Goal: Information Seeking & Learning: Check status

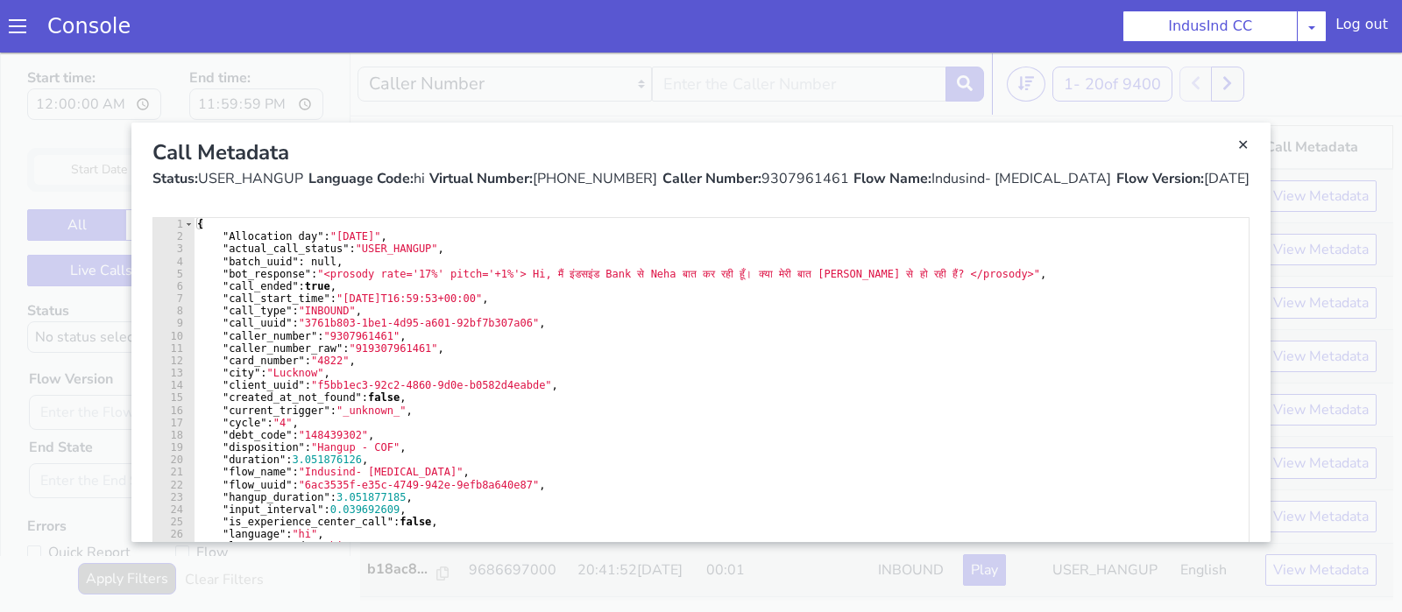
click at [1315, 138] on link "Close" at bounding box center [701, 333] width 1402 height 560
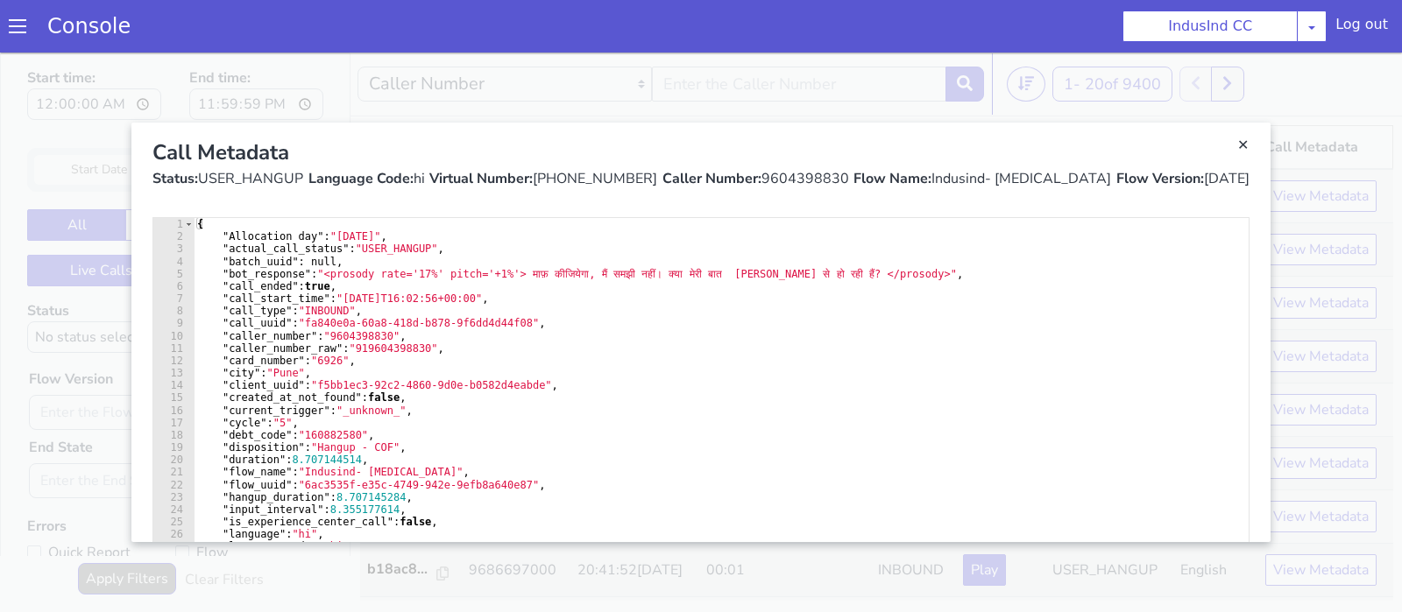
click at [1268, 328] on link "Close" at bounding box center [659, 537] width 1402 height 560
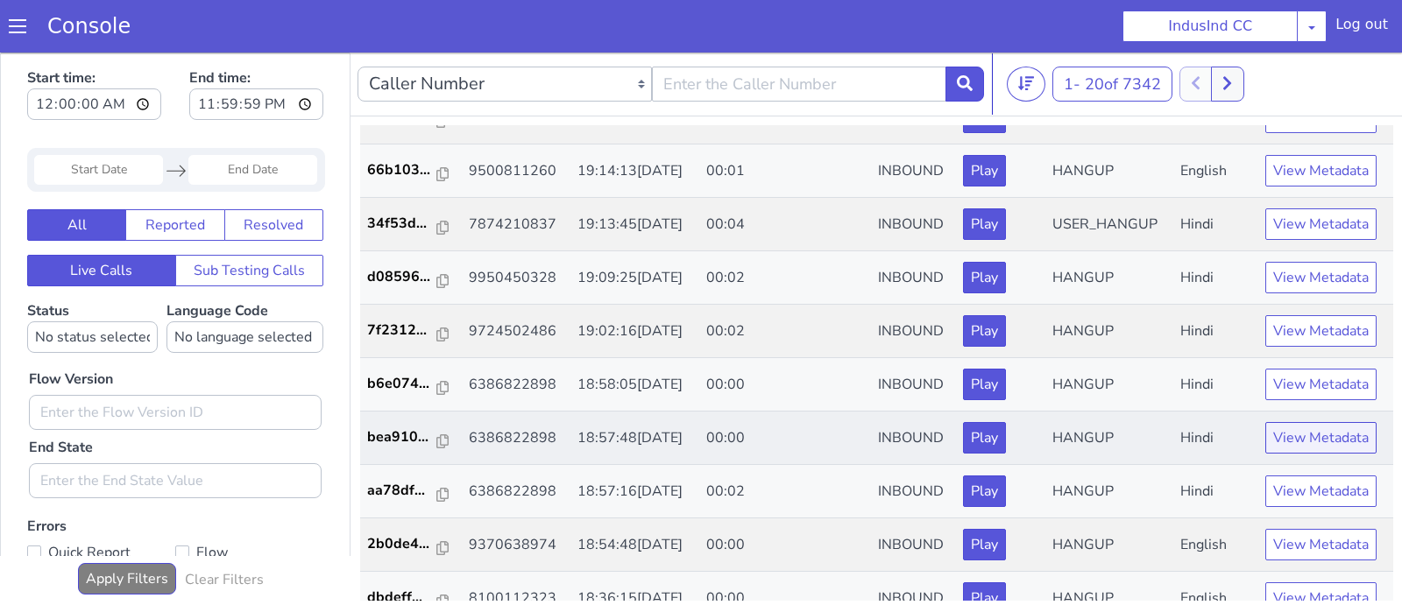
scroll to position [359, 0]
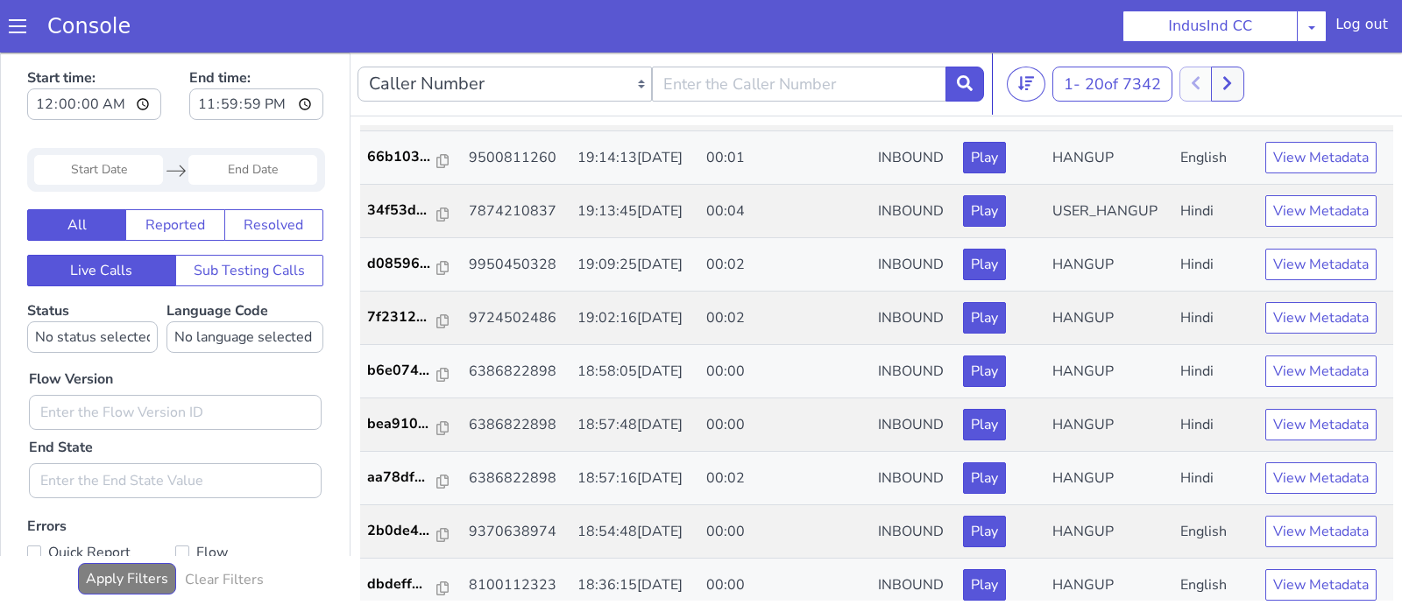
scroll to position [634, 0]
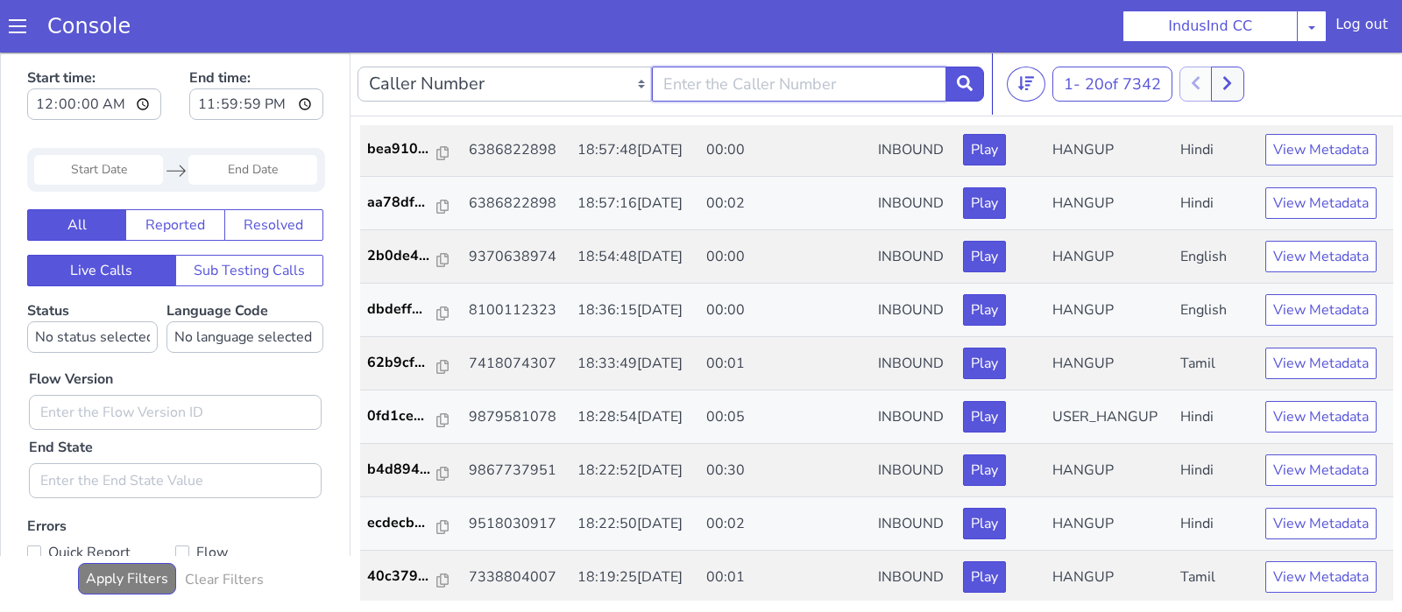
select select "customParameter"
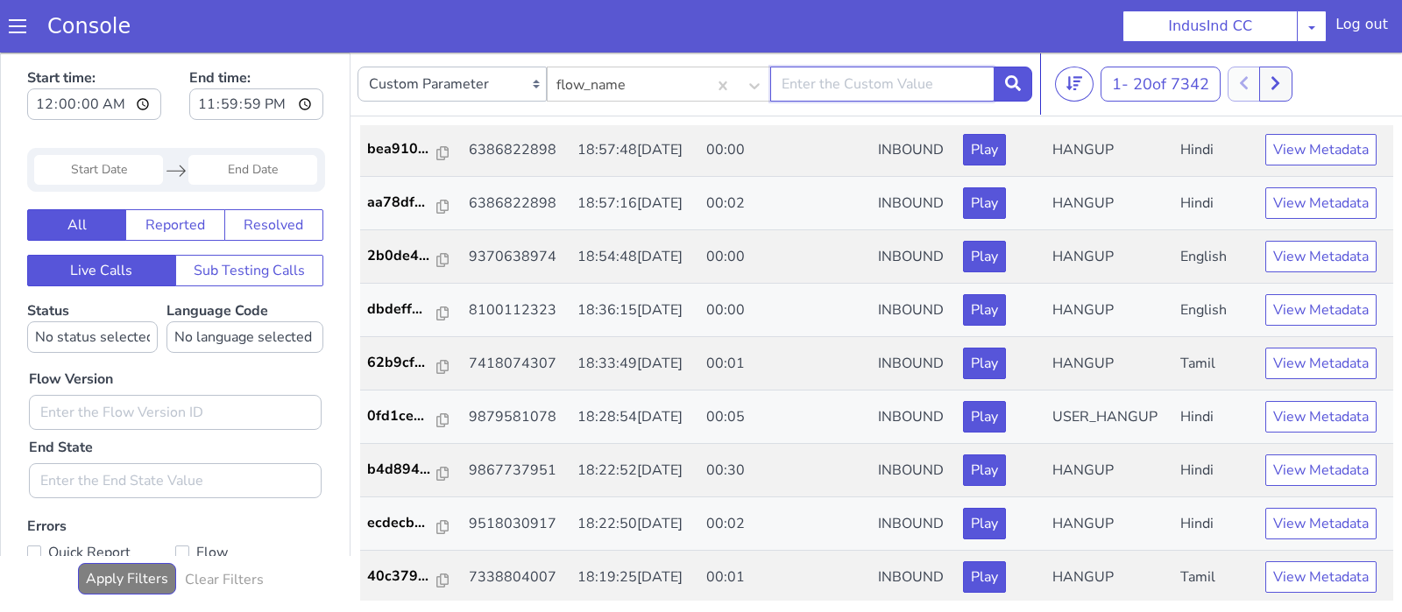
paste input "Indusind CC Collections Use Case"
type input "Indusind CC Collections Use Case"
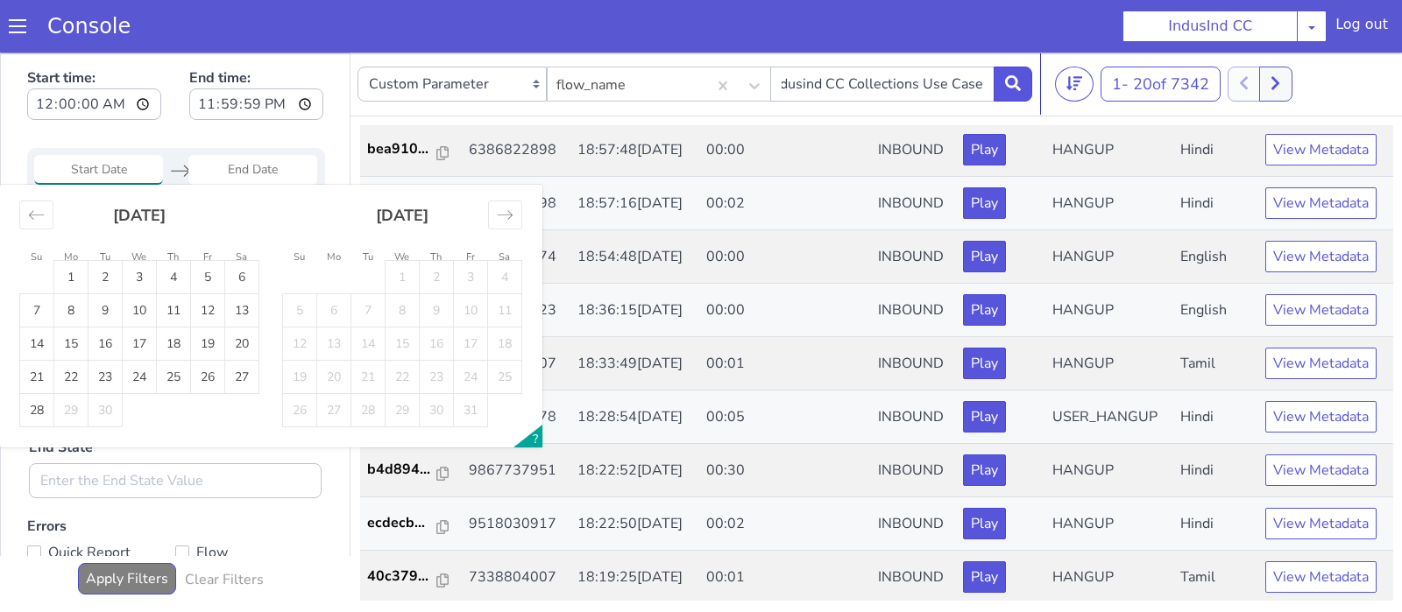
type input "[DATE]"
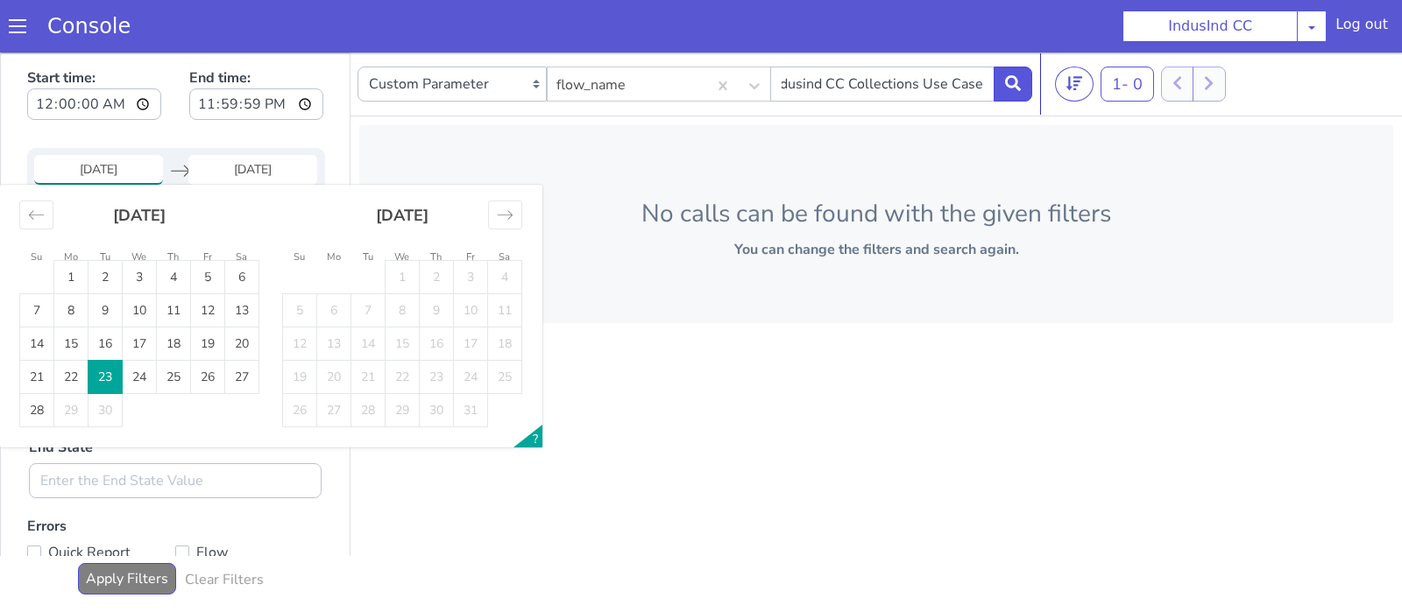
type input "[DATE]"
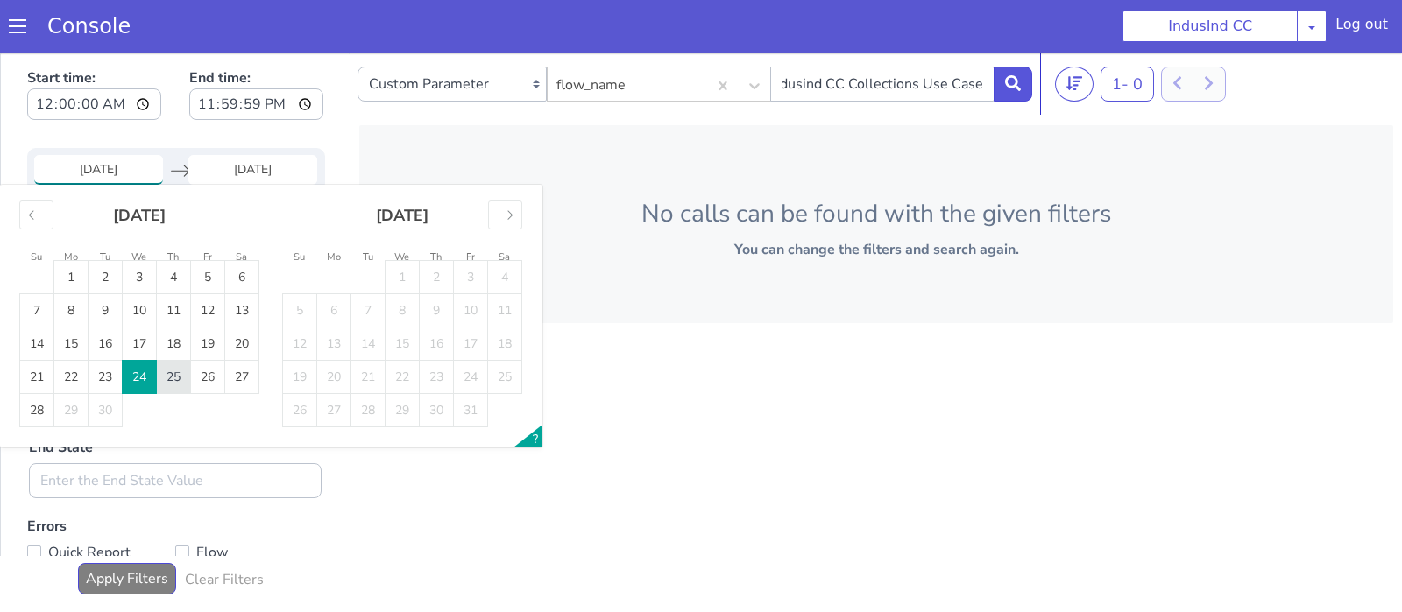
type input "[DATE]"
click at [1285, 0] on td "25" at bounding box center [1279, 5] width 34 height 33
type input "[DATE]"
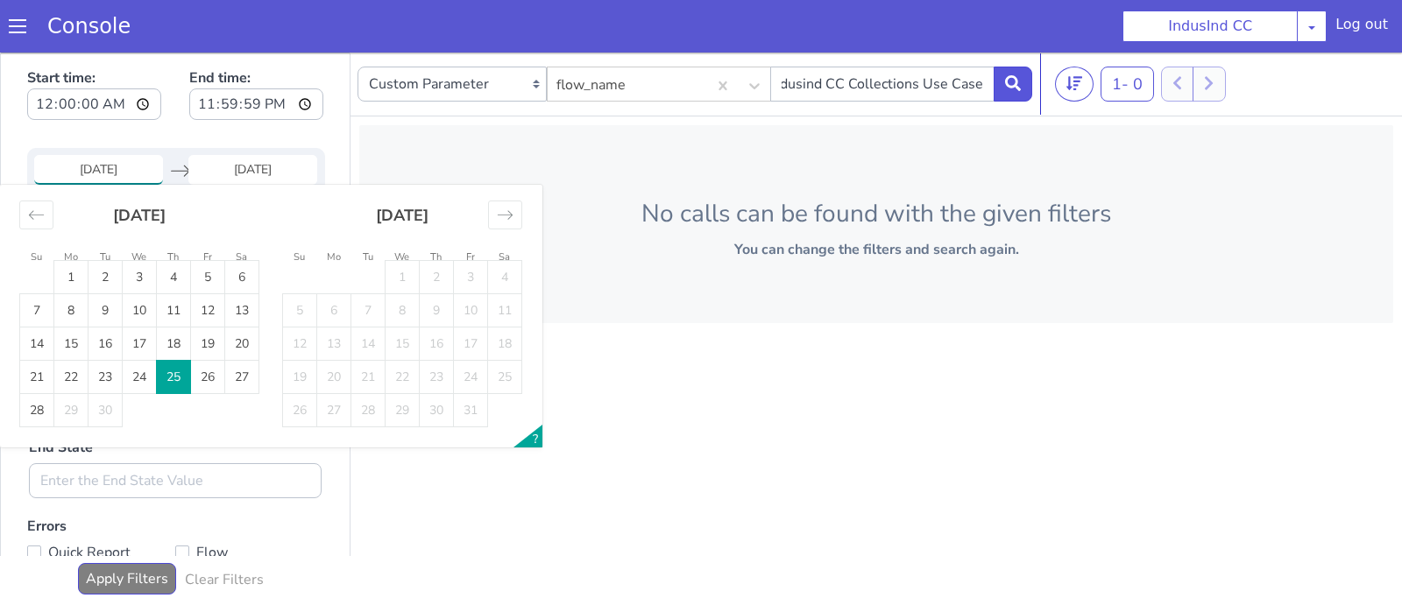
type input "[DATE]"
click at [210, 381] on td "26" at bounding box center [206, 382] width 34 height 33
type input "[DATE]"
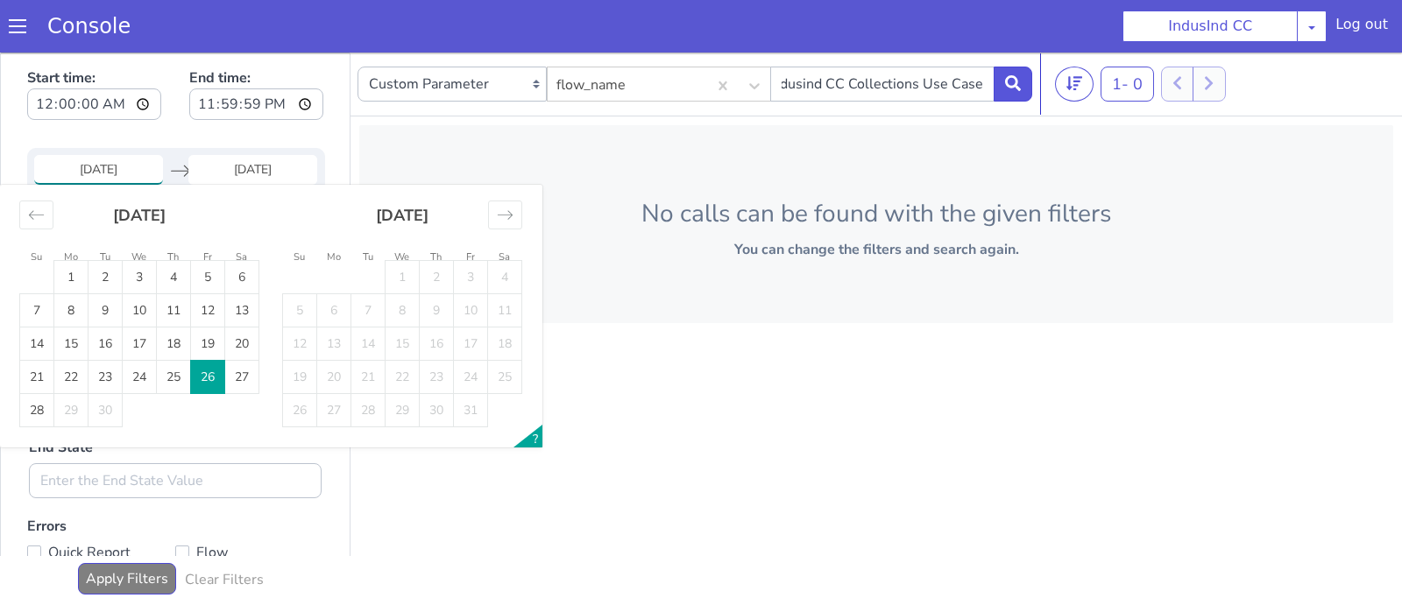
type input "[DATE]"
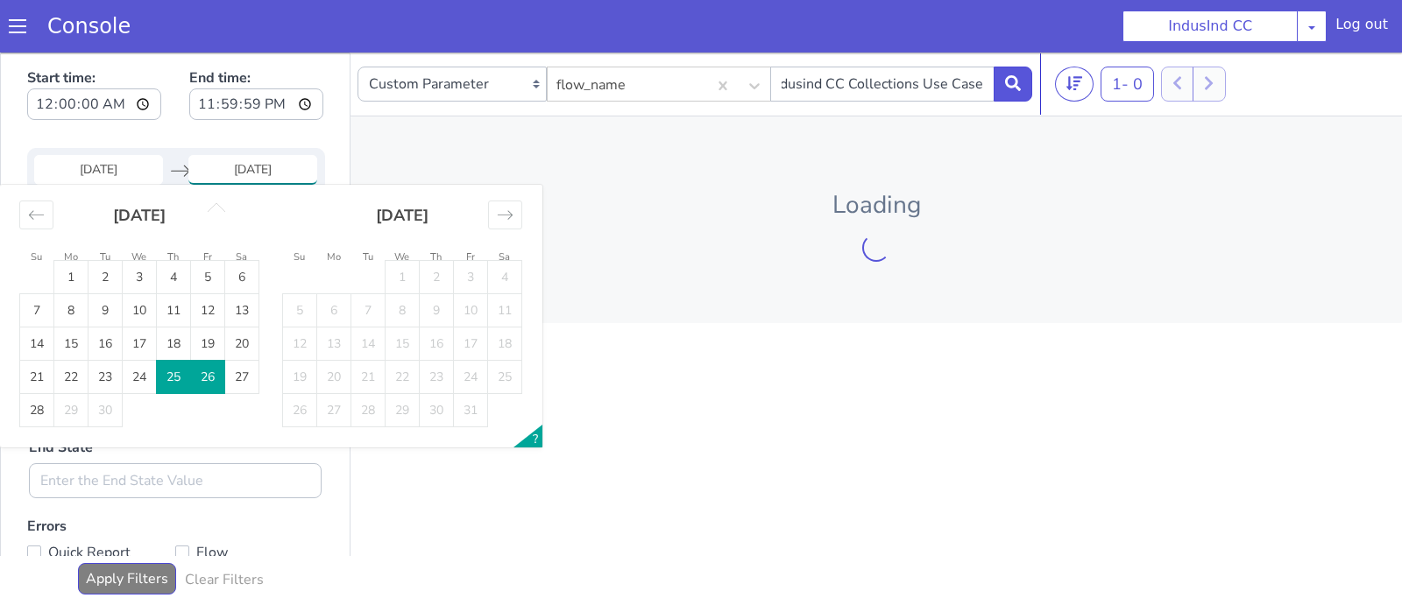
type input "[DATE]"
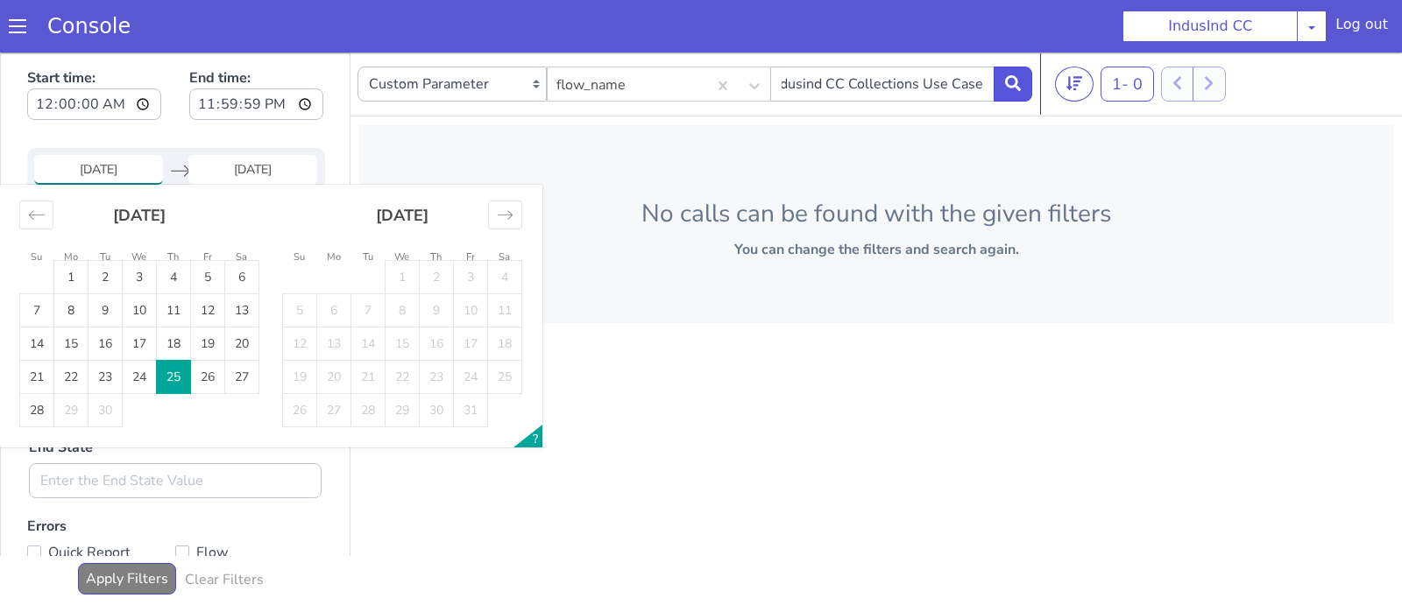
type input "[DATE]"
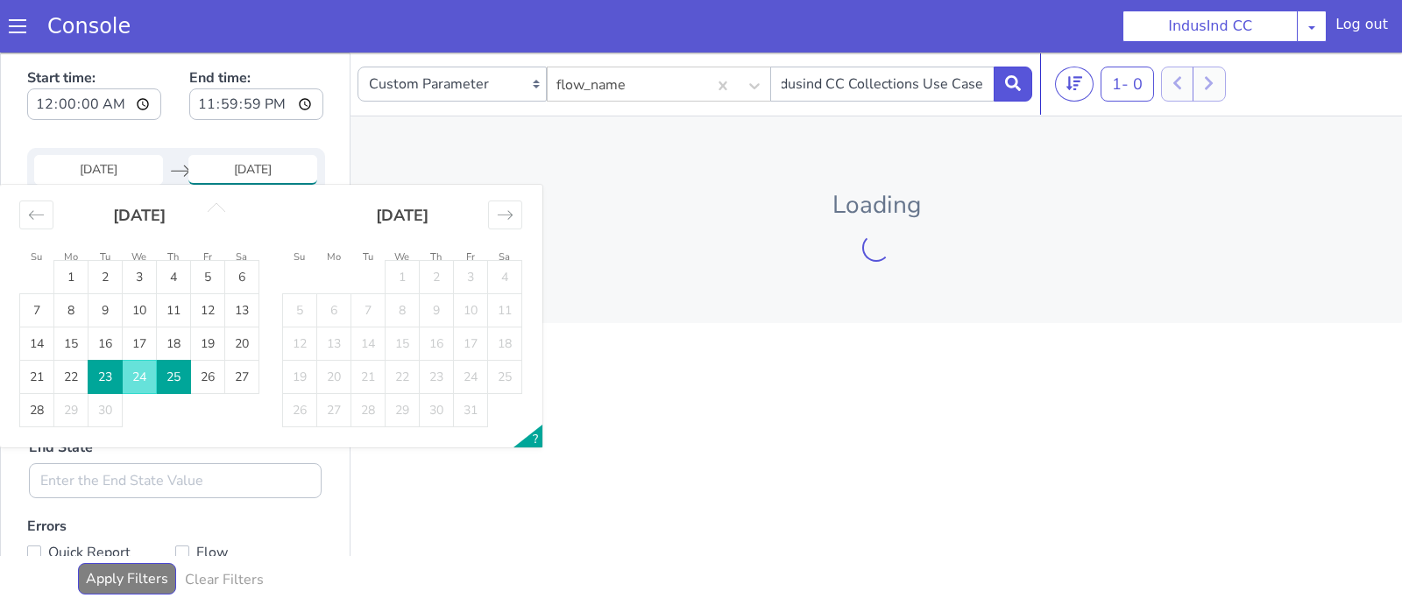
type input "[DATE]"
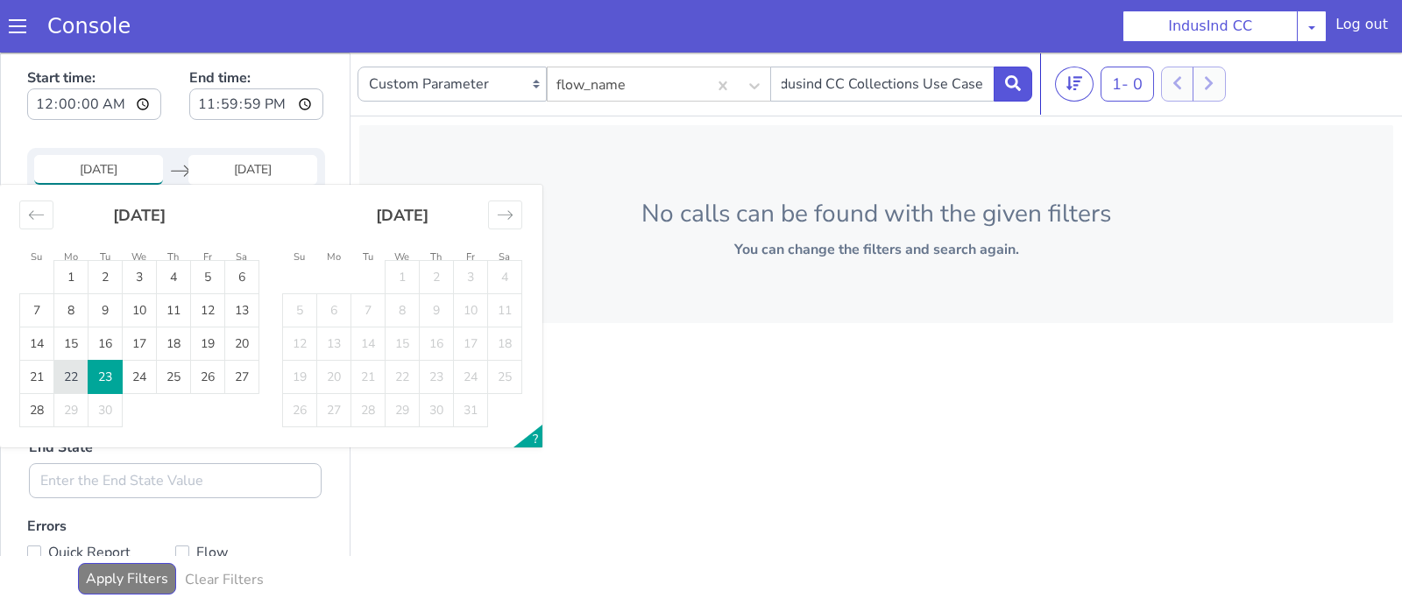
click at [62, 395] on td "22" at bounding box center [62, 406] width 34 height 33
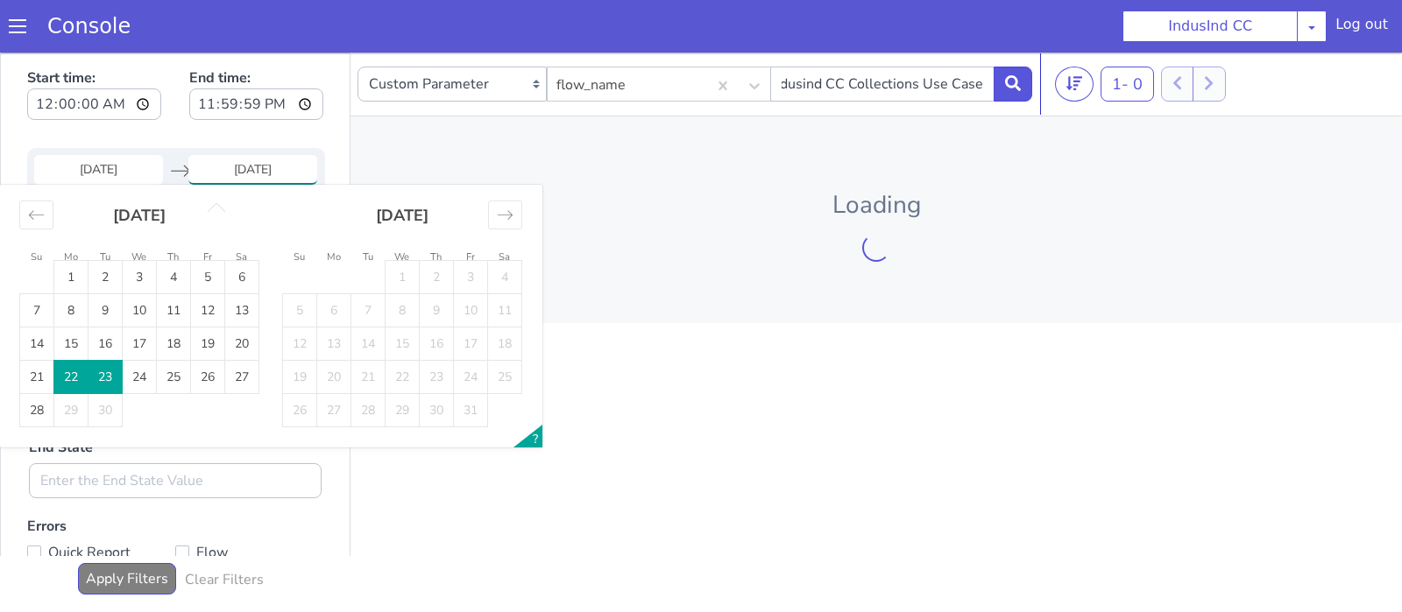
type input "[DATE]"
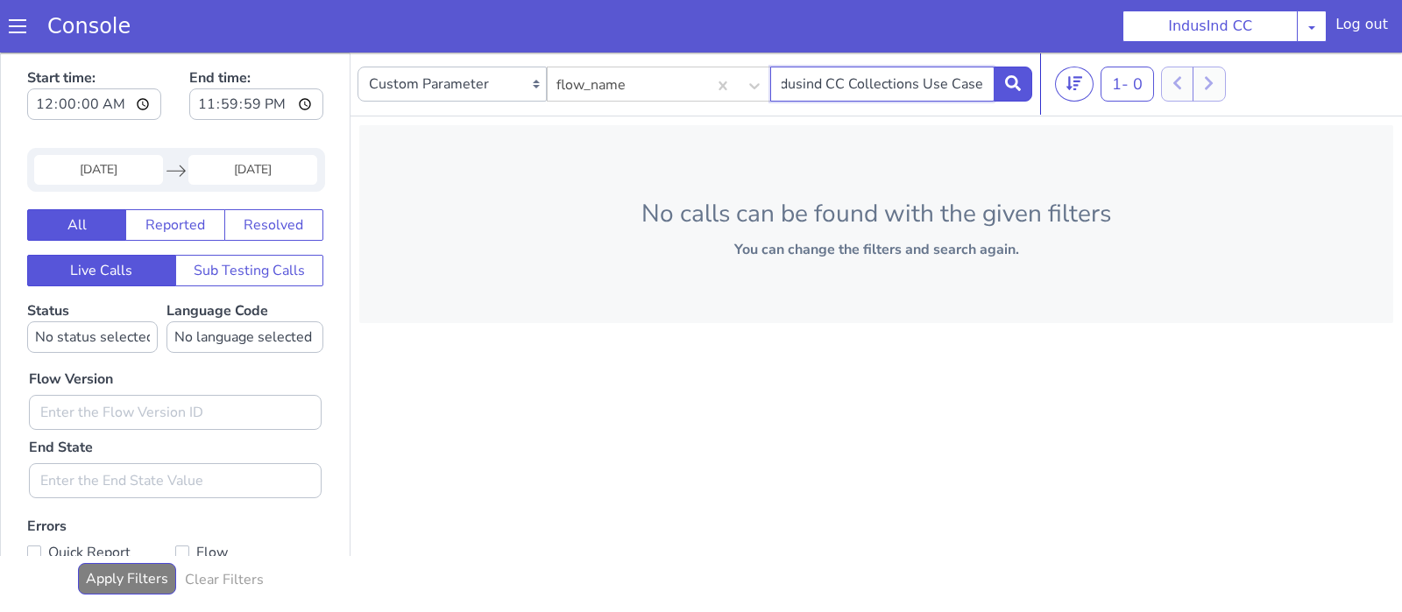
paste input "Indusind CC Collections Use Case"
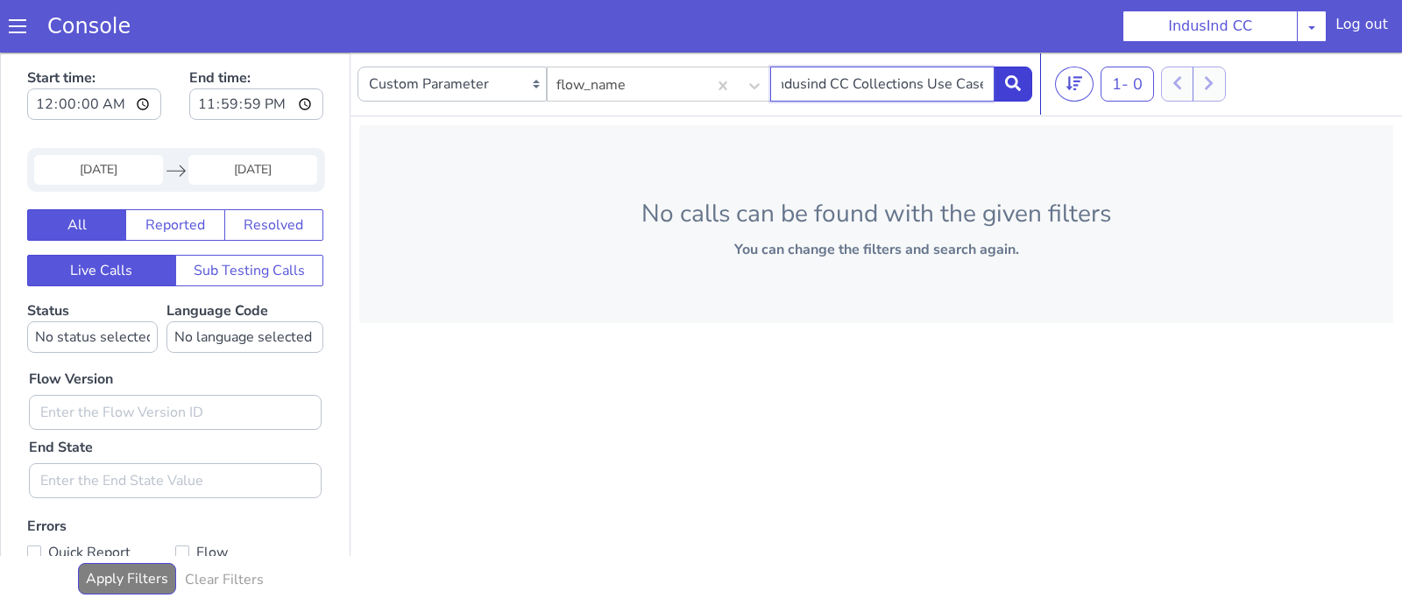
type input "Indusind CC Collections Use Case"
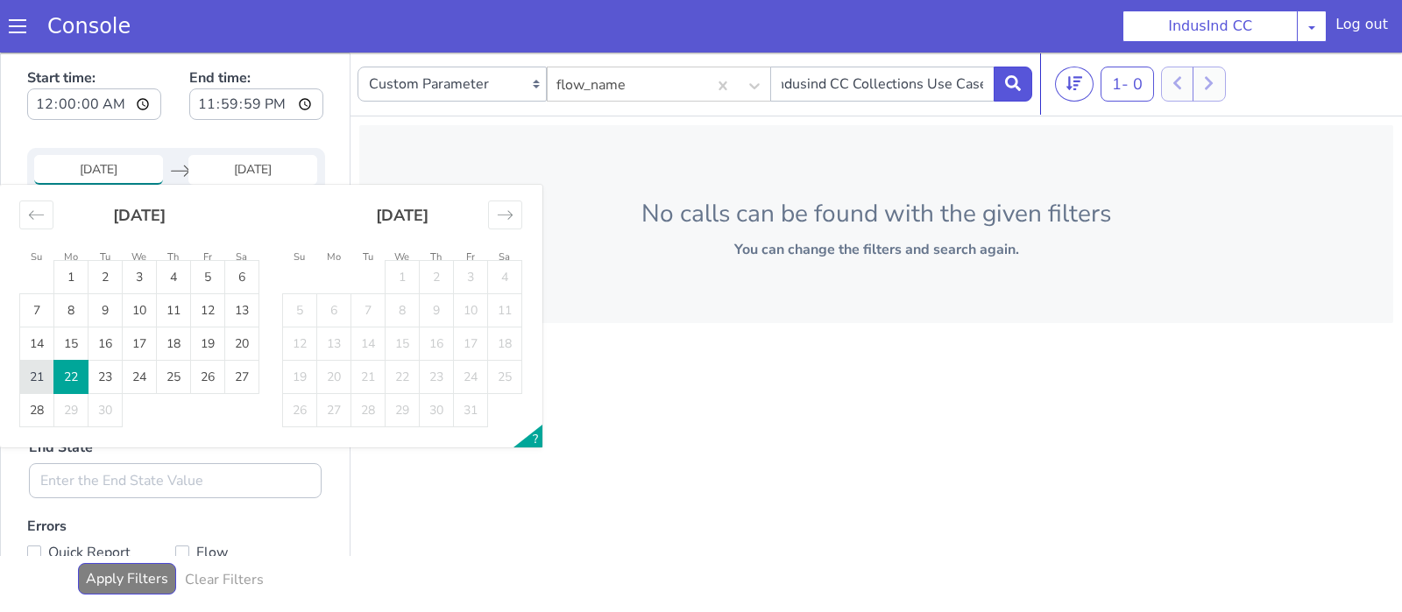
type input "[DATE]"
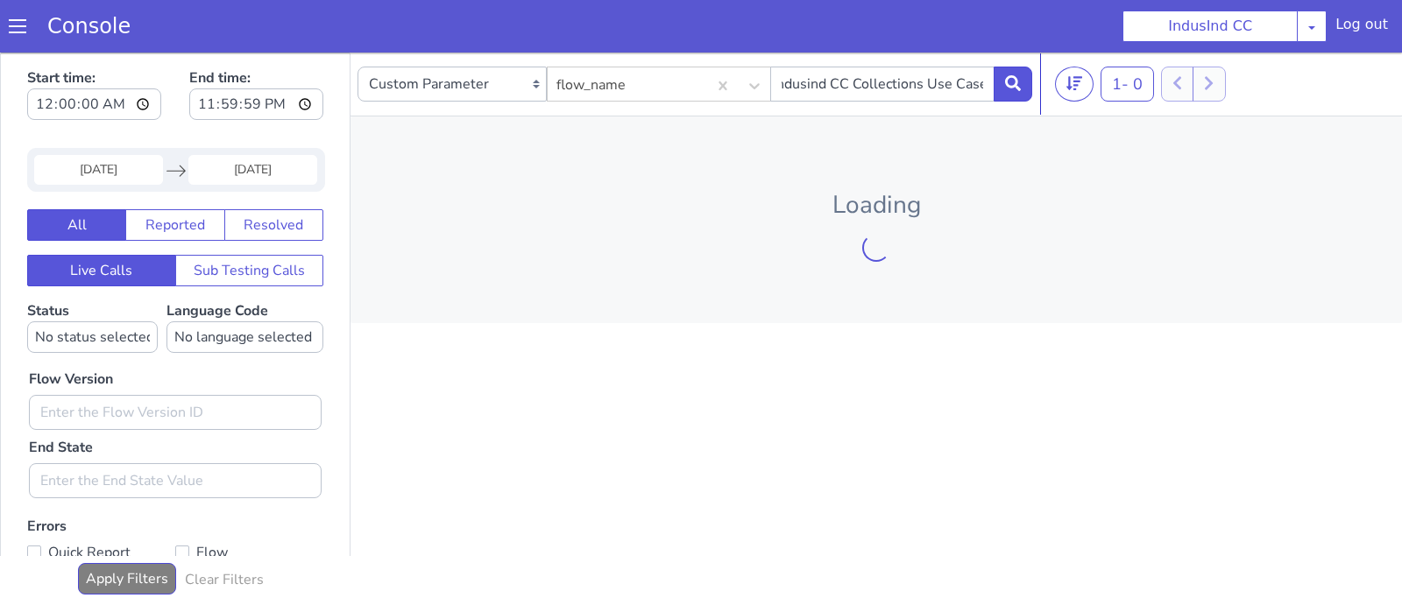
type input "[DATE]"
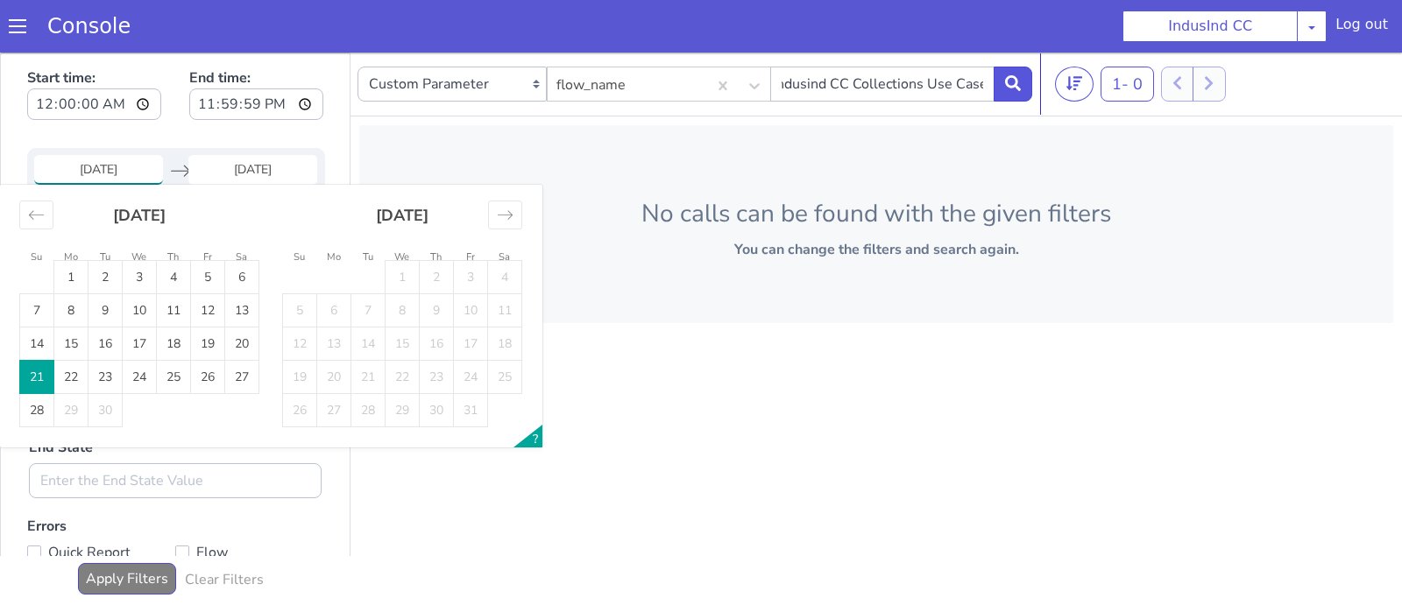
type input "[DATE]"
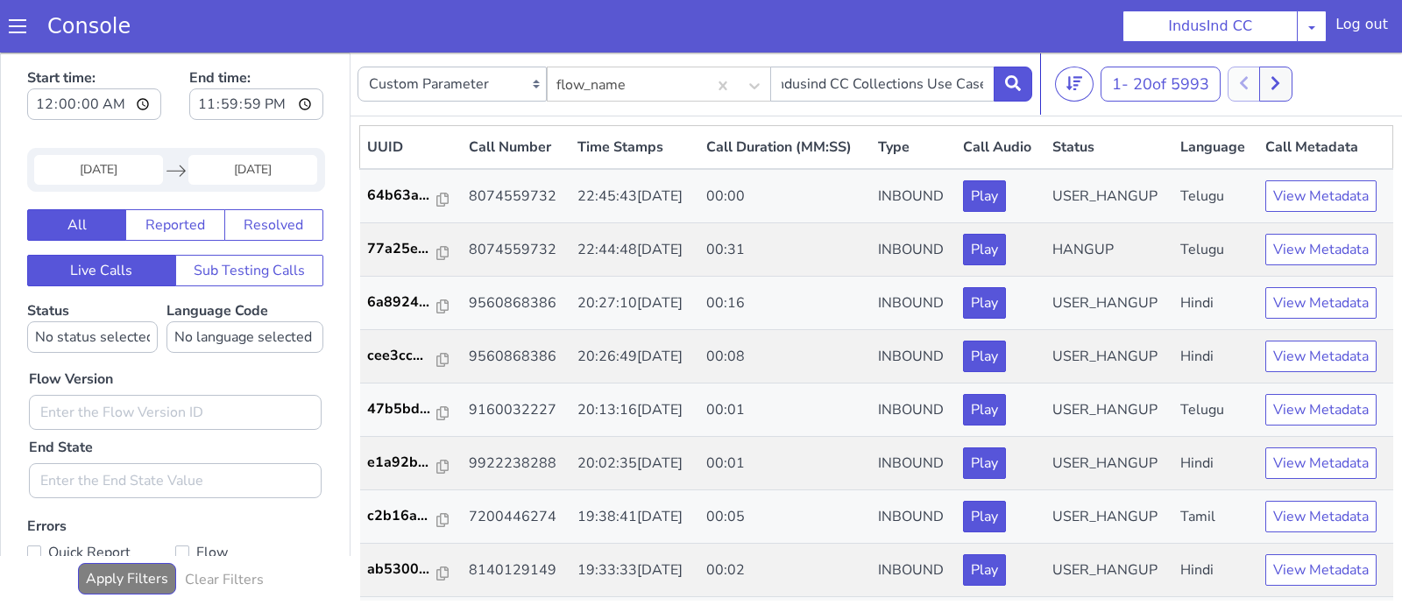
scroll to position [634, 0]
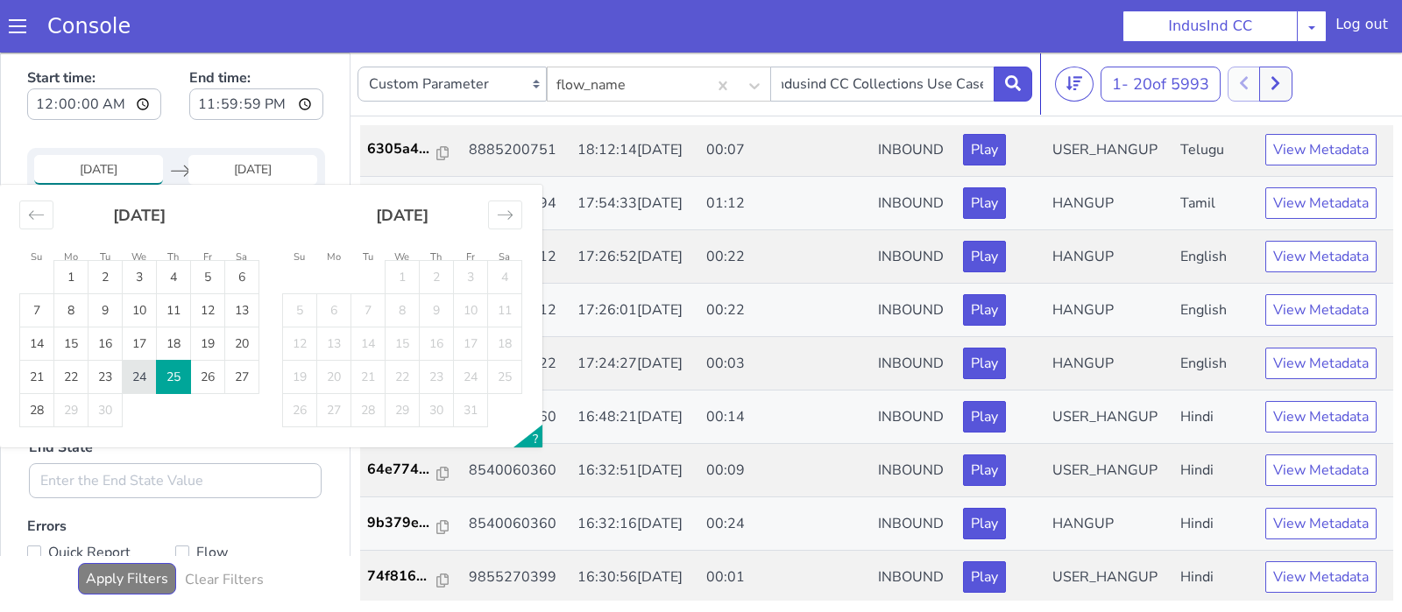
type input "[DATE]"
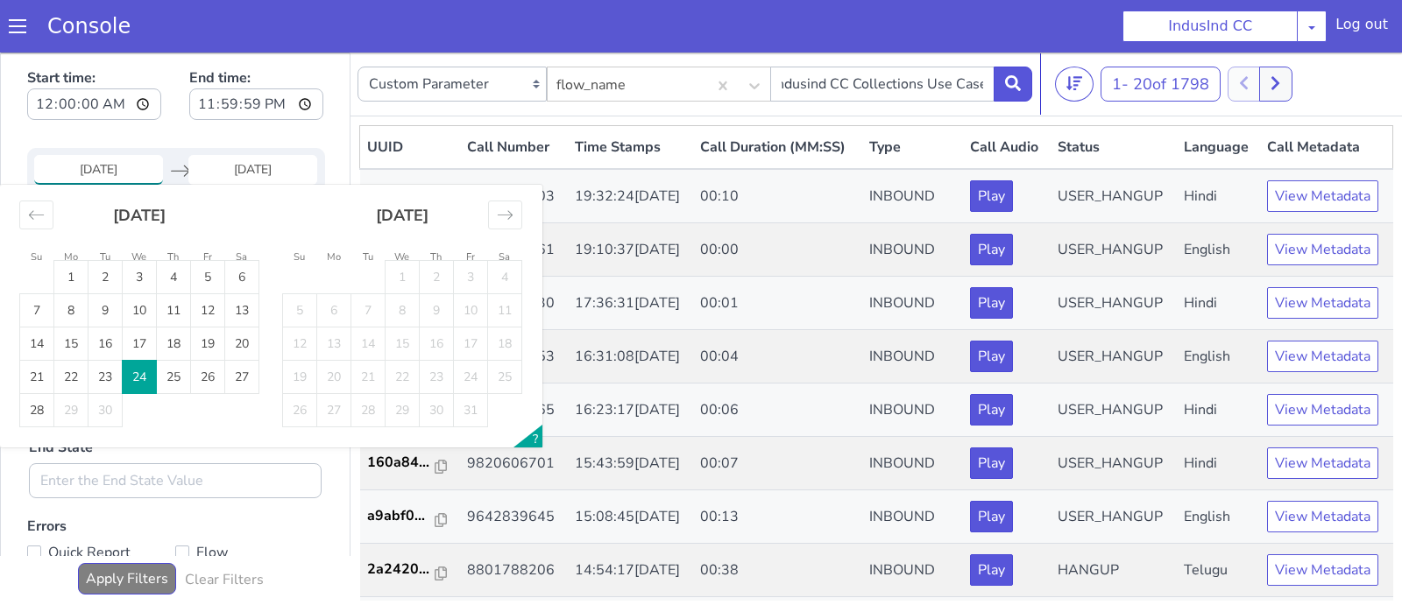
click at [77, 569] on input "[DATE]" at bounding box center [68, 565] width 129 height 30
click at [1346, 108] on div "1 - 20 of 1798 20 50 100" at bounding box center [1219, 98] width 340 height 35
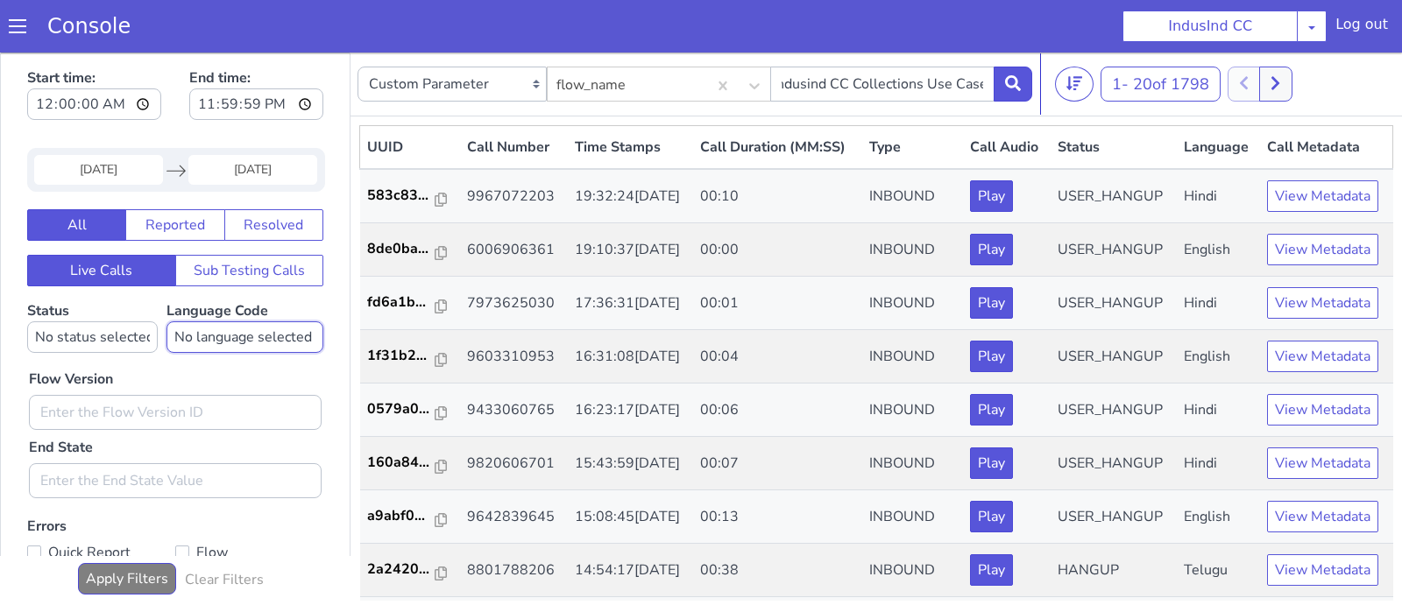
click at [366, 24] on select "No language selected Hindi English Tamil Telugu [GEOGRAPHIC_DATA] Marathi Malay…" at bounding box center [444, 40] width 157 height 32
select select "en"
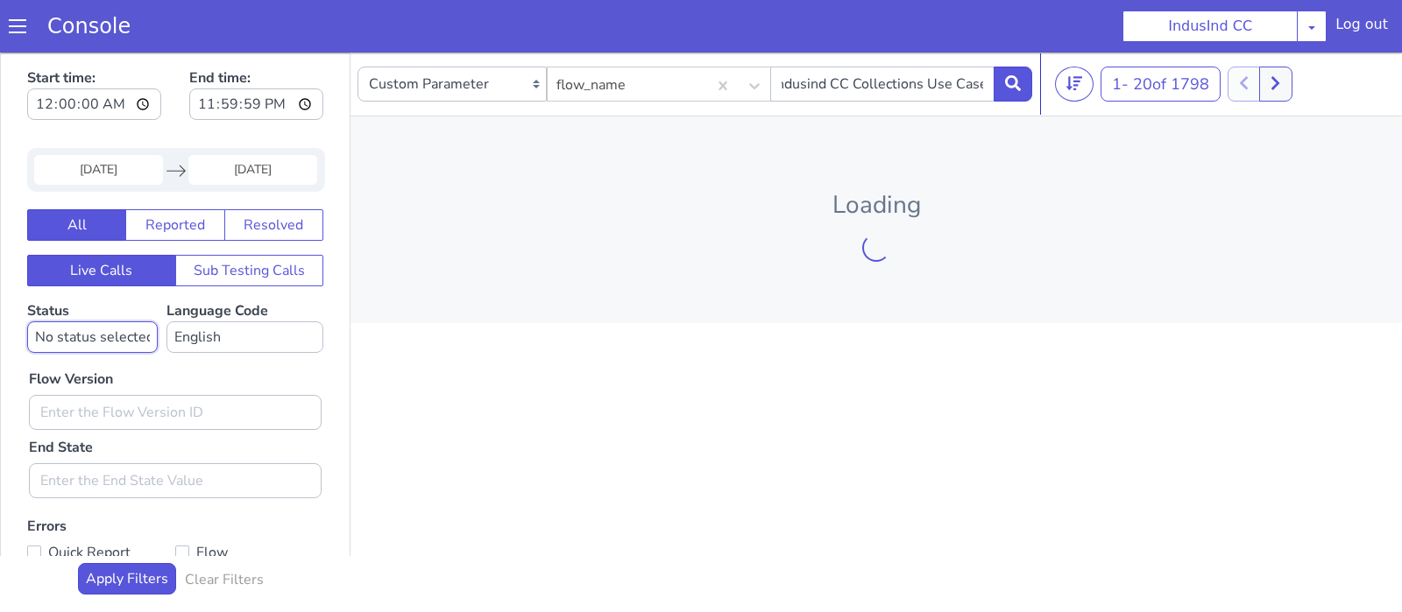
click at [1217, 13] on select "No status selected HANGUP USER_HANGUP TRANSFER UNKNOWN" at bounding box center [1282, 29] width 131 height 32
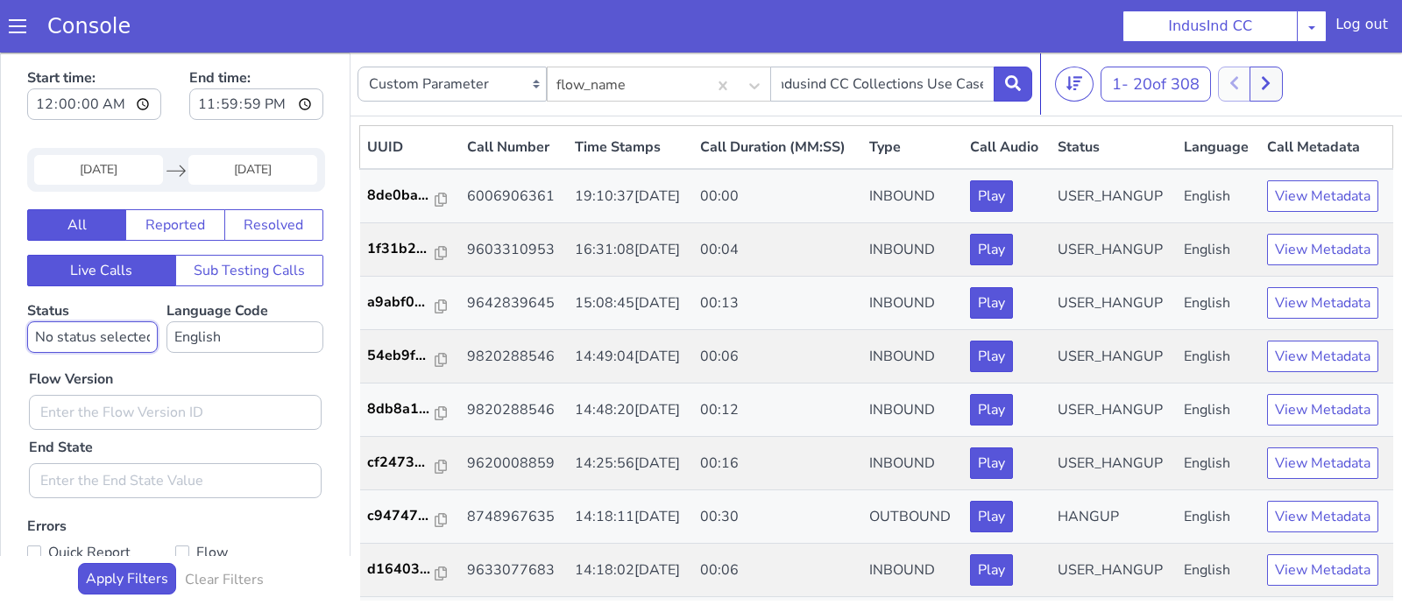
select select "HANGUP"
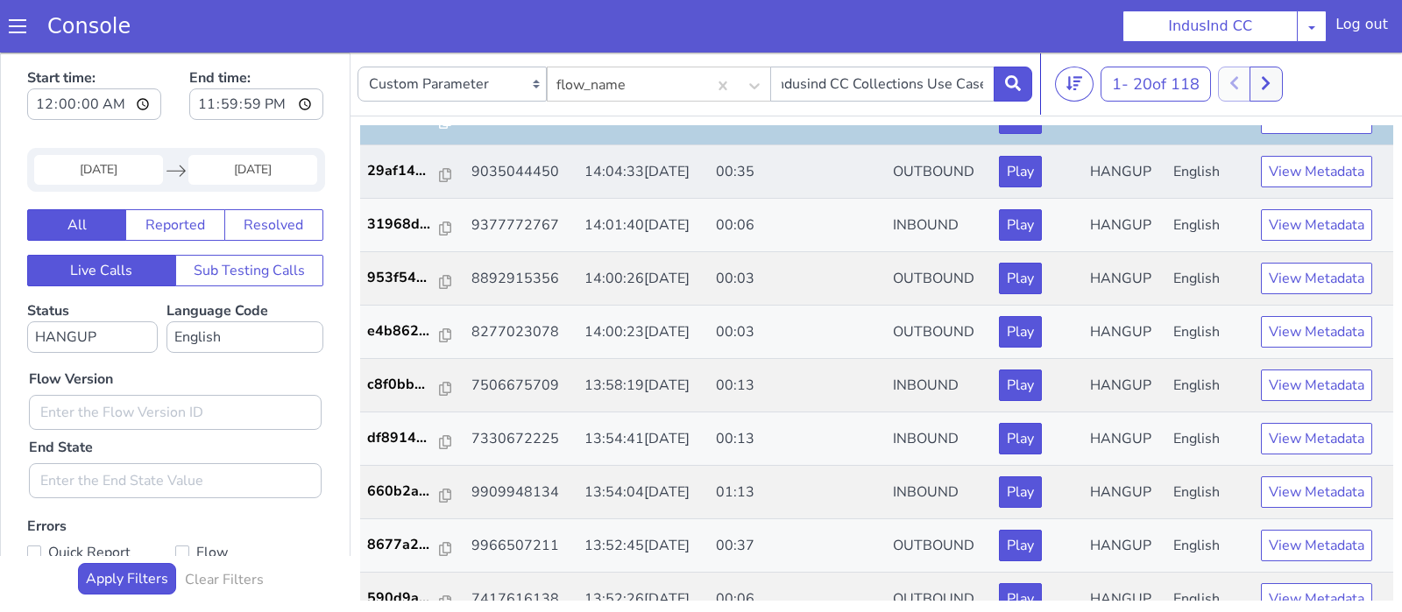
scroll to position [191, 0]
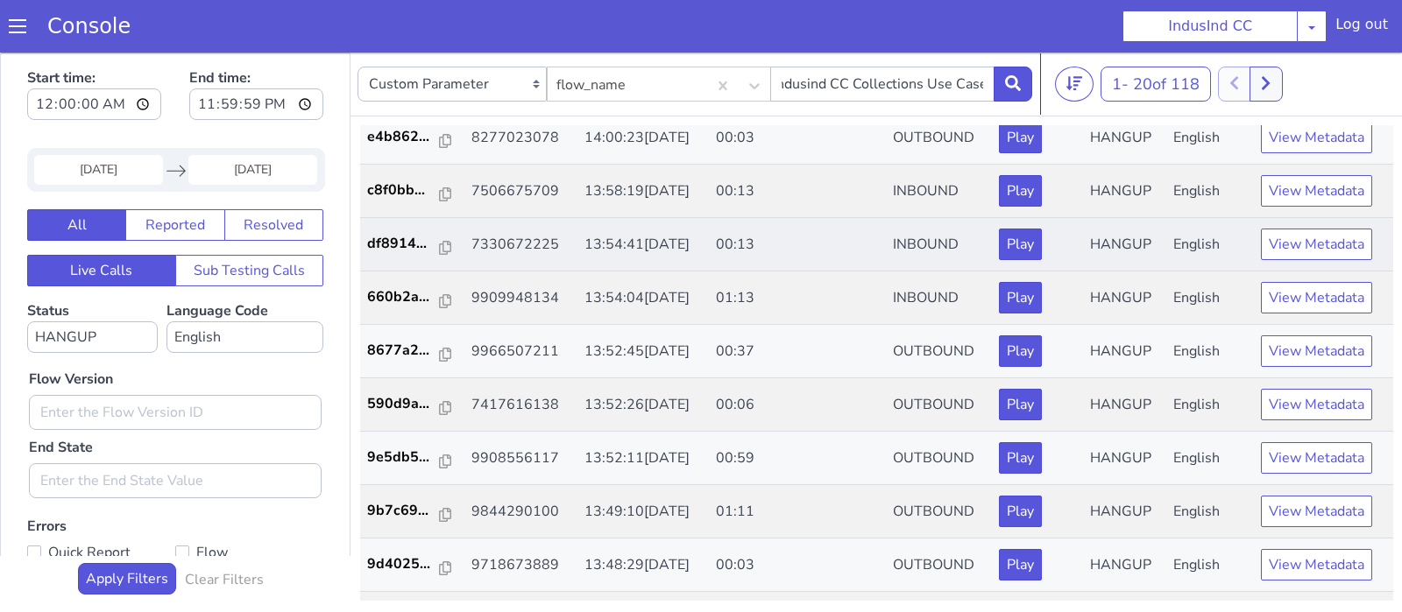
scroll to position [384, 0]
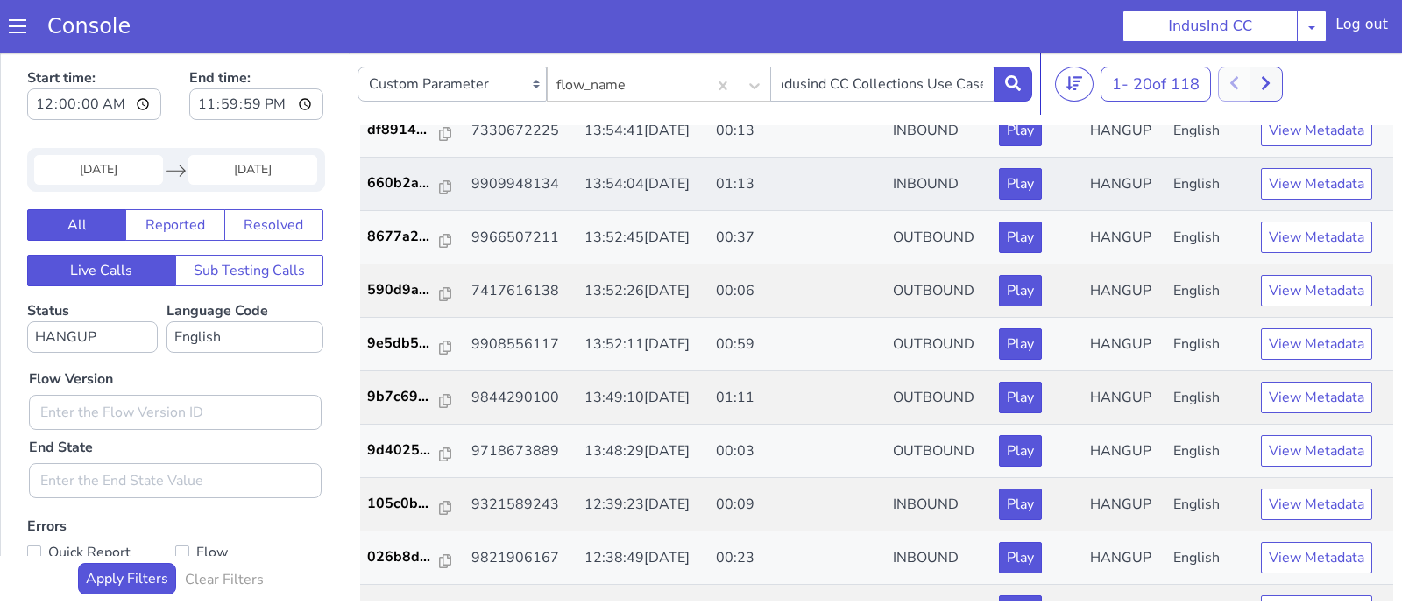
scroll to position [499, 0]
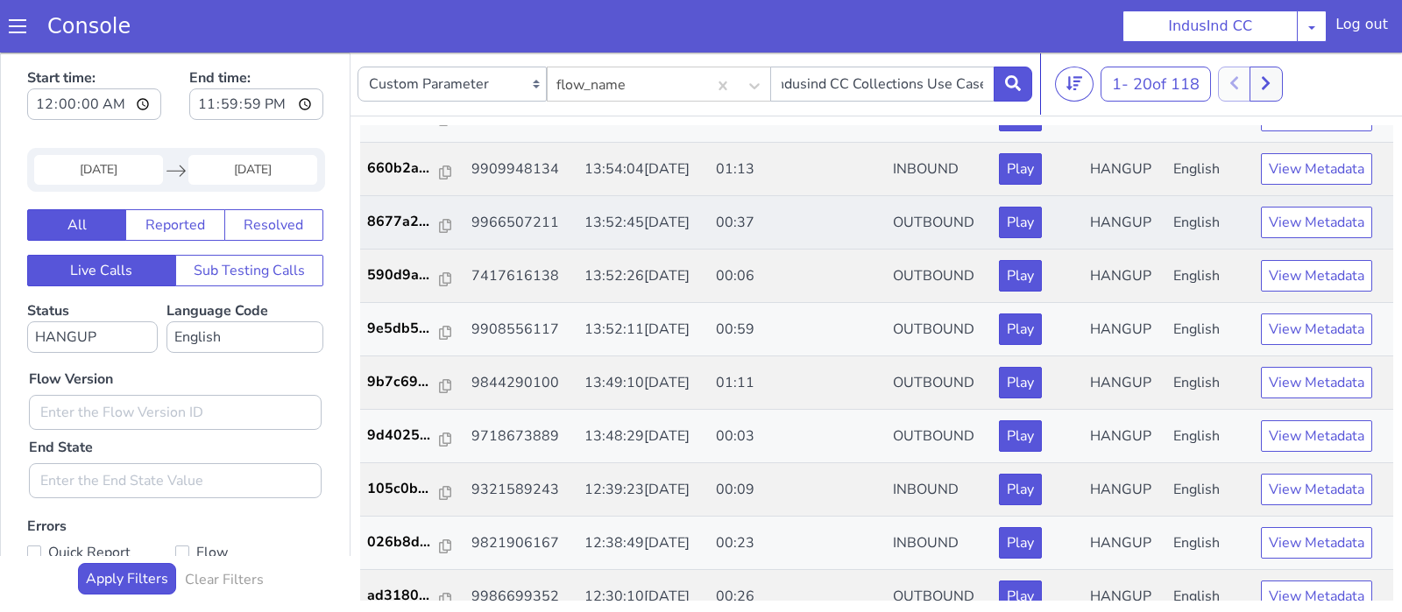
scroll to position [516, 0]
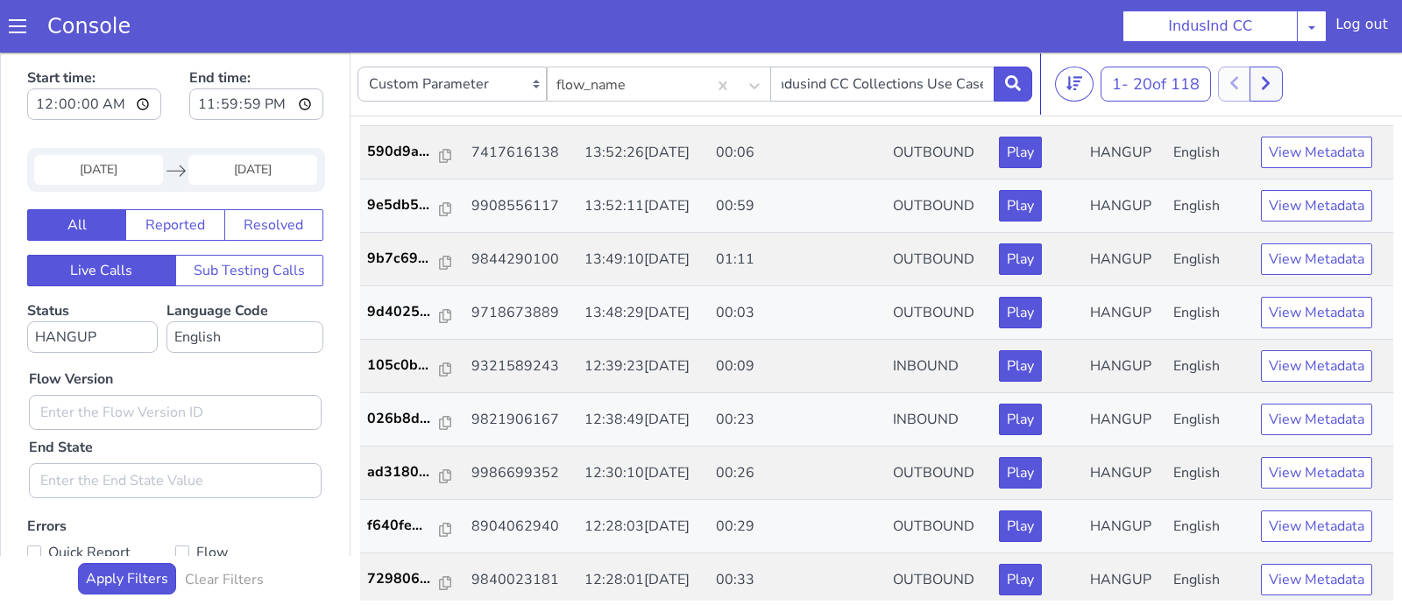
scroll to position [632, 0]
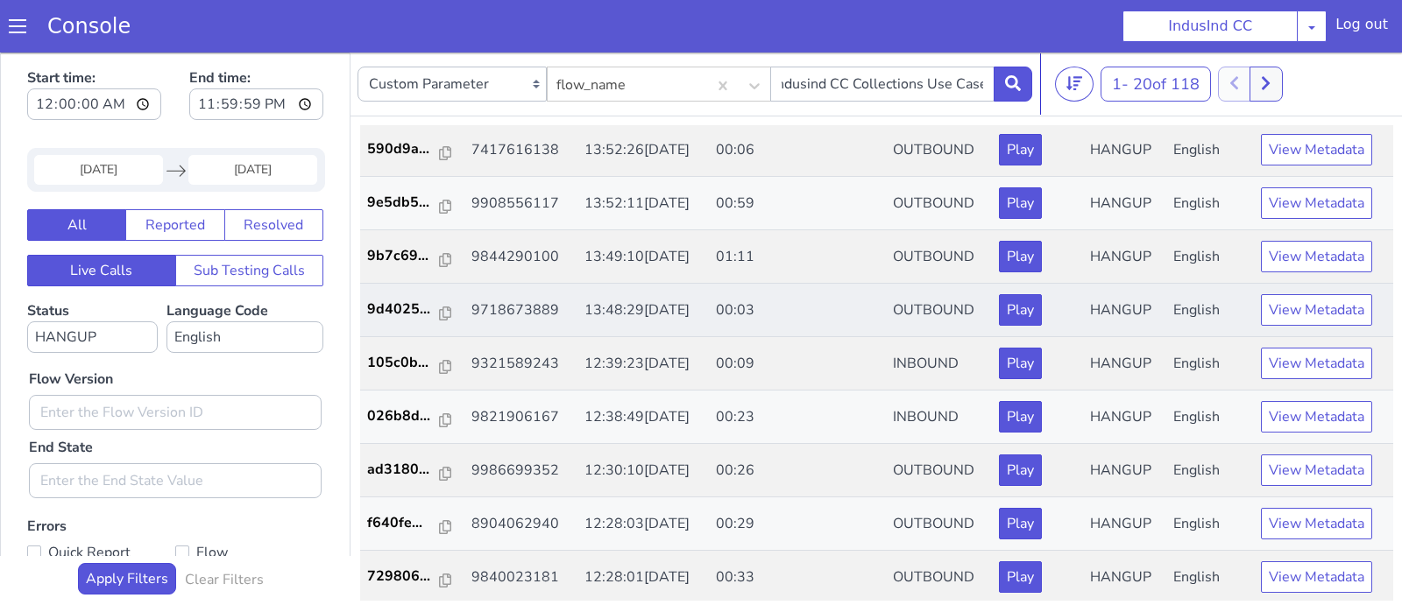
scroll to position [4, 0]
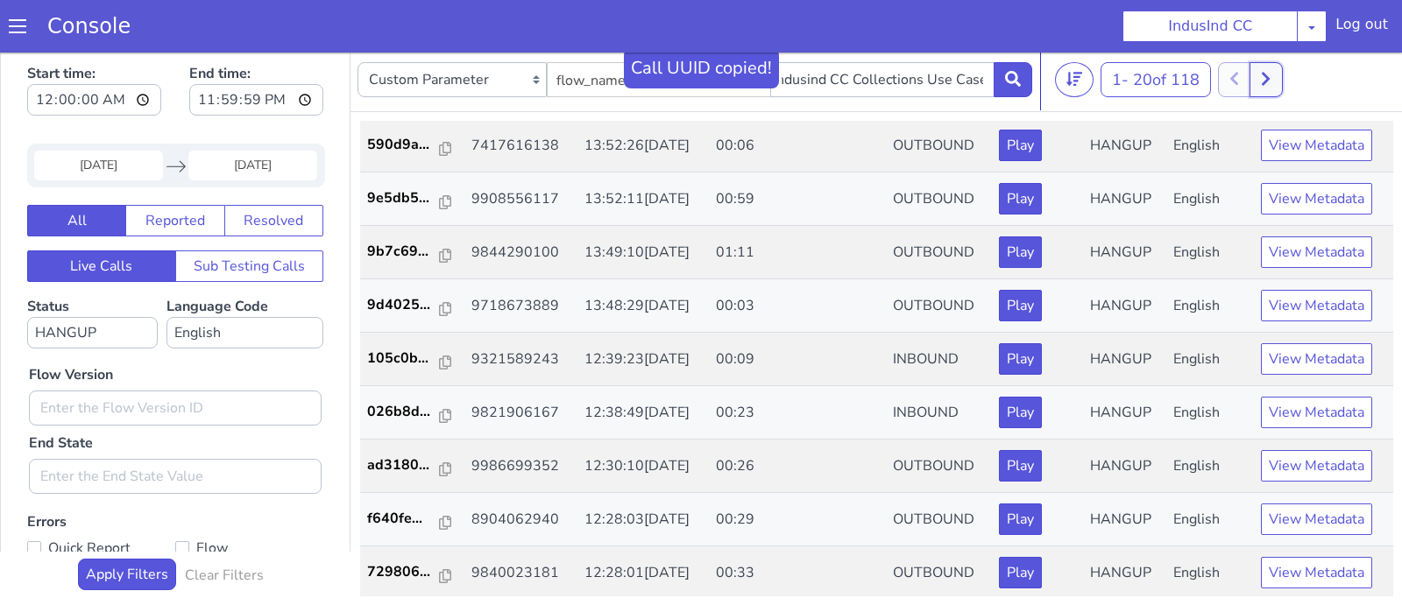
click at [1237, 427] on button at bounding box center [1227, 425] width 32 height 35
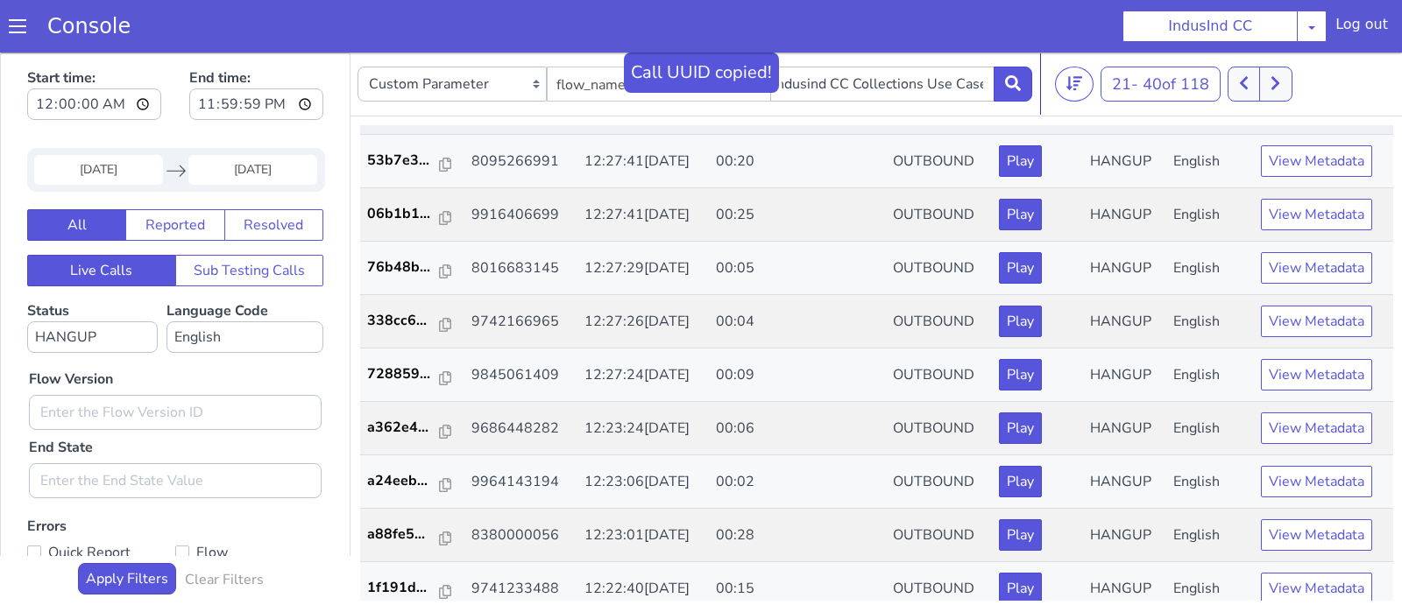
scroll to position [149, 0]
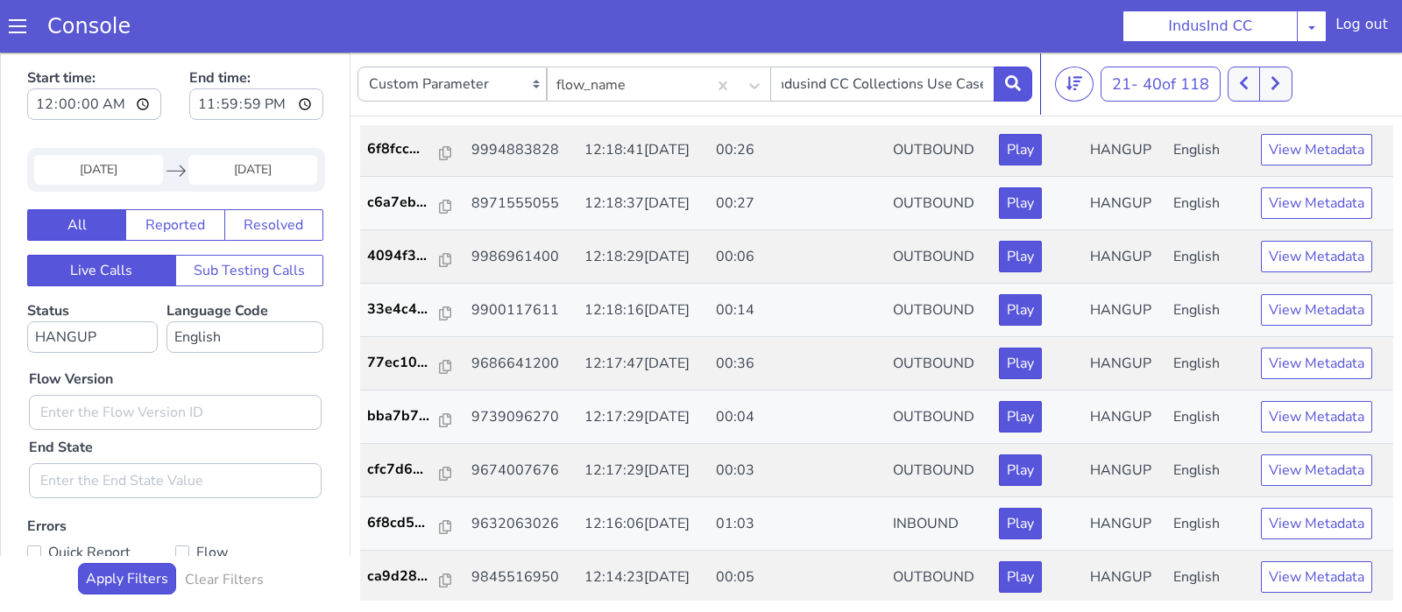
scroll to position [4, 0]
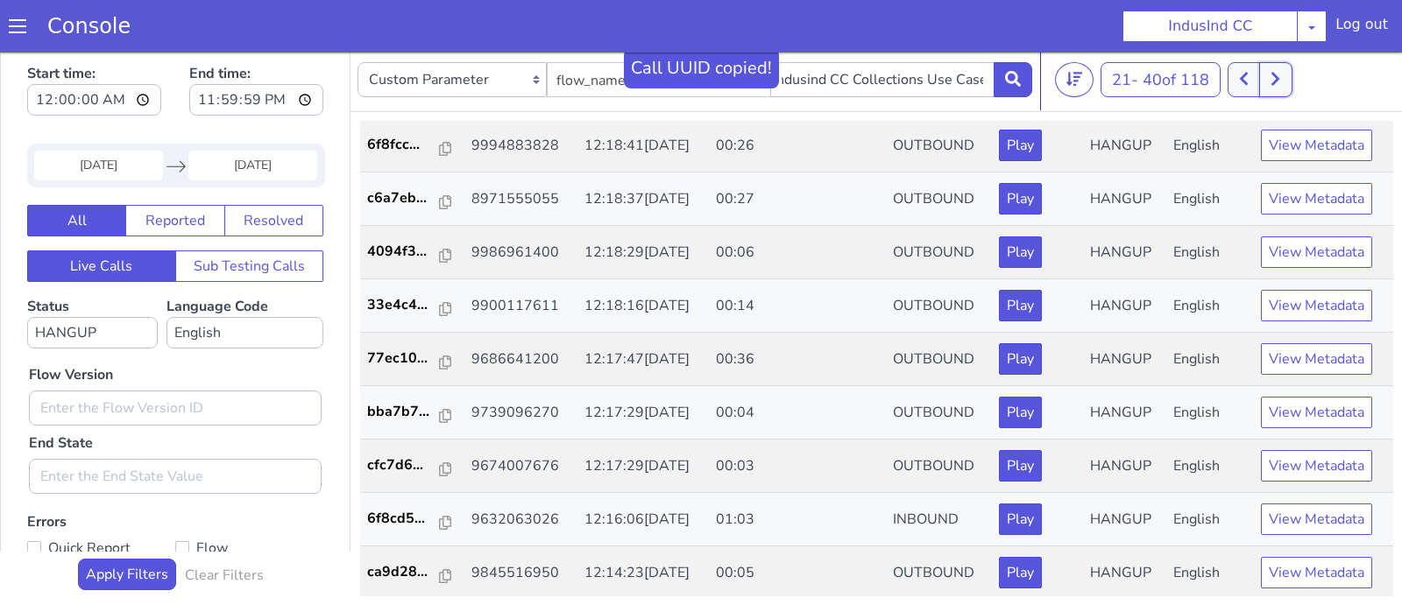
click at [1262, 142] on icon at bounding box center [1258, 135] width 10 height 16
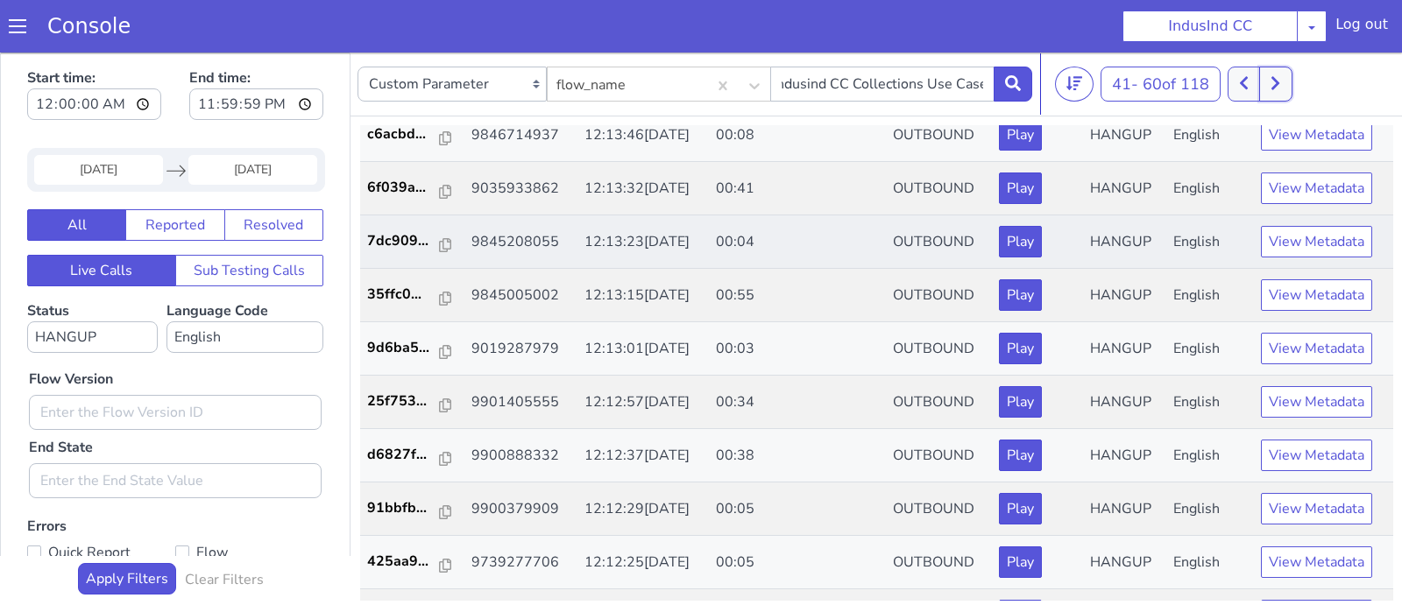
scroll to position [62, 0]
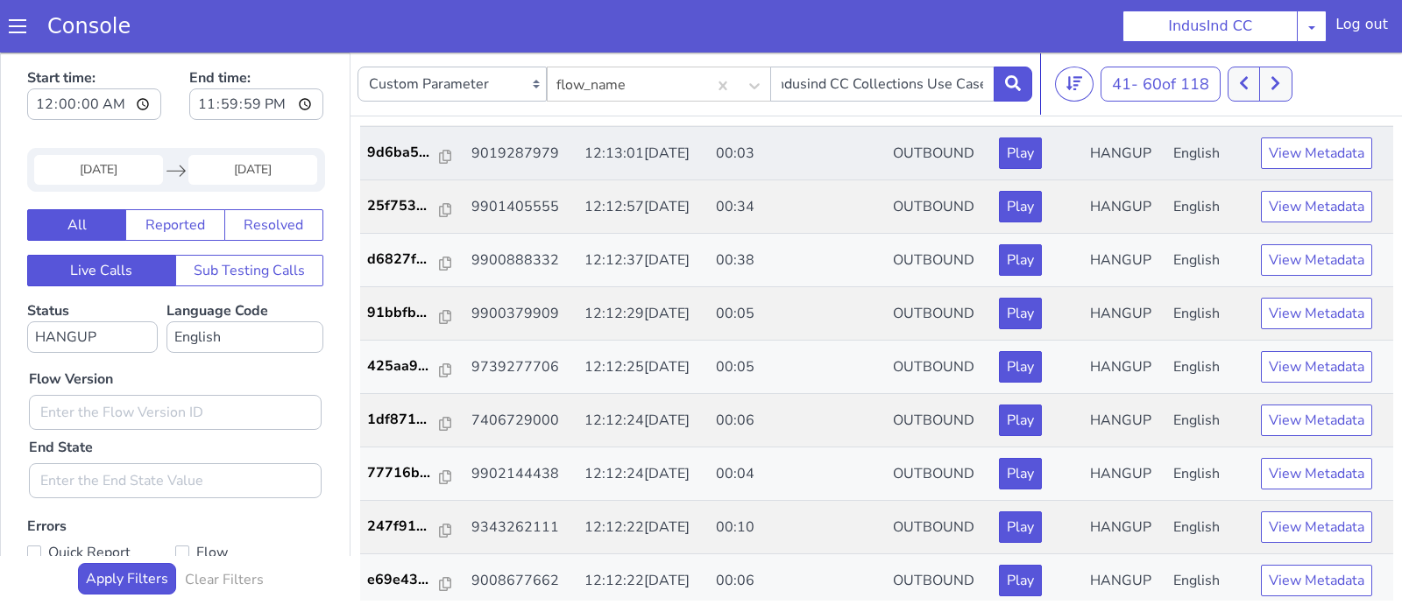
scroll to position [259, 0]
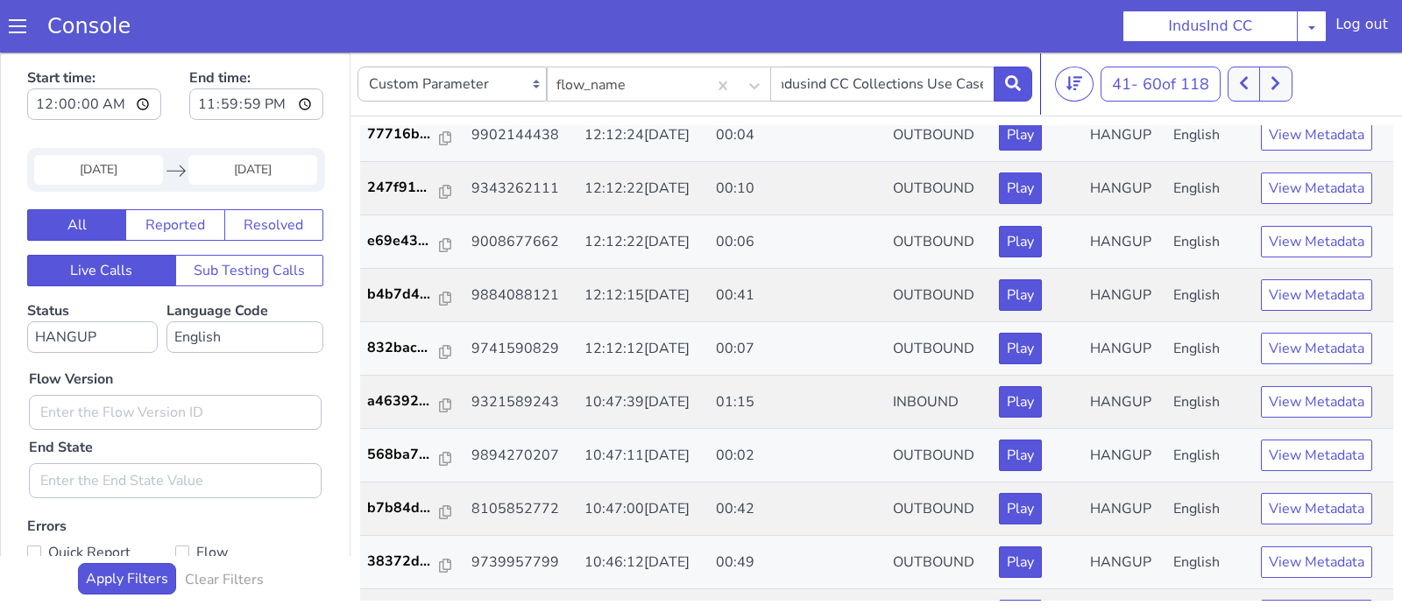
scroll to position [634, 0]
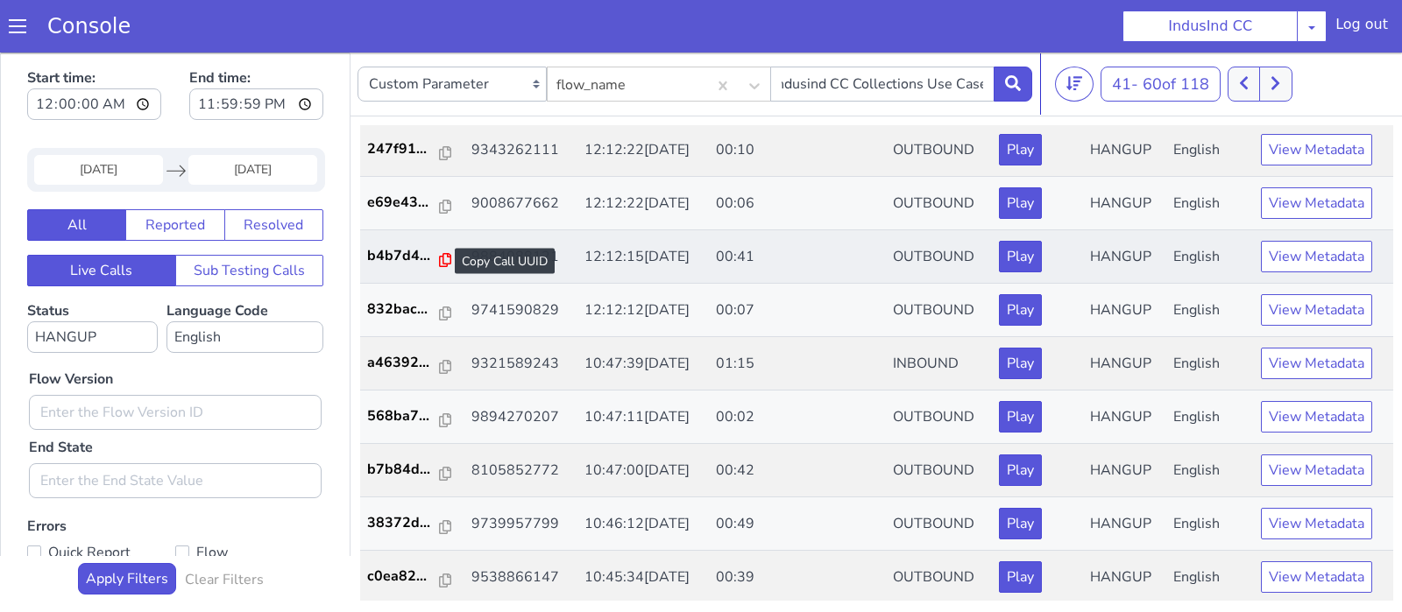
click at [405, 399] on icon at bounding box center [409, 403] width 12 height 14
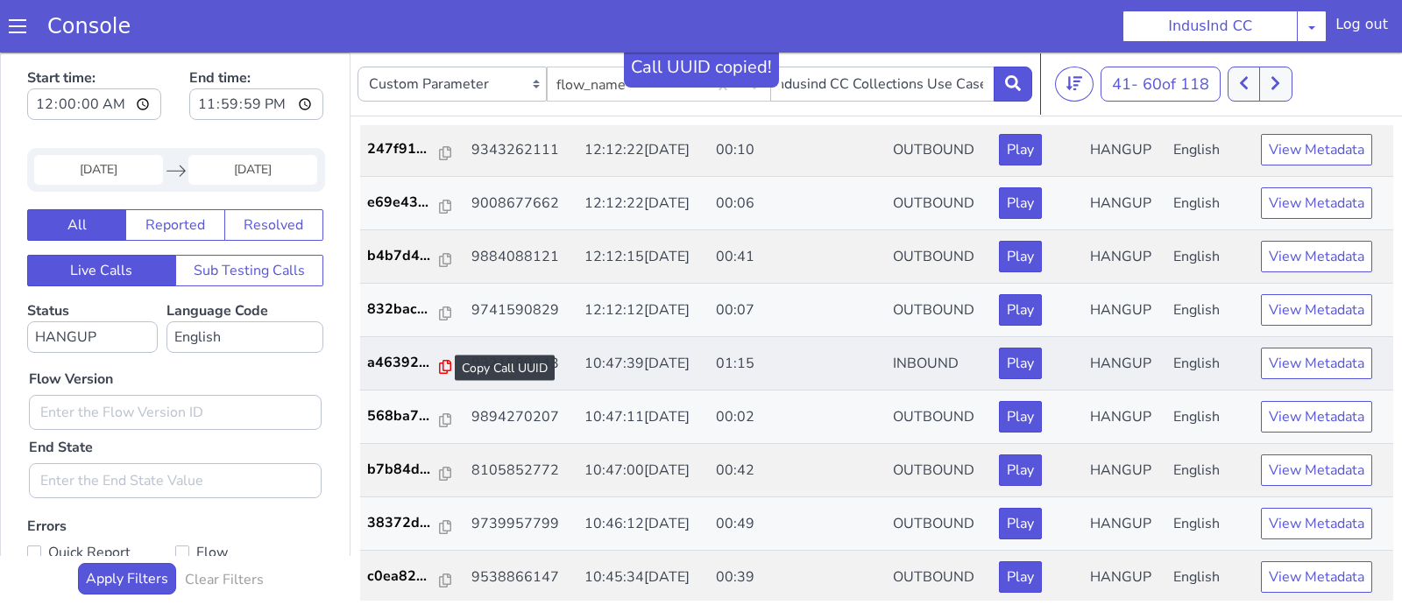
scroll to position [4, 0]
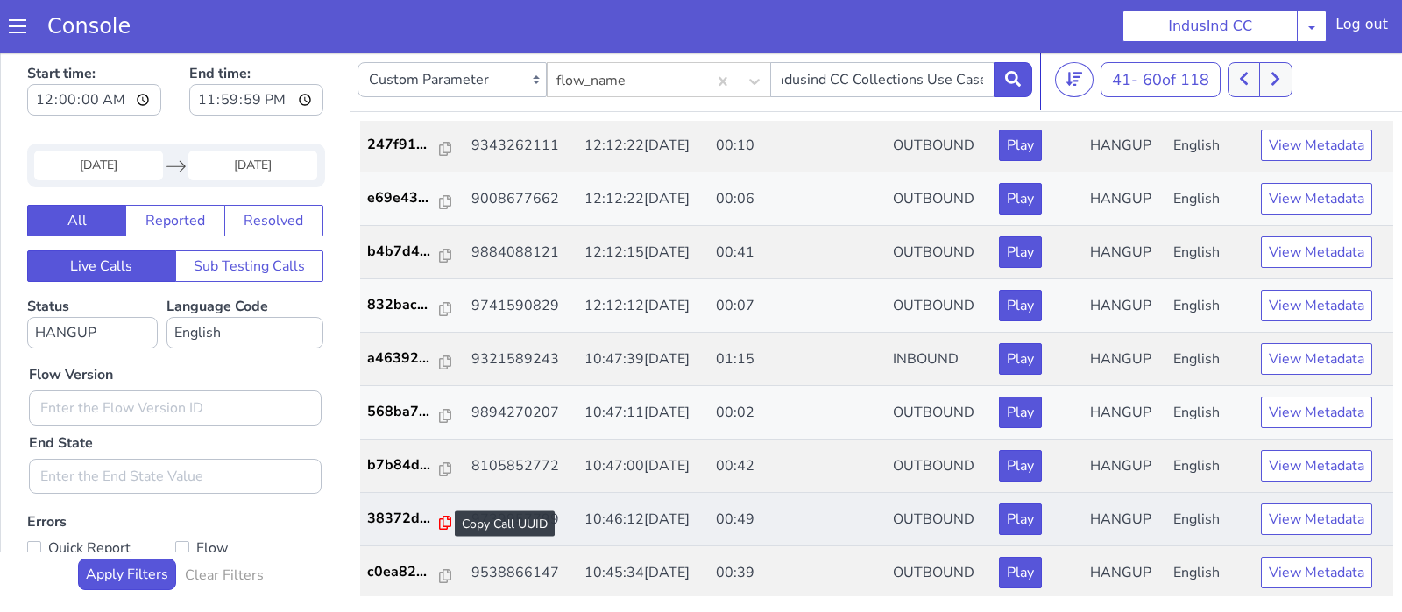
click at [429, 552] on icon at bounding box center [433, 558] width 12 height 14
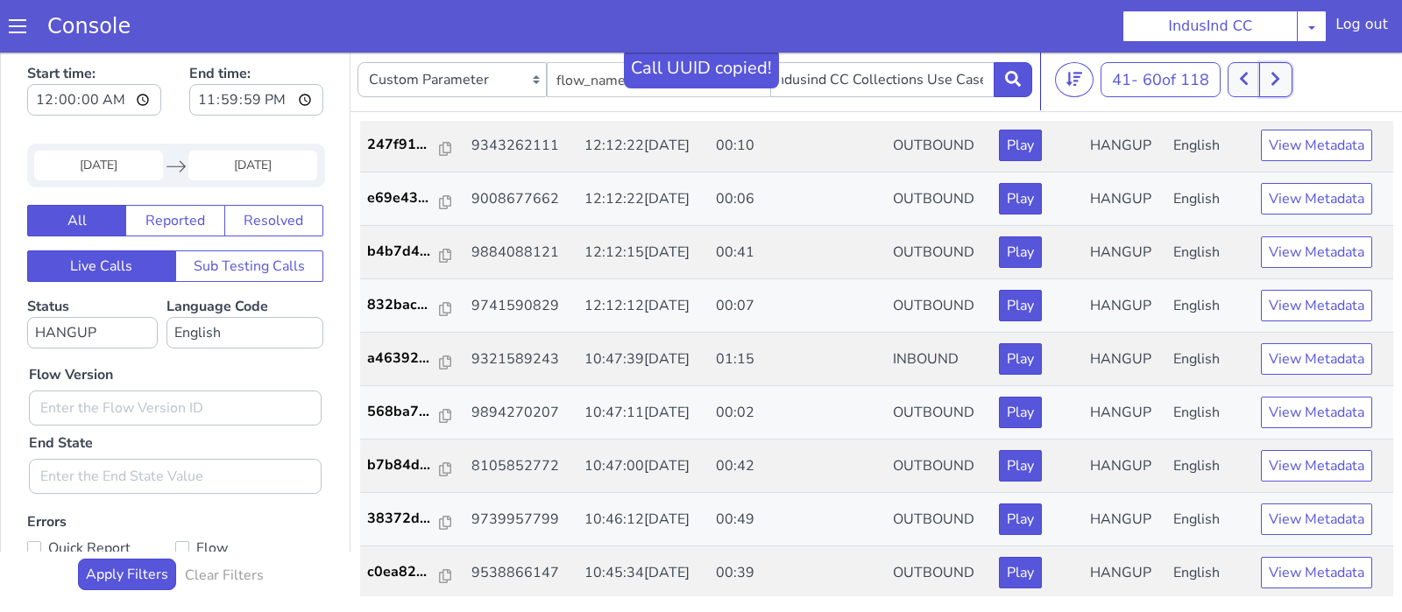
click at [1232, 345] on icon at bounding box center [1231, 339] width 8 height 13
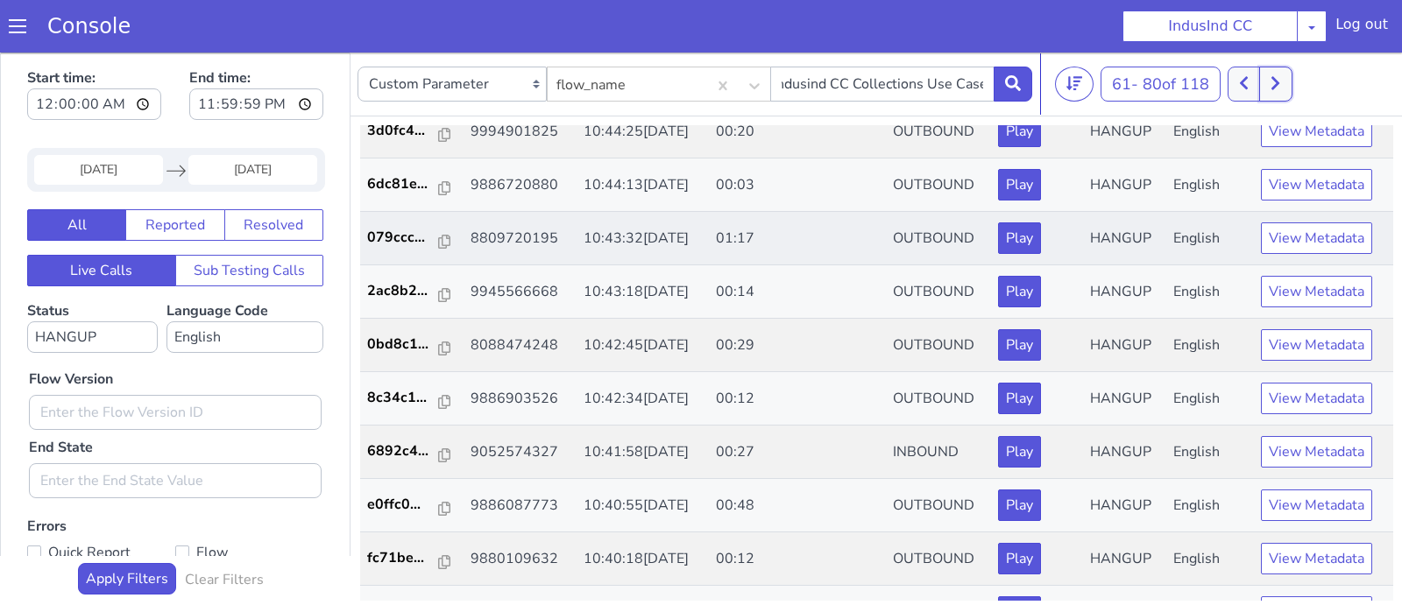
scroll to position [119, 0]
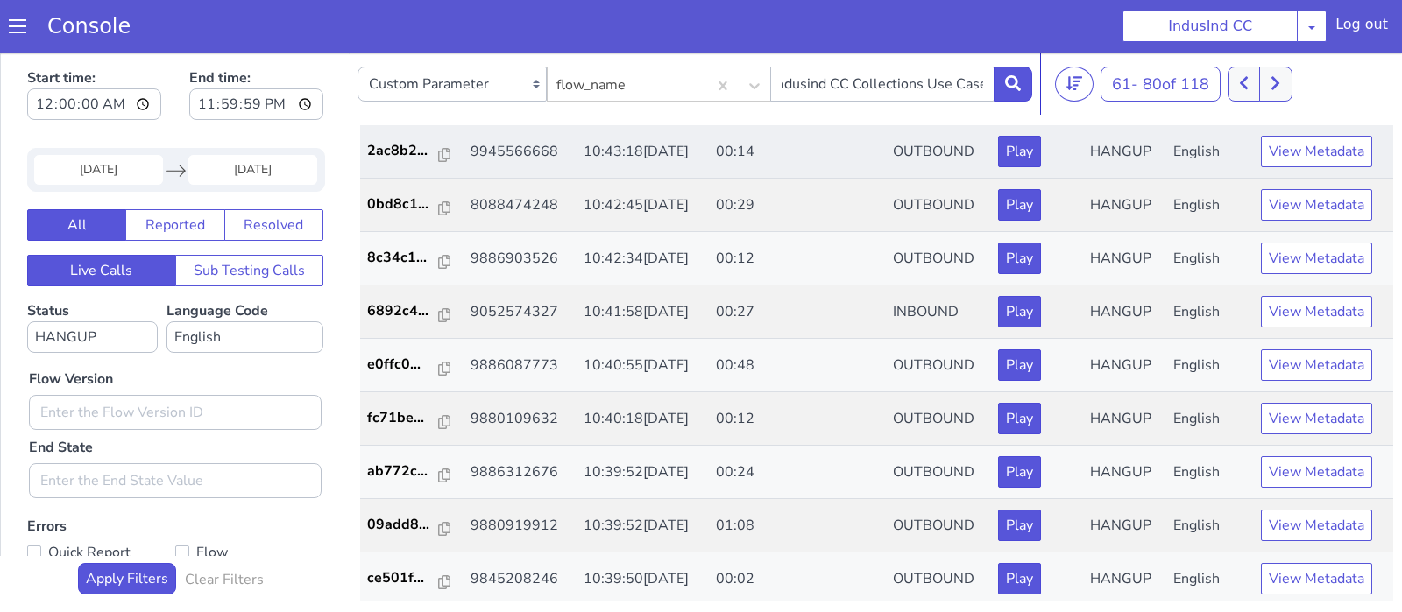
scroll to position [273, 0]
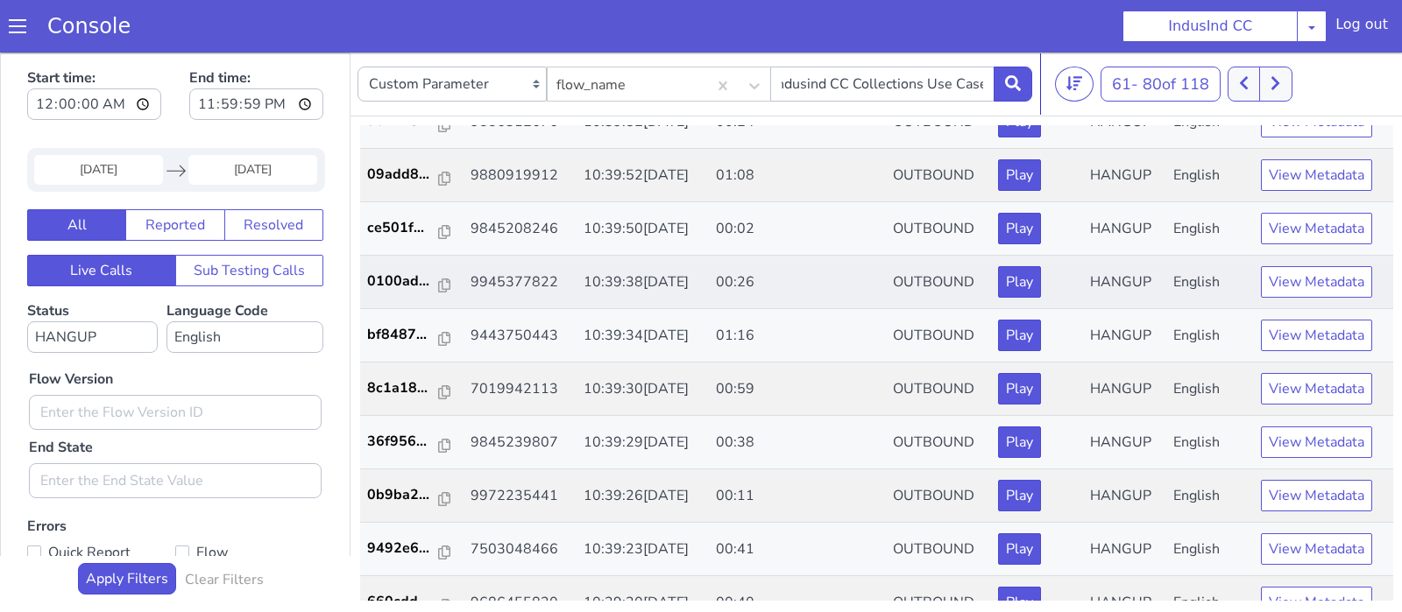
scroll to position [634, 0]
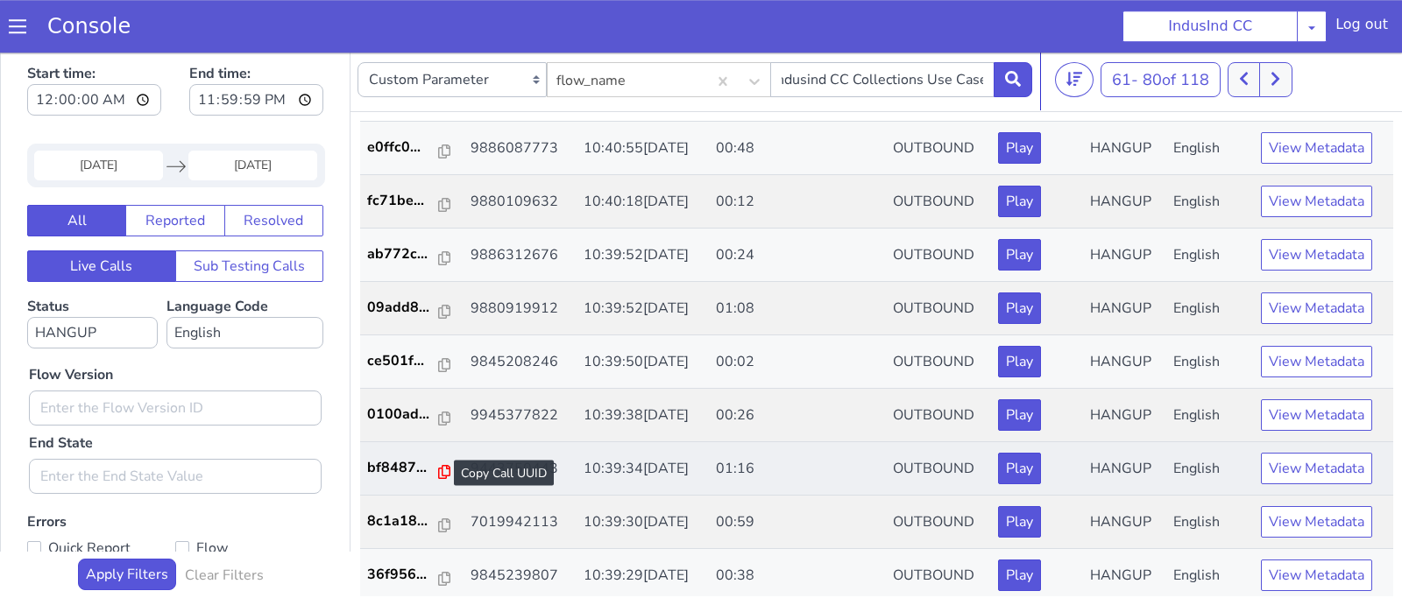
scroll to position [476, 0]
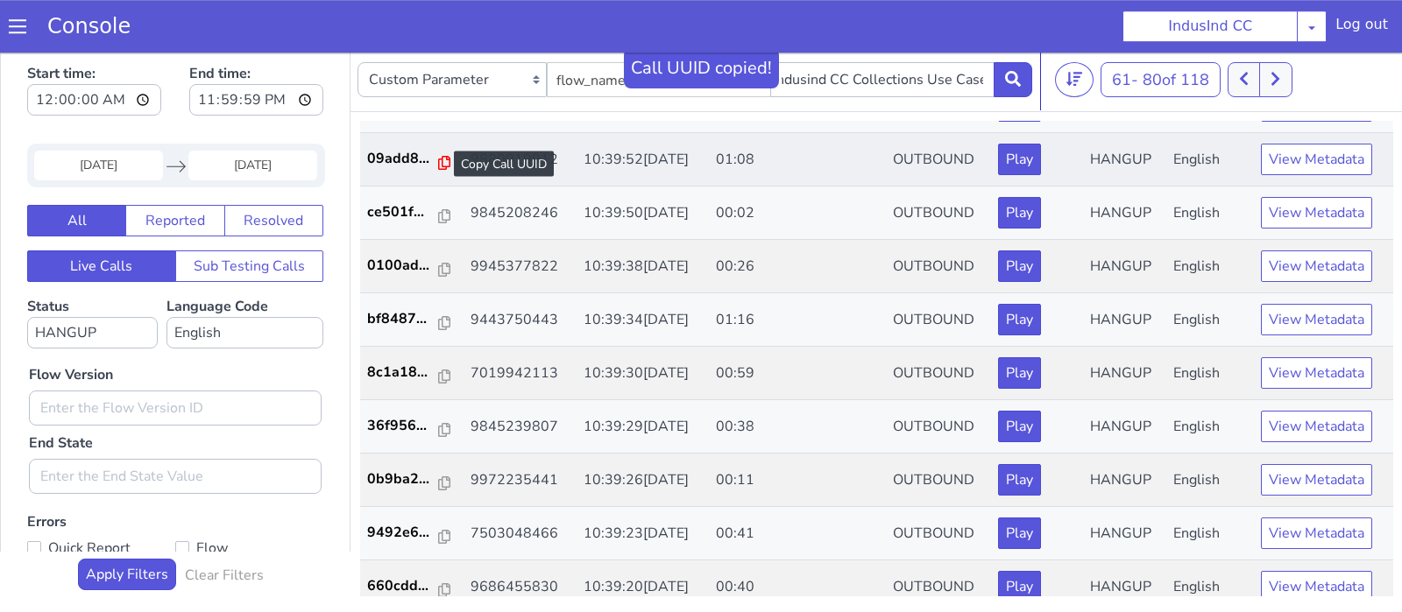
scroll to position [634, 0]
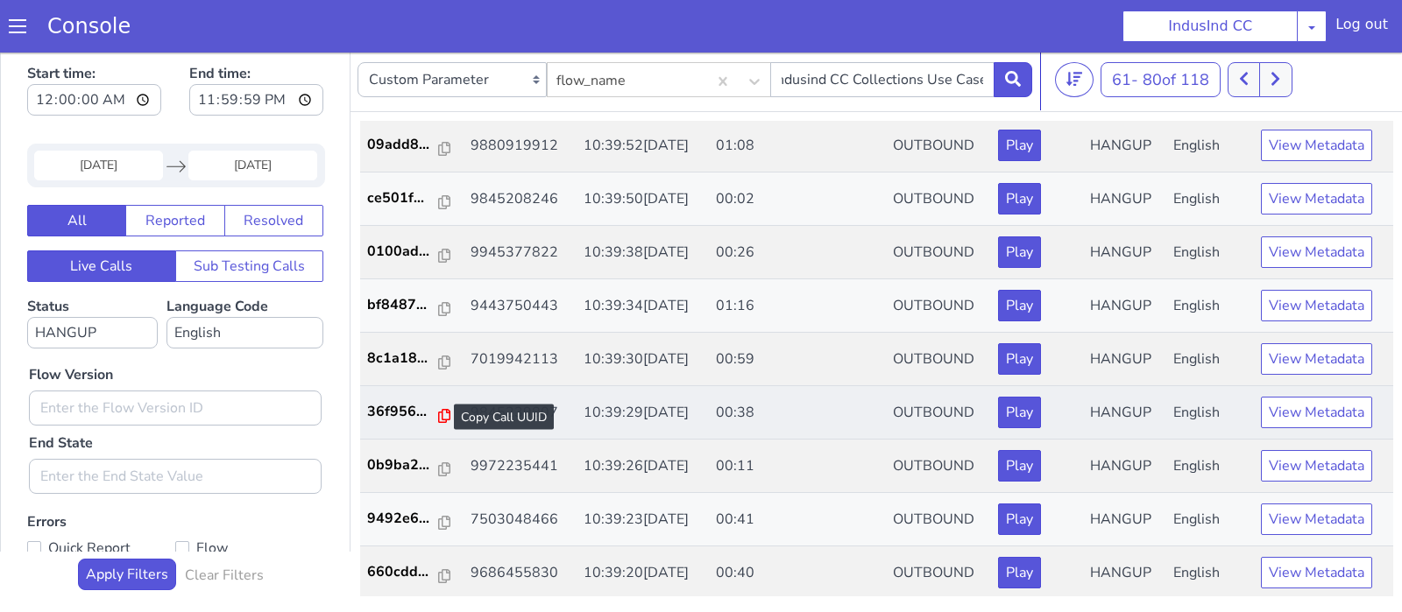
click at [433, 425] on icon at bounding box center [439, 431] width 12 height 14
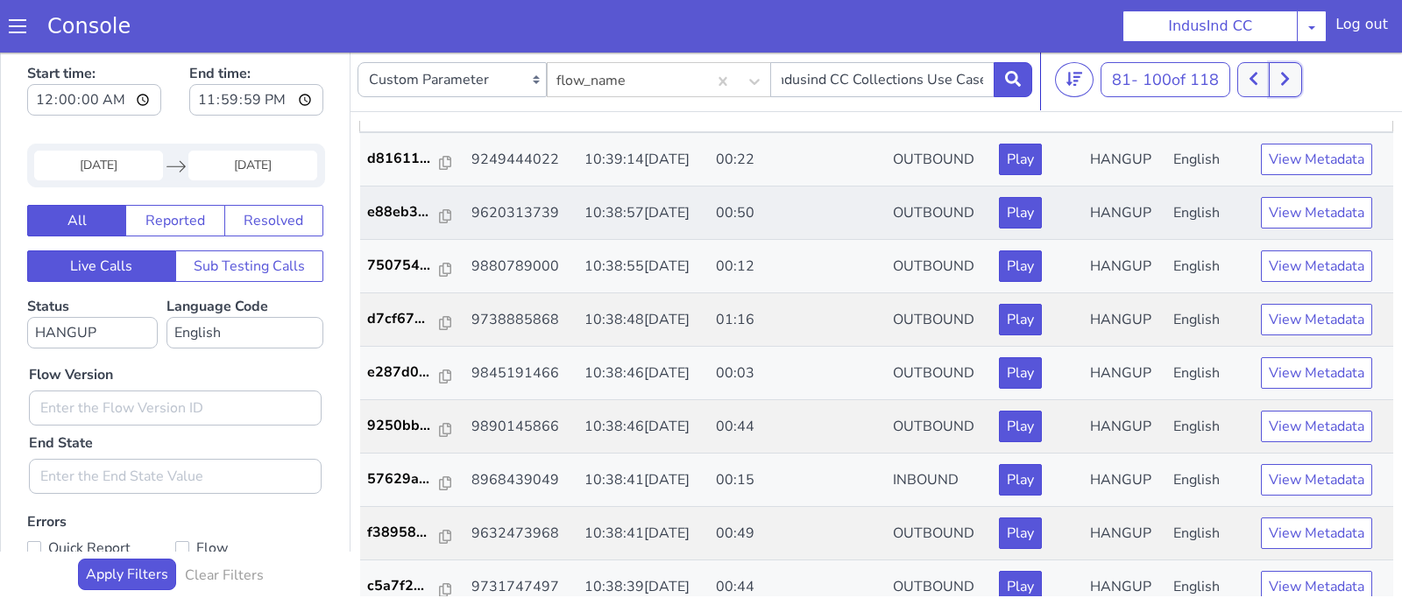
scroll to position [32, 0]
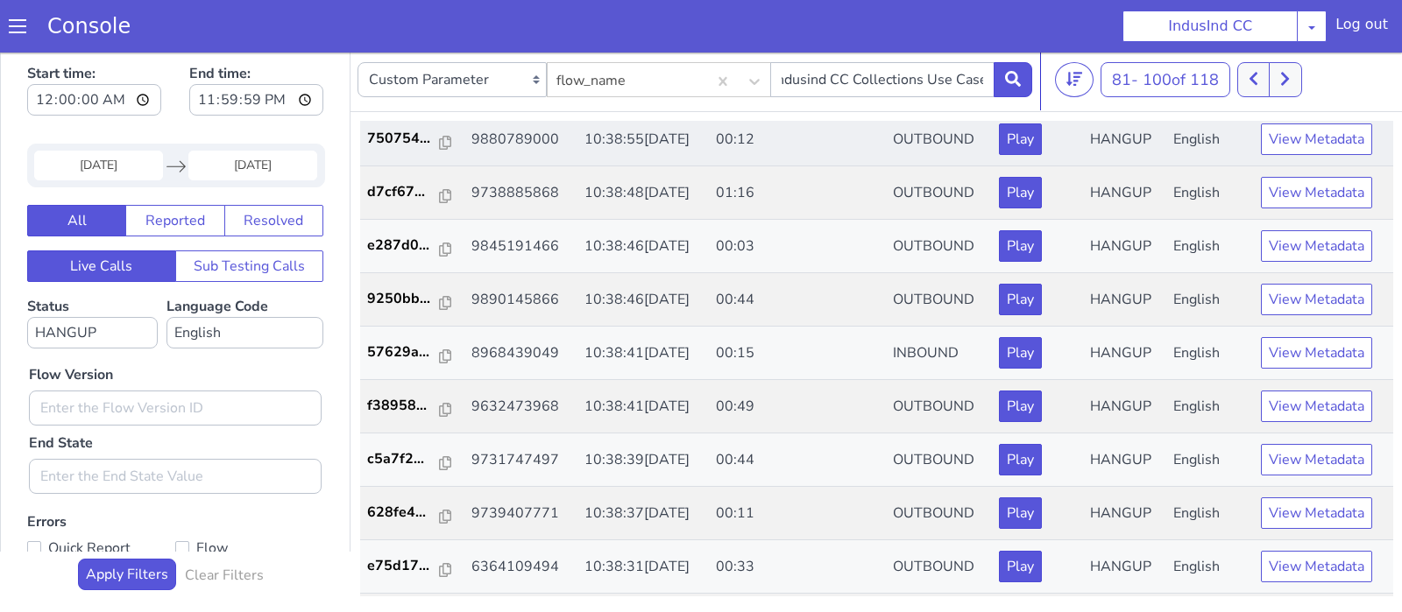
scroll to position [166, 0]
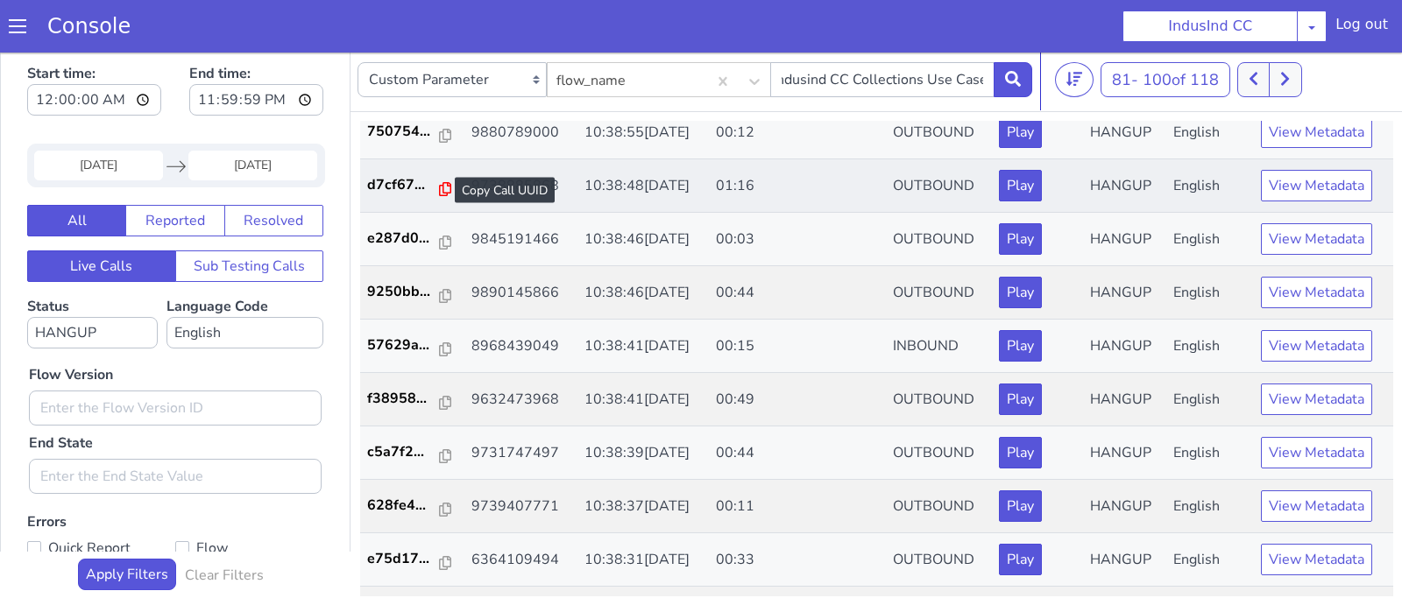
click at [426, 226] on icon at bounding box center [432, 230] width 12 height 14
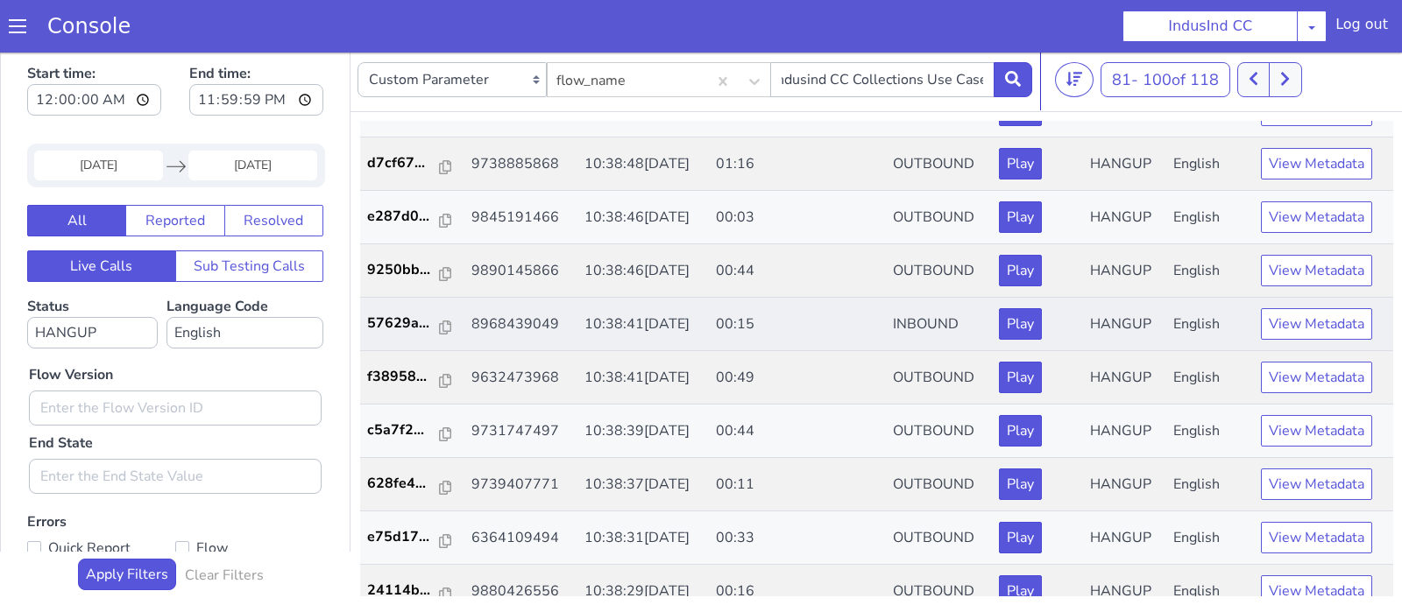
scroll to position [192, 0]
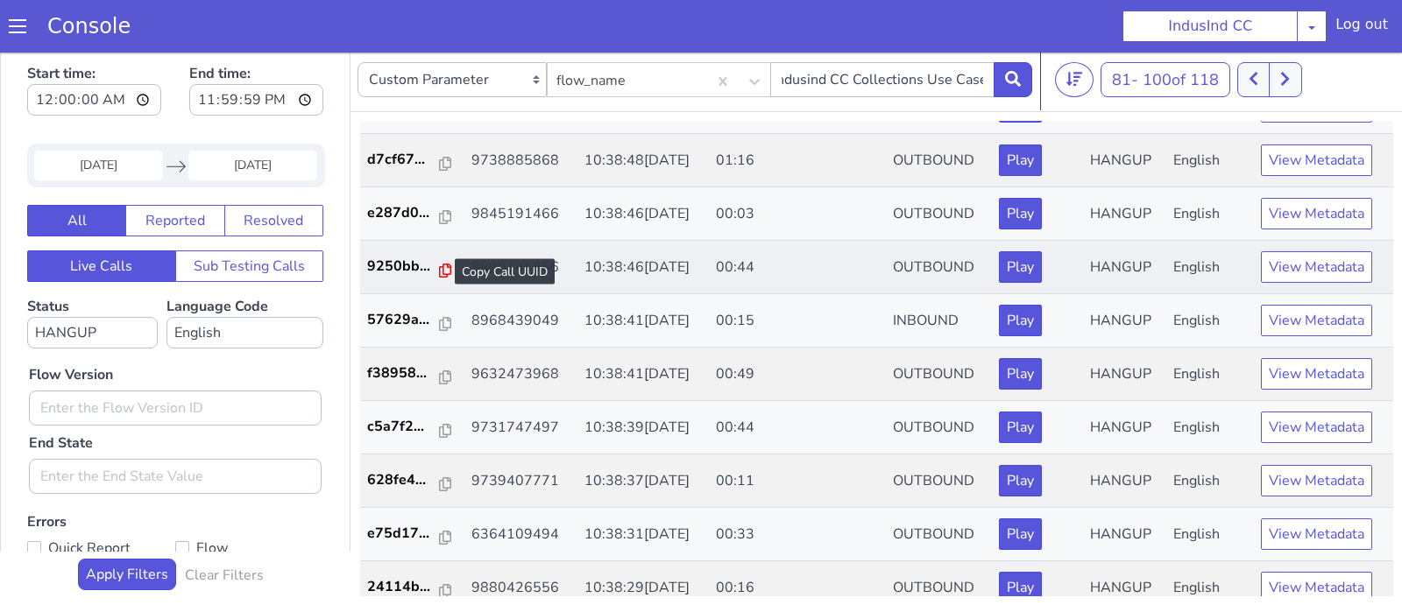
click at [423, 321] on icon at bounding box center [429, 319] width 12 height 14
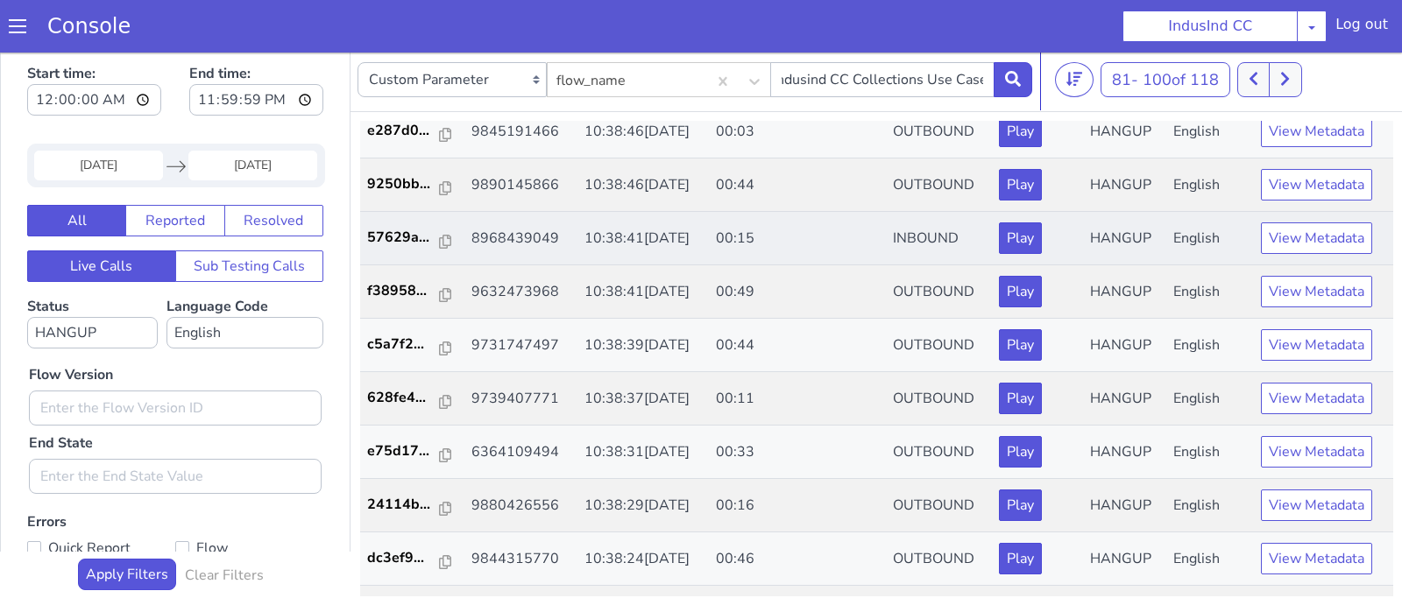
scroll to position [277, 0]
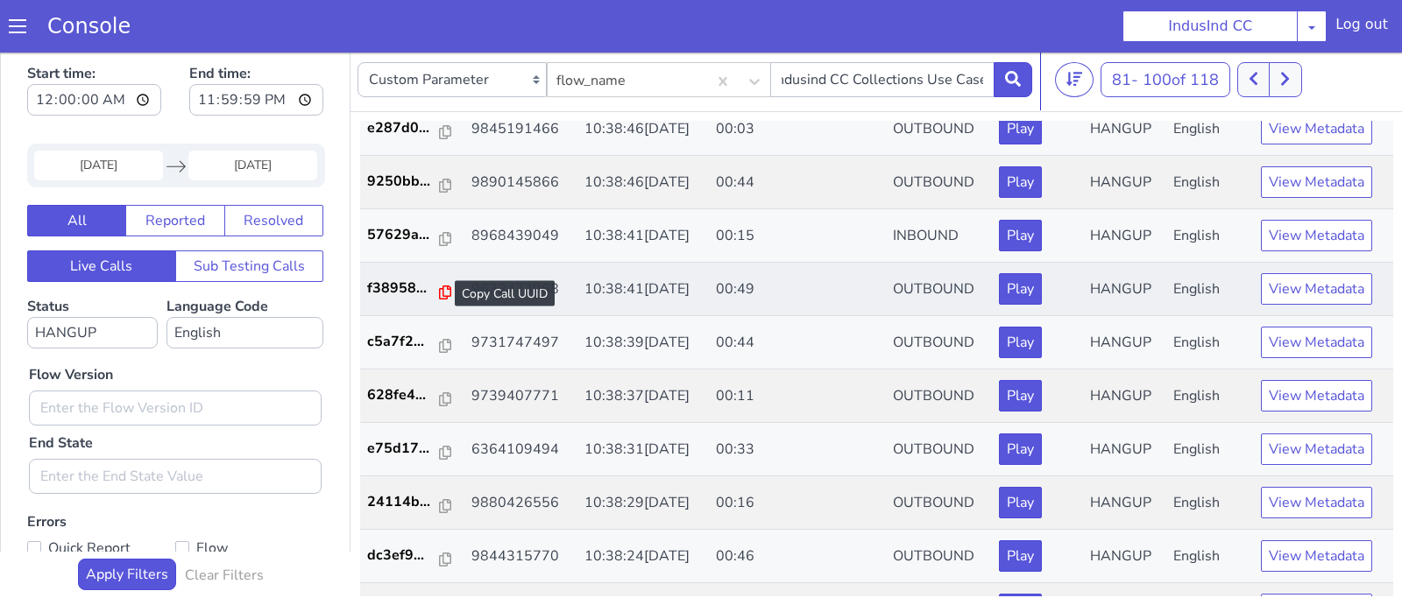
click at [398, 513] on icon at bounding box center [401, 514] width 12 height 14
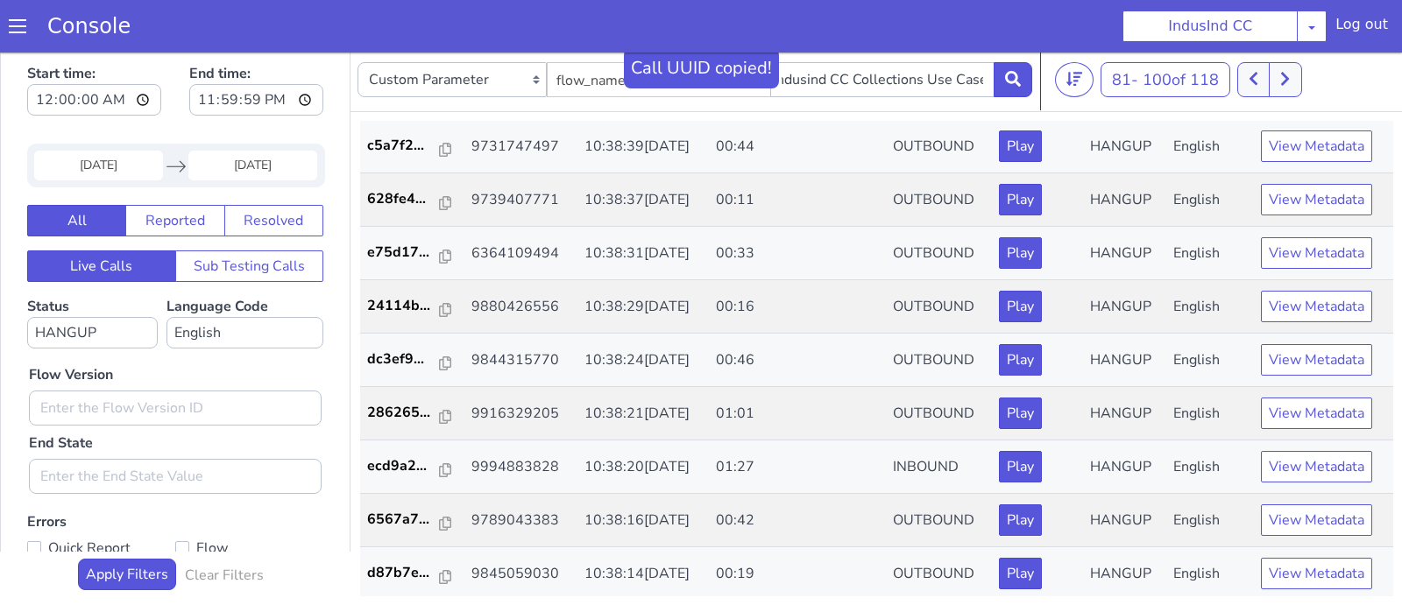
scroll to position [477, 0]
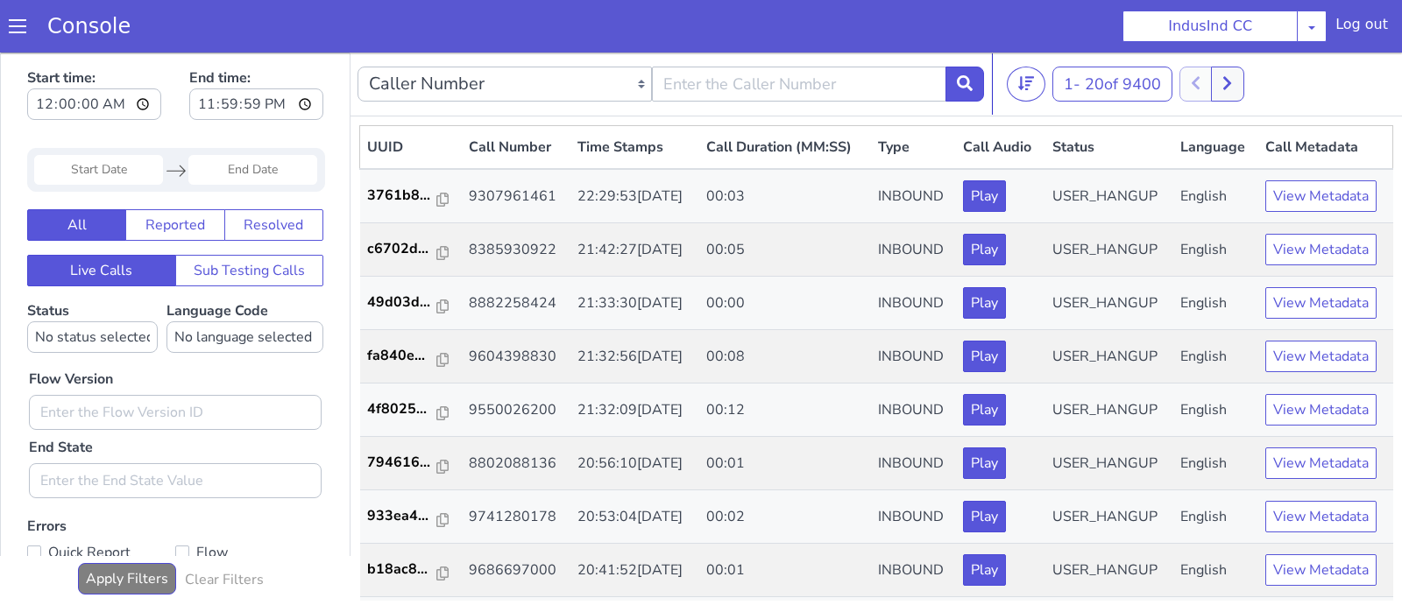
click at [172, 169] on icon at bounding box center [175, 170] width 19 height 11
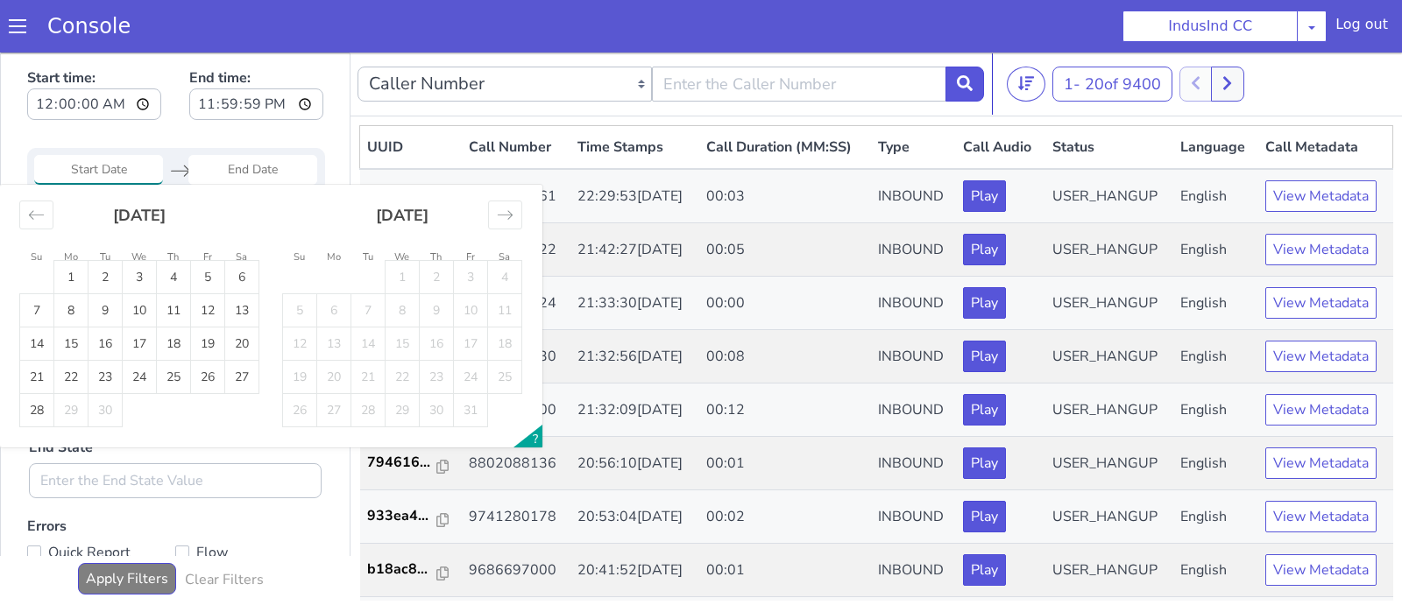
click at [118, 175] on input "Start Date" at bounding box center [98, 170] width 129 height 30
click at [99, 373] on td "23" at bounding box center [105, 377] width 34 height 33
type input "[DATE]"
click at [99, 373] on td "23" at bounding box center [105, 377] width 34 height 33
type input "[DATE]"
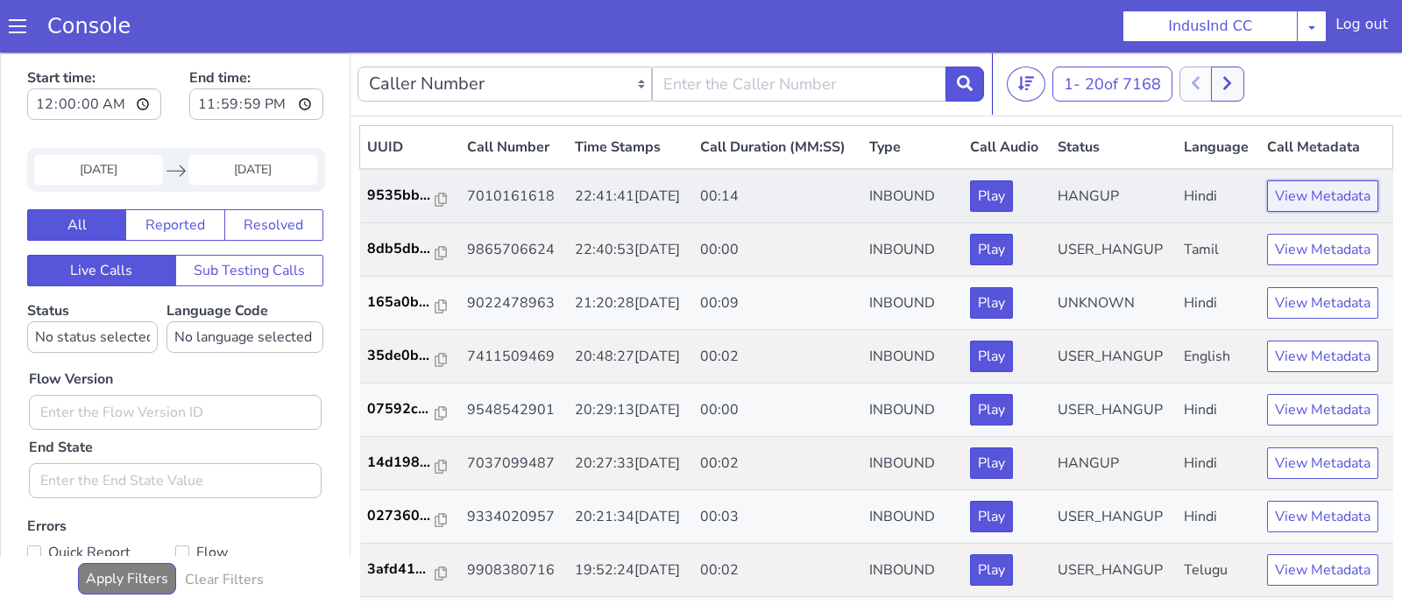
click at [1317, 191] on button "View Metadata" at bounding box center [1322, 196] width 111 height 32
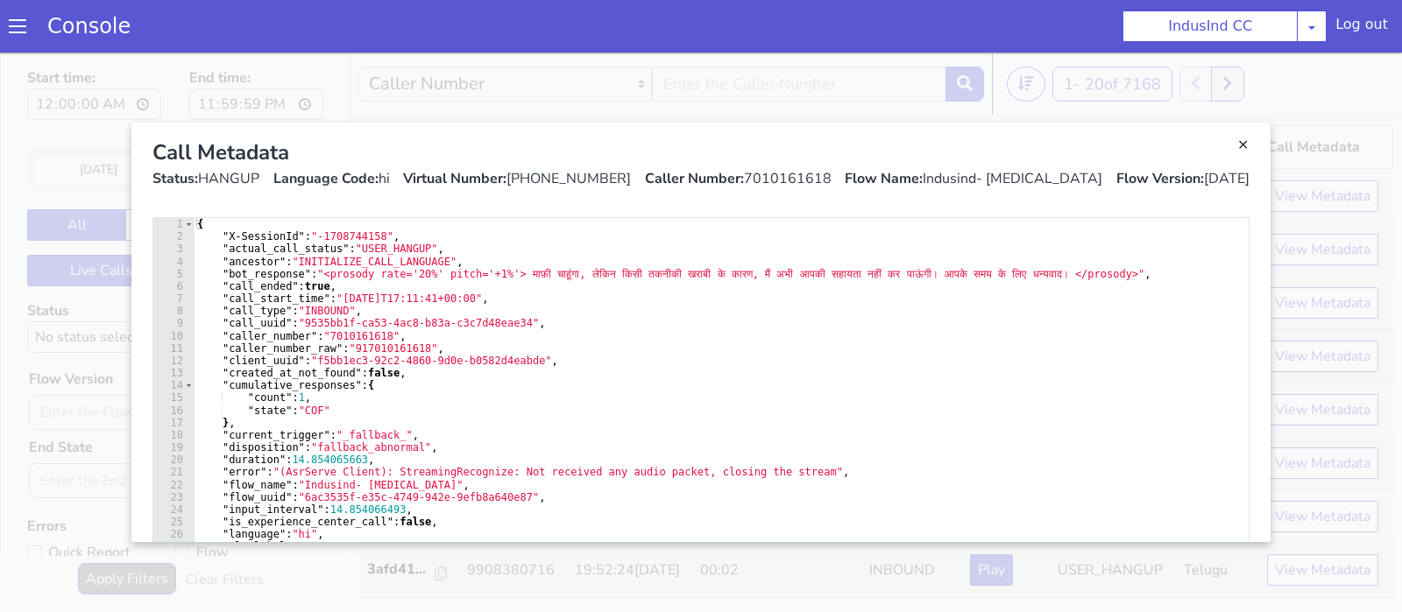
drag, startPoint x: 1098, startPoint y: 182, endPoint x: 994, endPoint y: 173, distance: 103.8
click at [994, 173] on div "Status: HANGUP Language Code: hi Virtual Number: +918068513579 Caller Number: 7…" at bounding box center [700, 178] width 1097 height 21
copy div "Indusind- [MEDICAL_DATA]"
click at [728, 85] on link "Close" at bounding box center [701, 333] width 1402 height 560
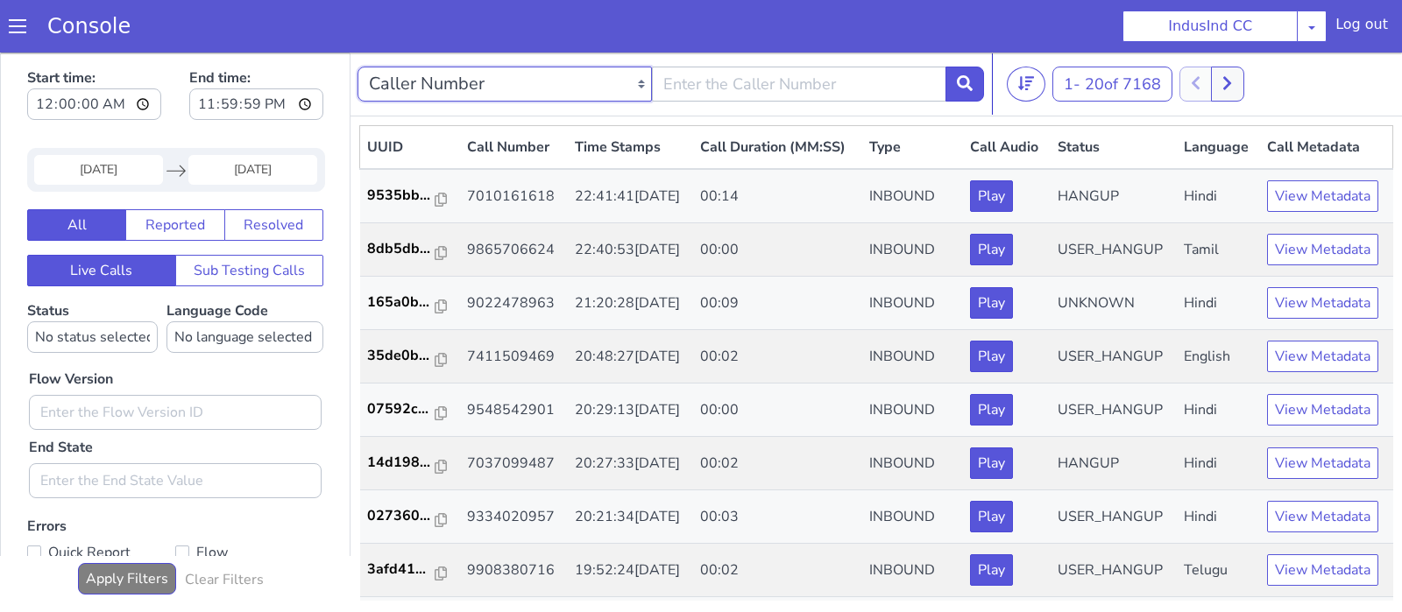
click at [357, 67] on select "Caller Number Call UUID Custom Parameter" at bounding box center [504, 84] width 294 height 35
select select "customParameter"
click option "Custom Parameter" at bounding box center [0, 53] width 0 height 0
click at [357, 67] on select "Caller Number Call UUID Custom Parameter" at bounding box center [451, 84] width 189 height 35
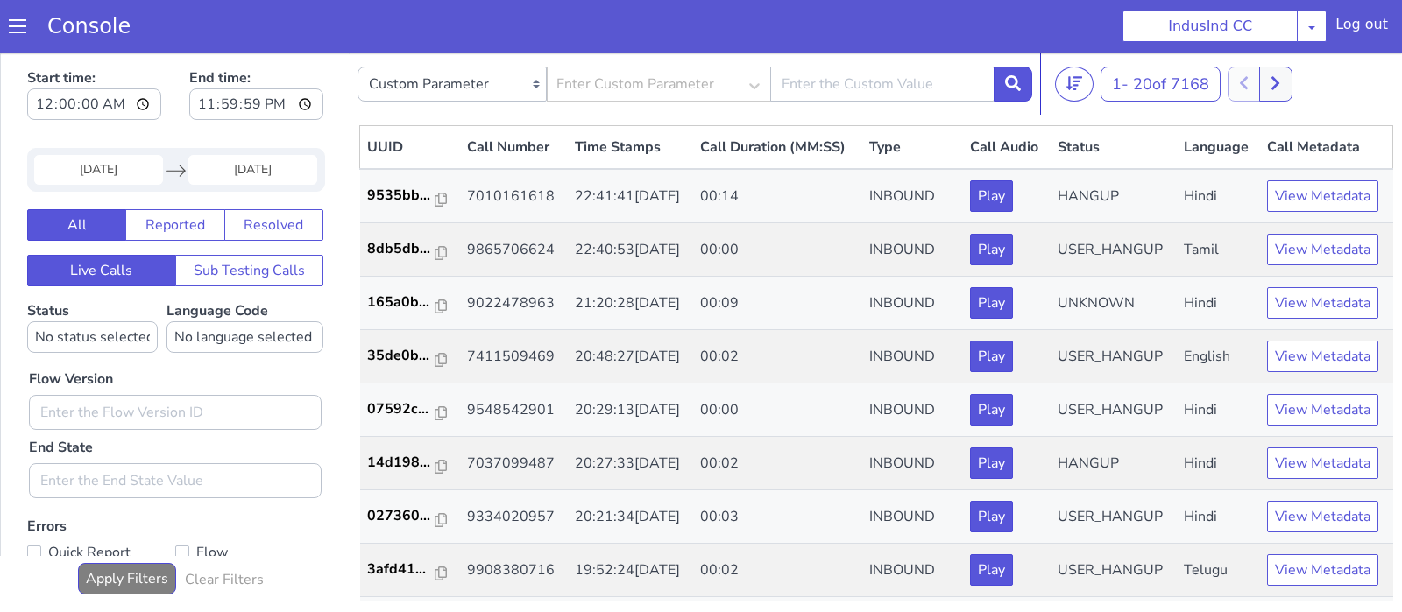
click at [654, 66] on div "Caller Number Call UUID Custom Parameter Enter Custom Parameter" at bounding box center [694, 84] width 674 height 49
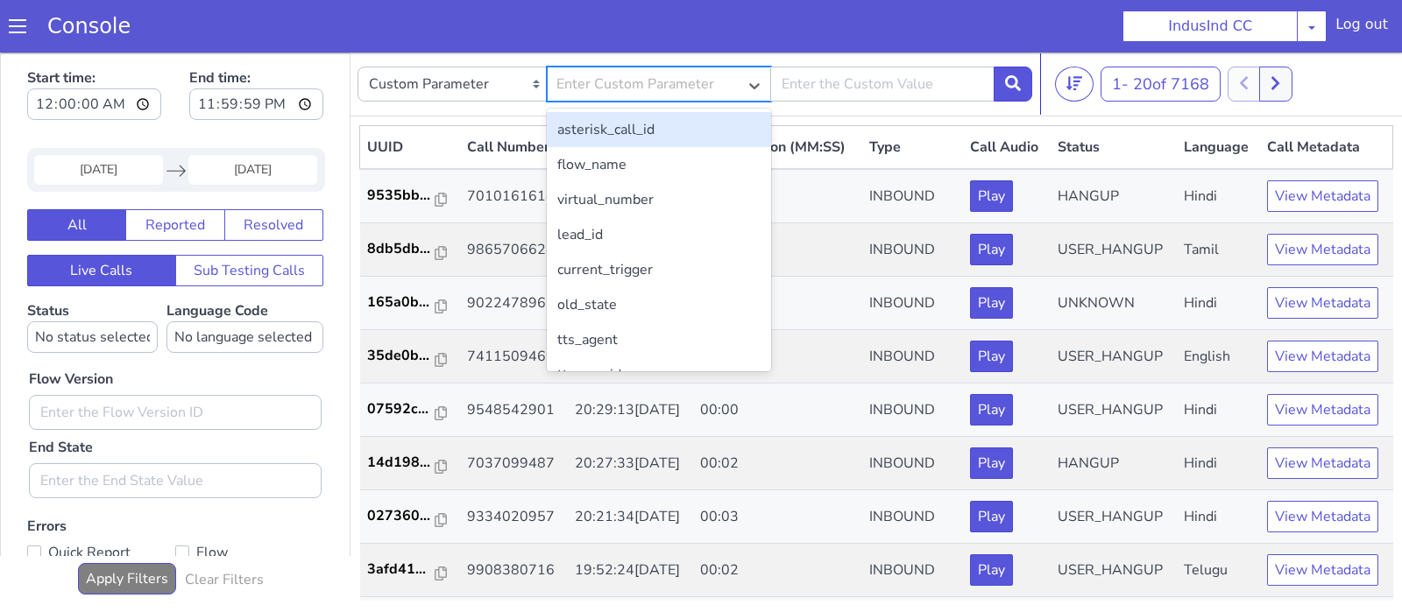
click at [667, 86] on div "Enter Custom Parameter" at bounding box center [635, 84] width 158 height 21
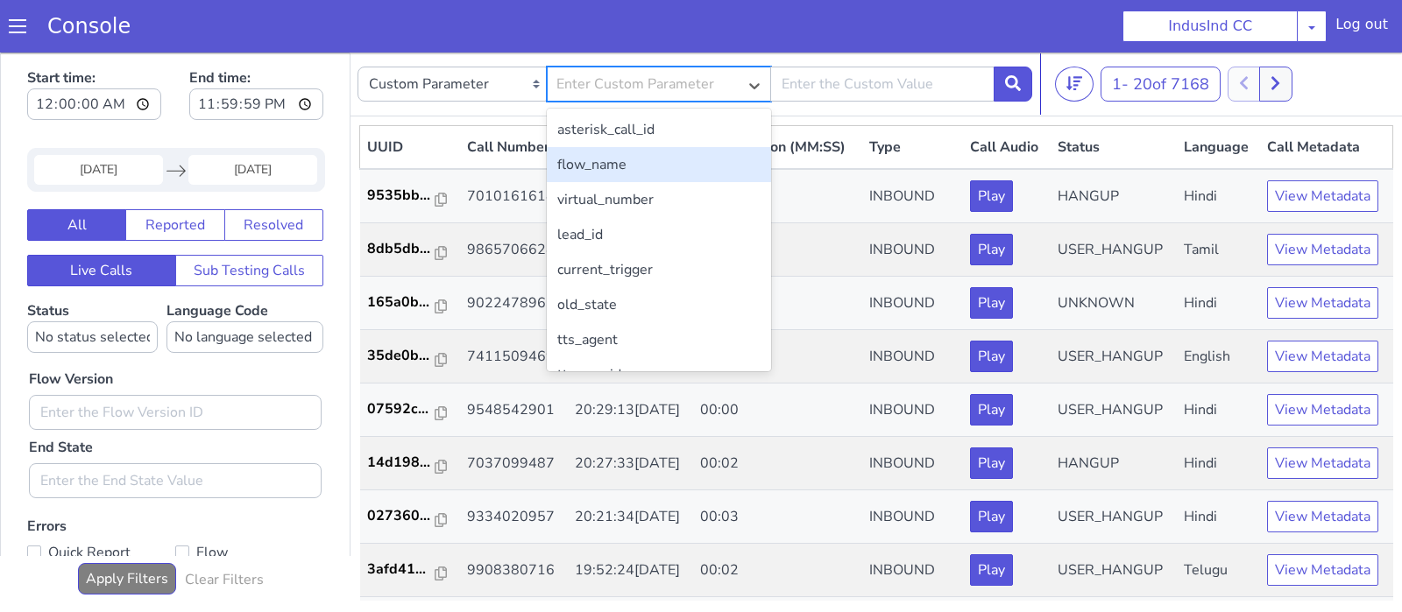
click at [623, 154] on div "flow_name" at bounding box center [659, 164] width 224 height 35
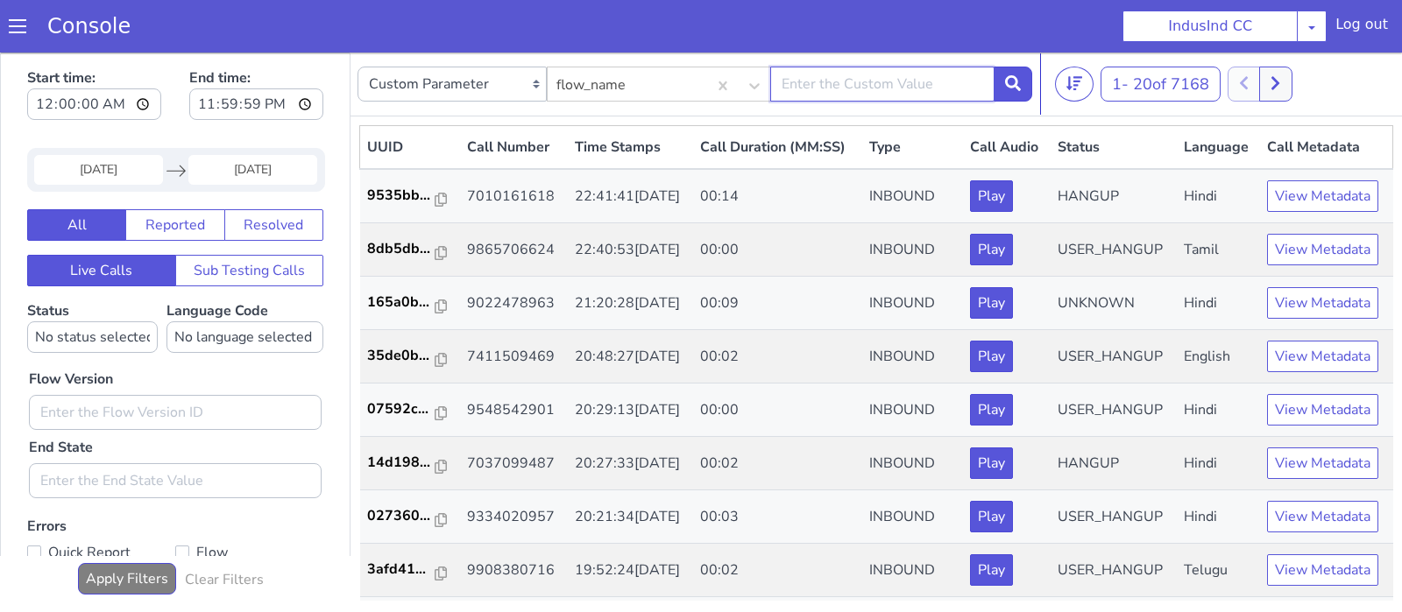
click at [826, 79] on input "text" at bounding box center [882, 84] width 224 height 35
paste input "Indusind- [MEDICAL_DATA]"
type input "Indusind- [MEDICAL_DATA]"
click at [1013, 85] on icon at bounding box center [1013, 83] width 16 height 16
click at [27, 321] on select "No status selected HANGUP USER_HANGUP TRANSFER UNKNOWN" at bounding box center [92, 337] width 131 height 32
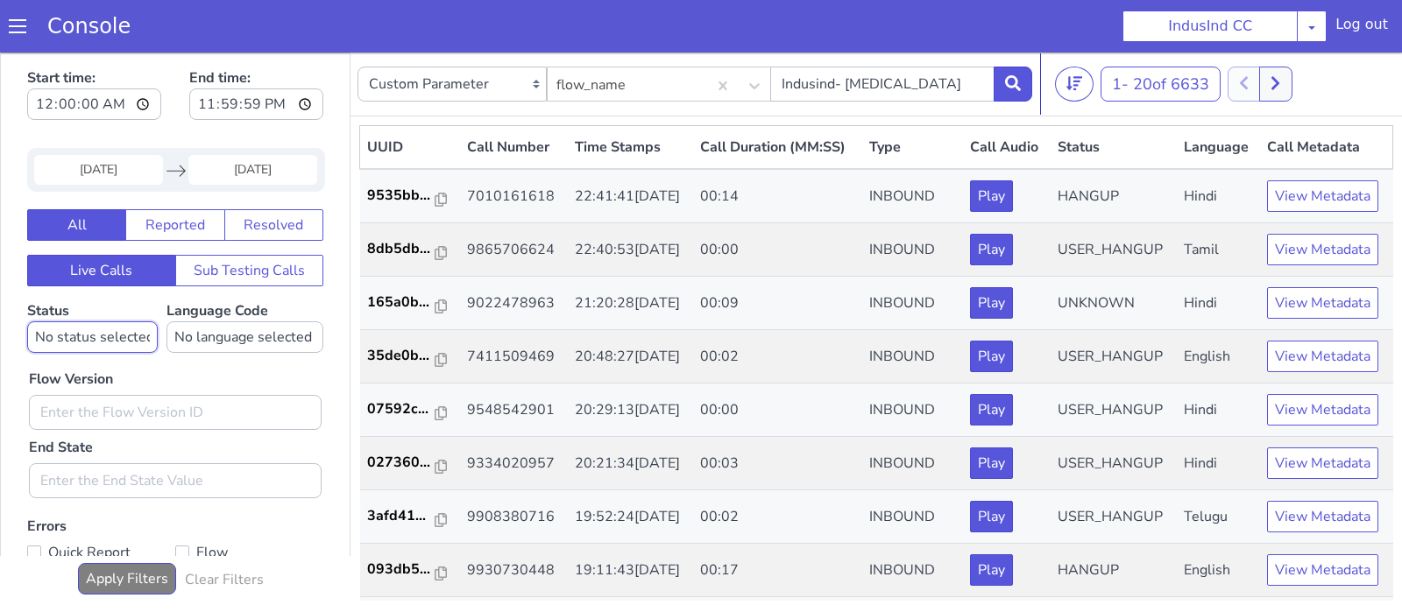
select select "HANGUP"
click option "HANGUP" at bounding box center [0, 53] width 0 height 0
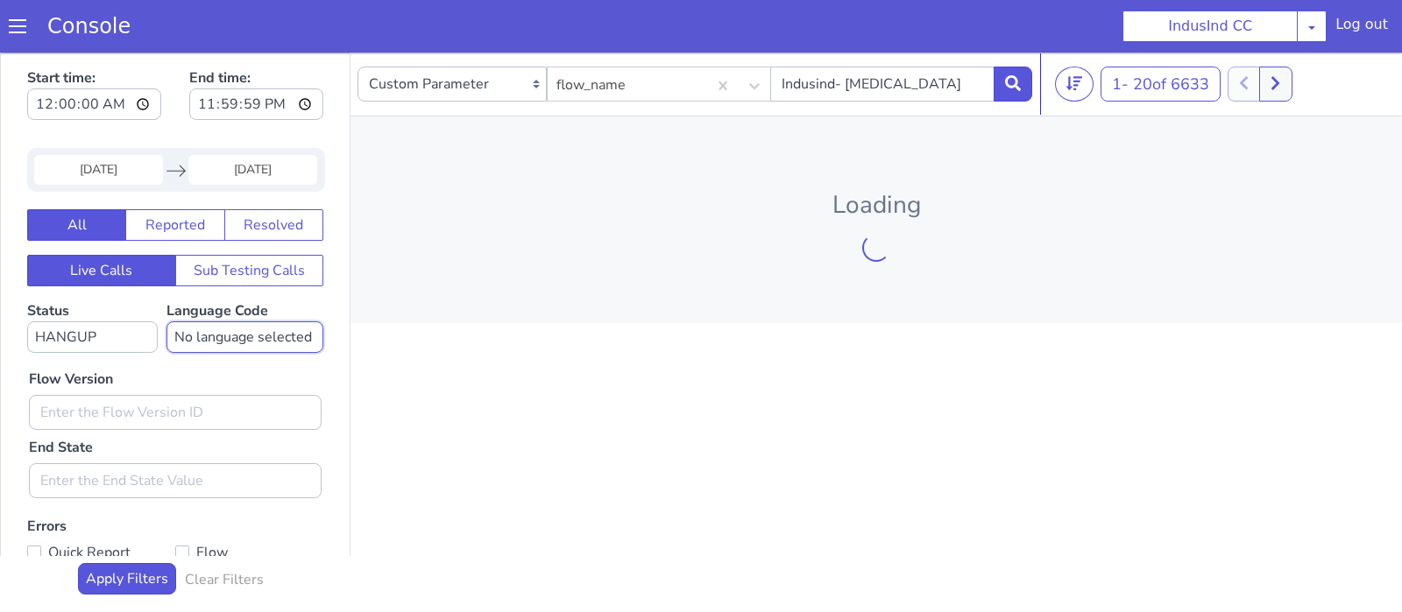
click at [166, 321] on select "No language selected Hindi English Tamil Telugu [GEOGRAPHIC_DATA] Marathi Malay…" at bounding box center [244, 337] width 157 height 32
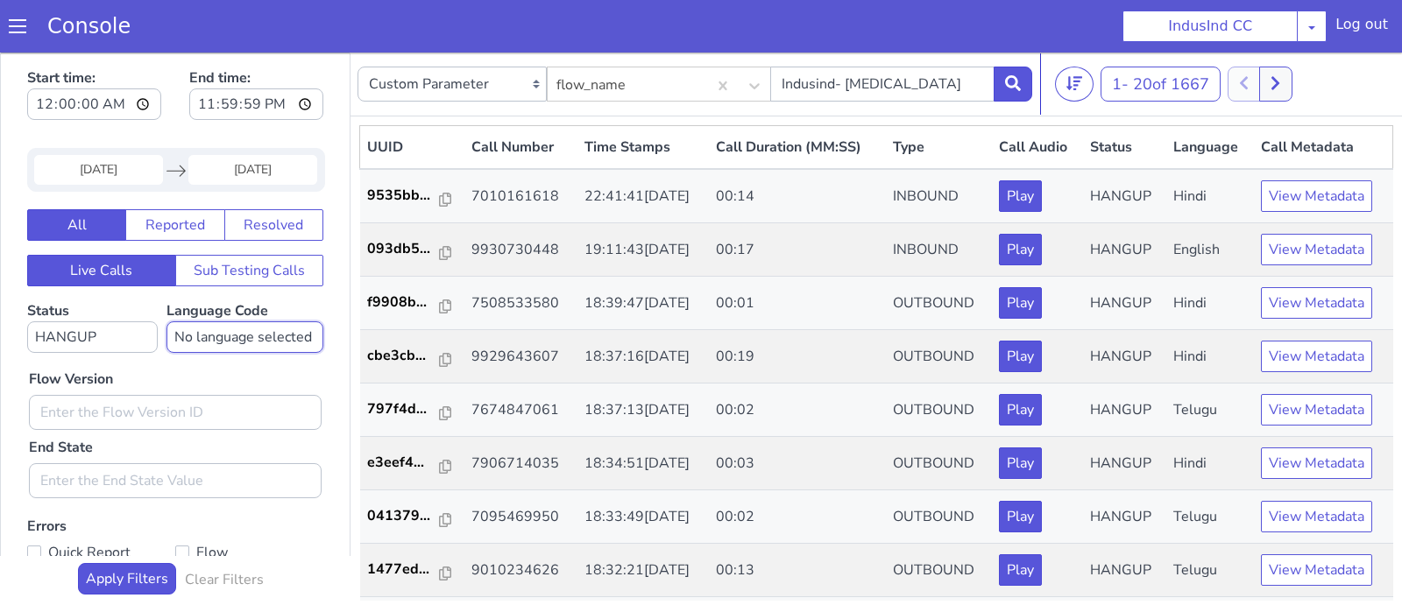
select select "en"
click option "English" at bounding box center [0, 53] width 0 height 0
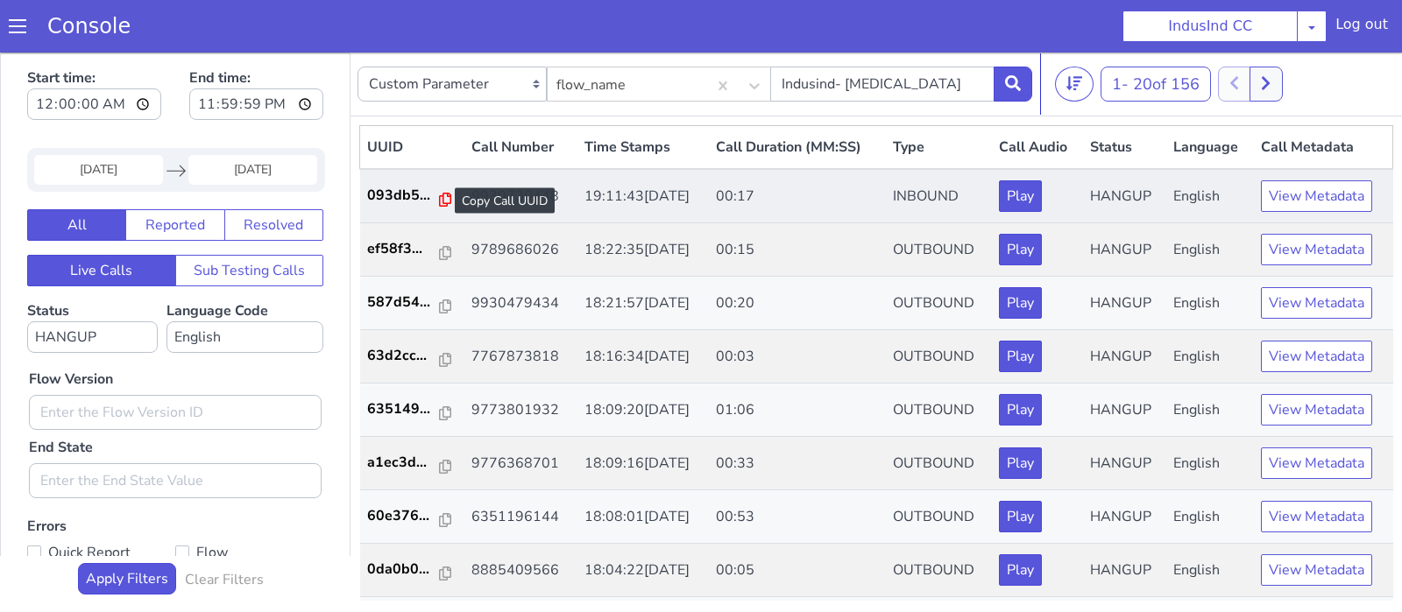
click at [439, 205] on icon at bounding box center [445, 200] width 12 height 14
drag, startPoint x: 436, startPoint y: 198, endPoint x: 453, endPoint y: 75, distance: 123.8
click at [439, 198] on icon at bounding box center [445, 200] width 12 height 14
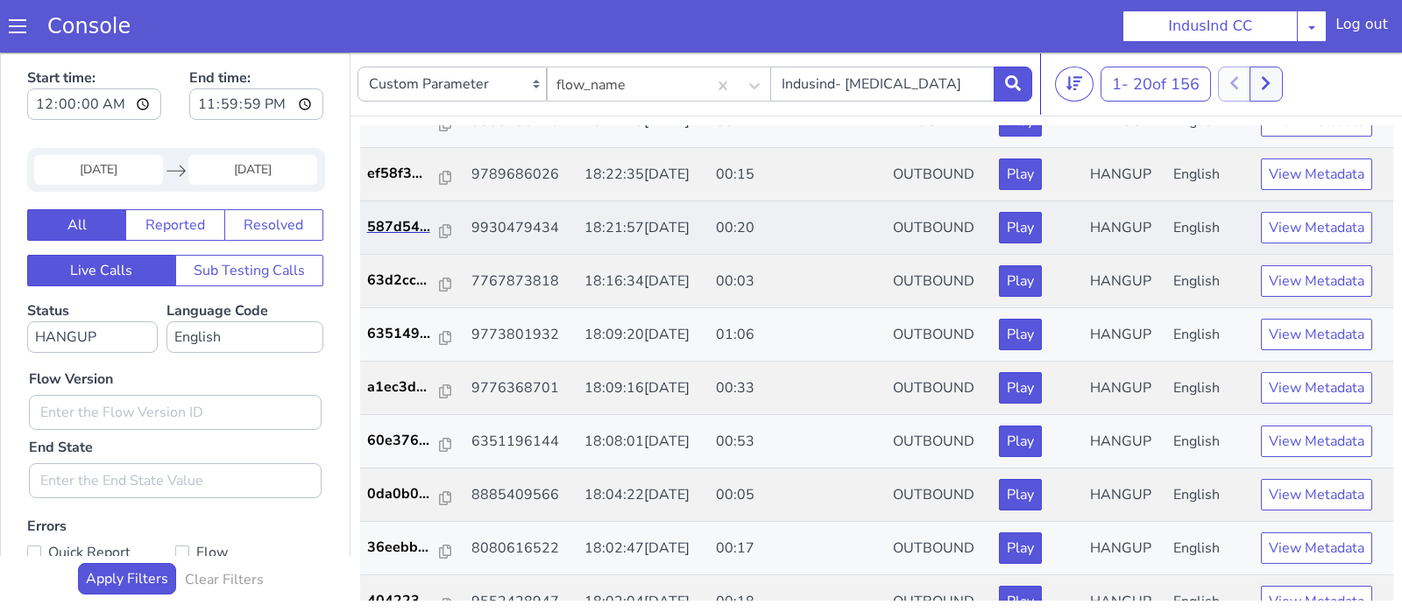
scroll to position [77, 0]
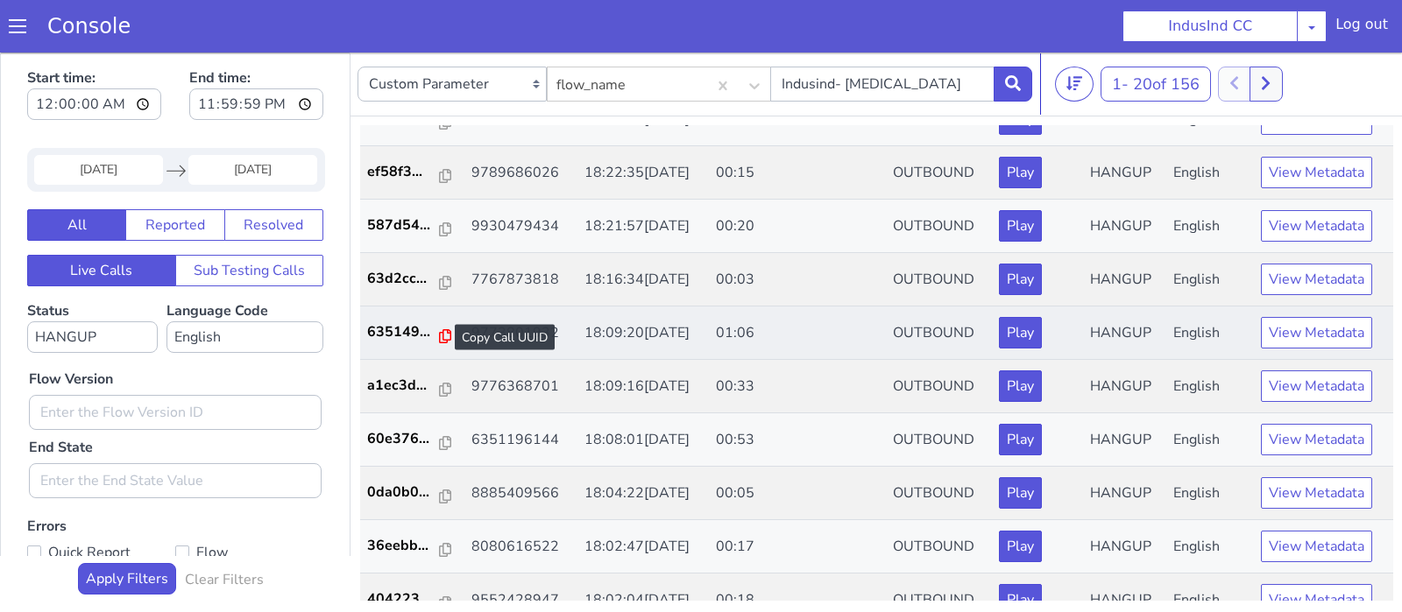
click at [441, 337] on icon at bounding box center [445, 336] width 12 height 14
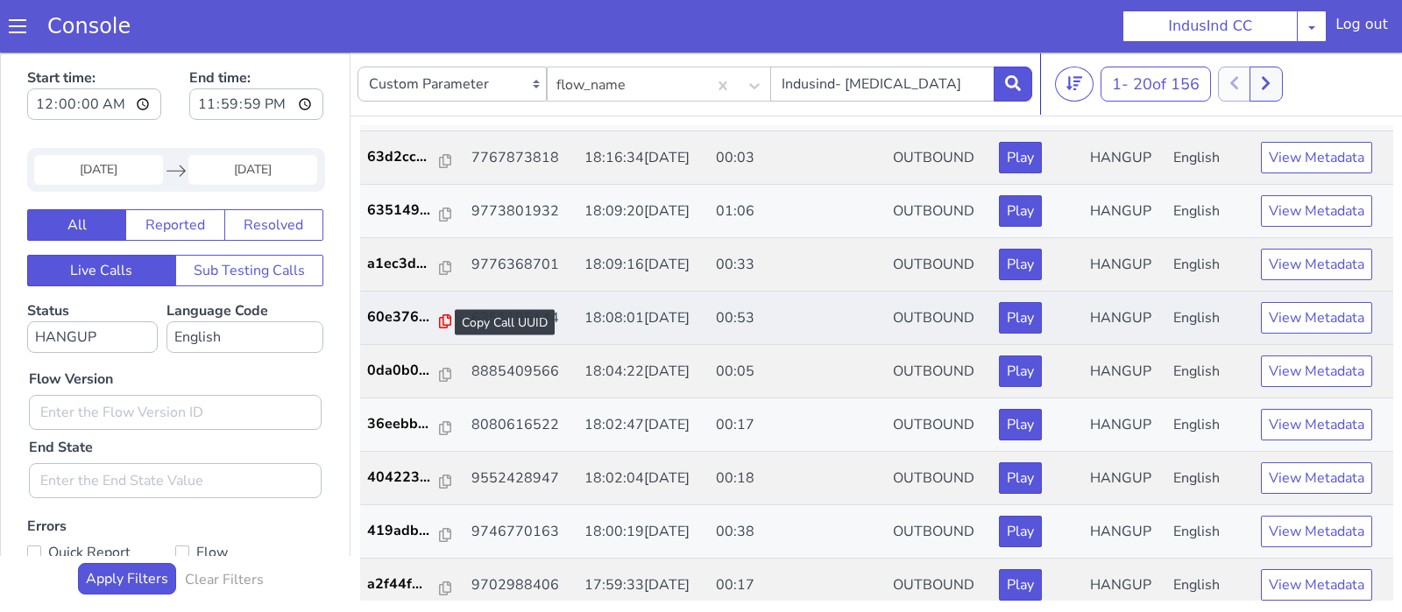
click at [439, 320] on icon at bounding box center [445, 321] width 12 height 14
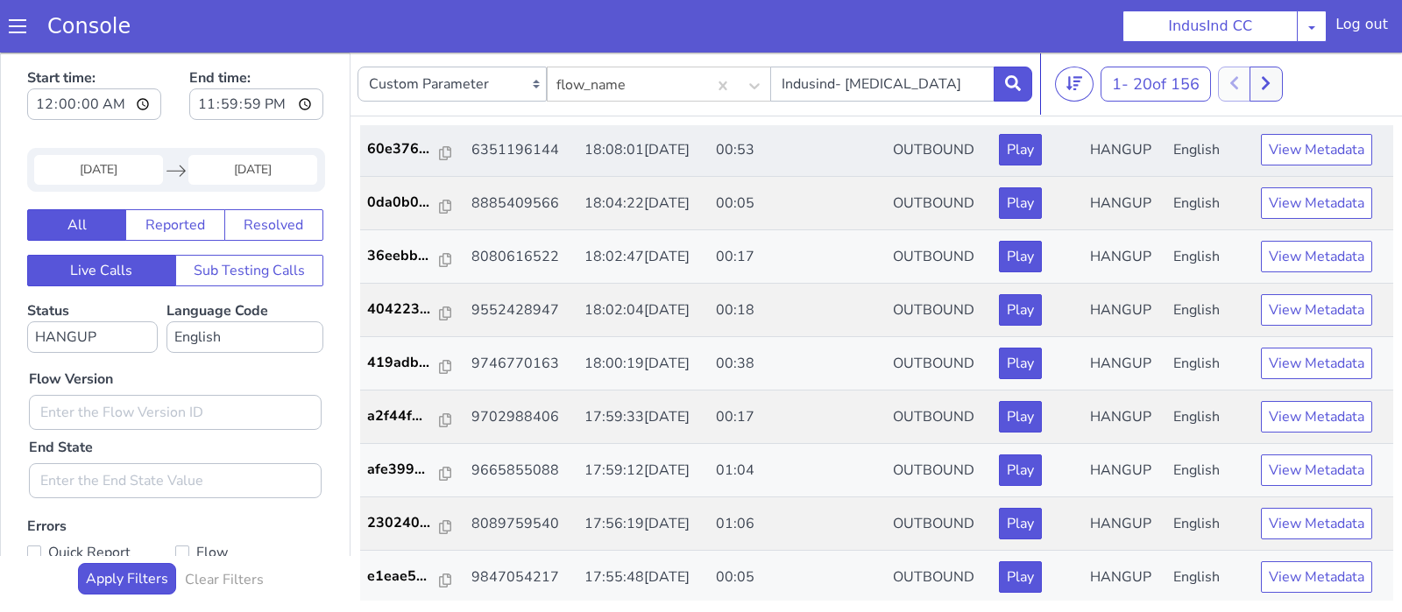
scroll to position [368, 0]
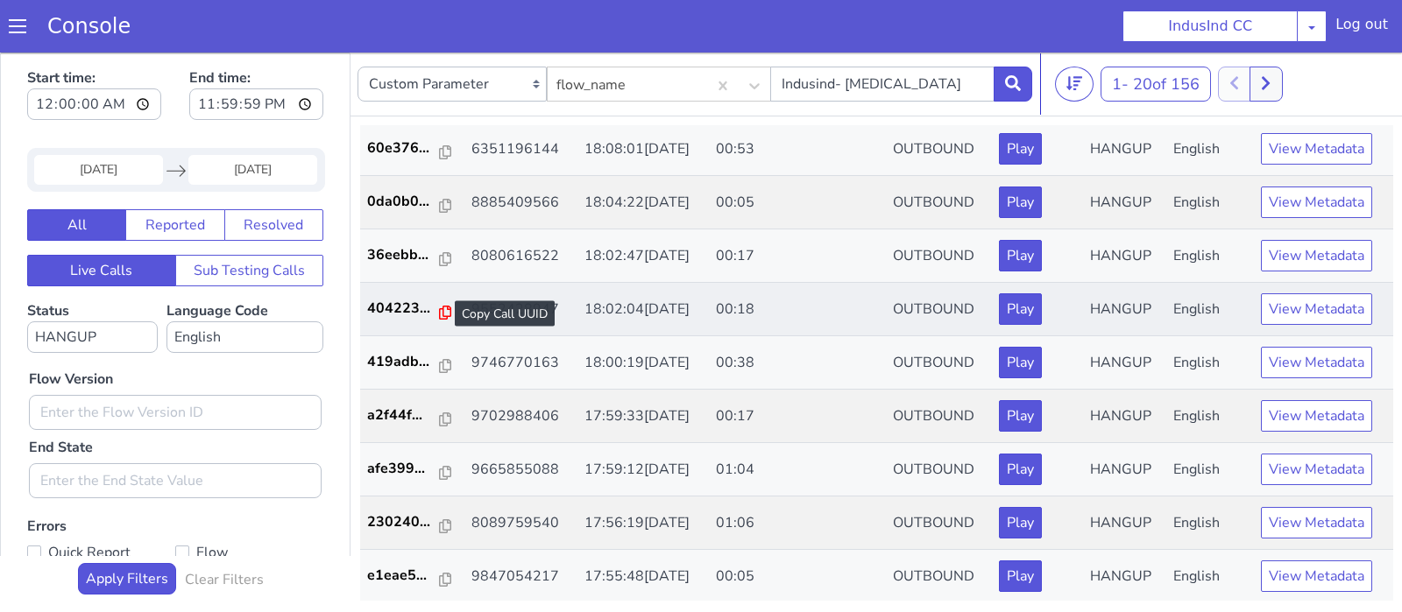
click at [443, 308] on icon at bounding box center [445, 313] width 12 height 14
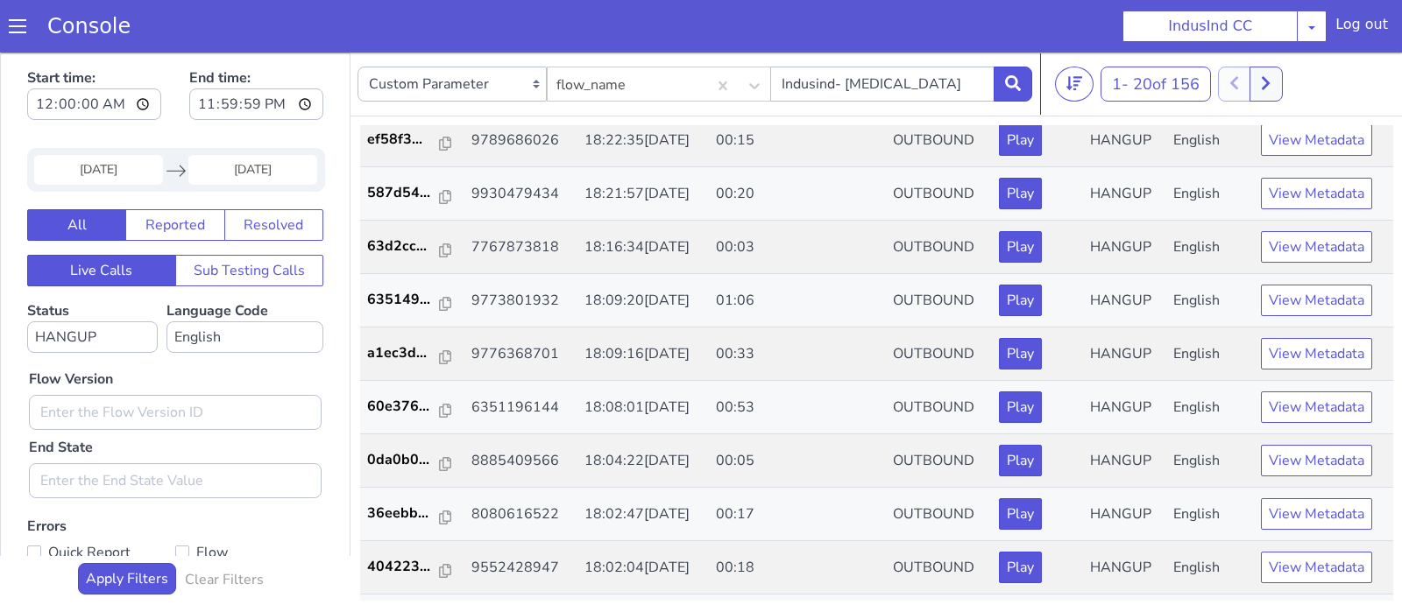
scroll to position [125, 0]
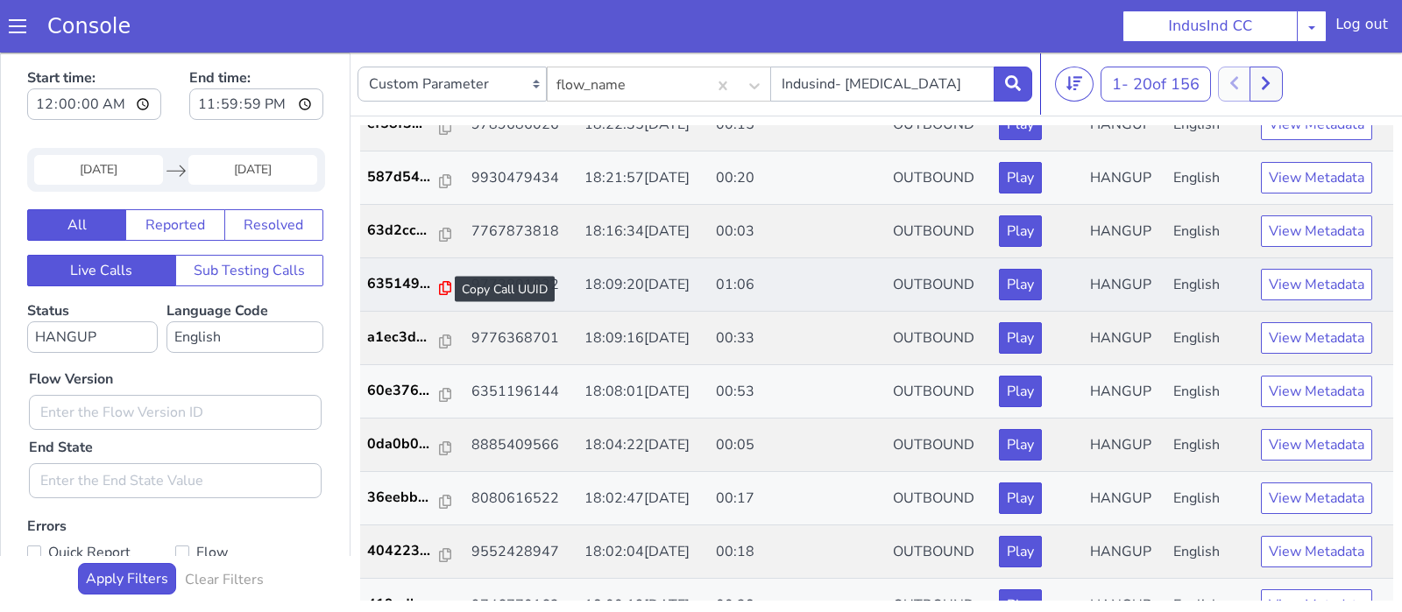
click at [441, 282] on icon at bounding box center [445, 288] width 12 height 14
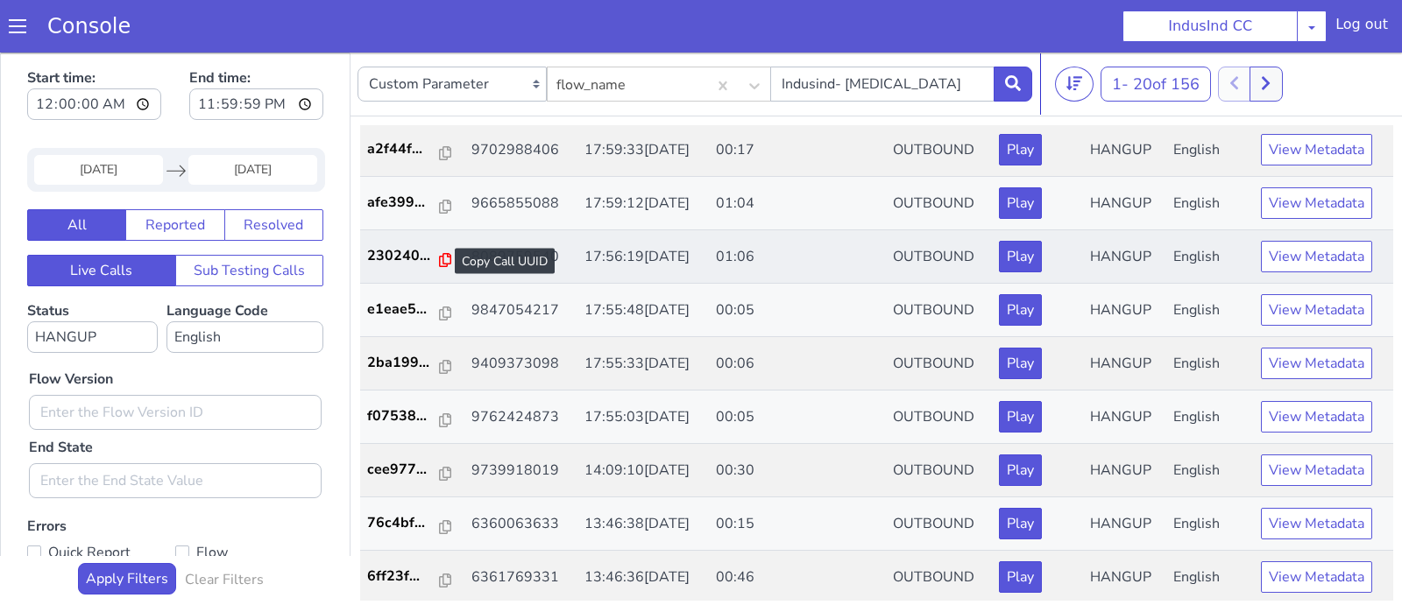
click at [440, 258] on icon at bounding box center [445, 260] width 12 height 14
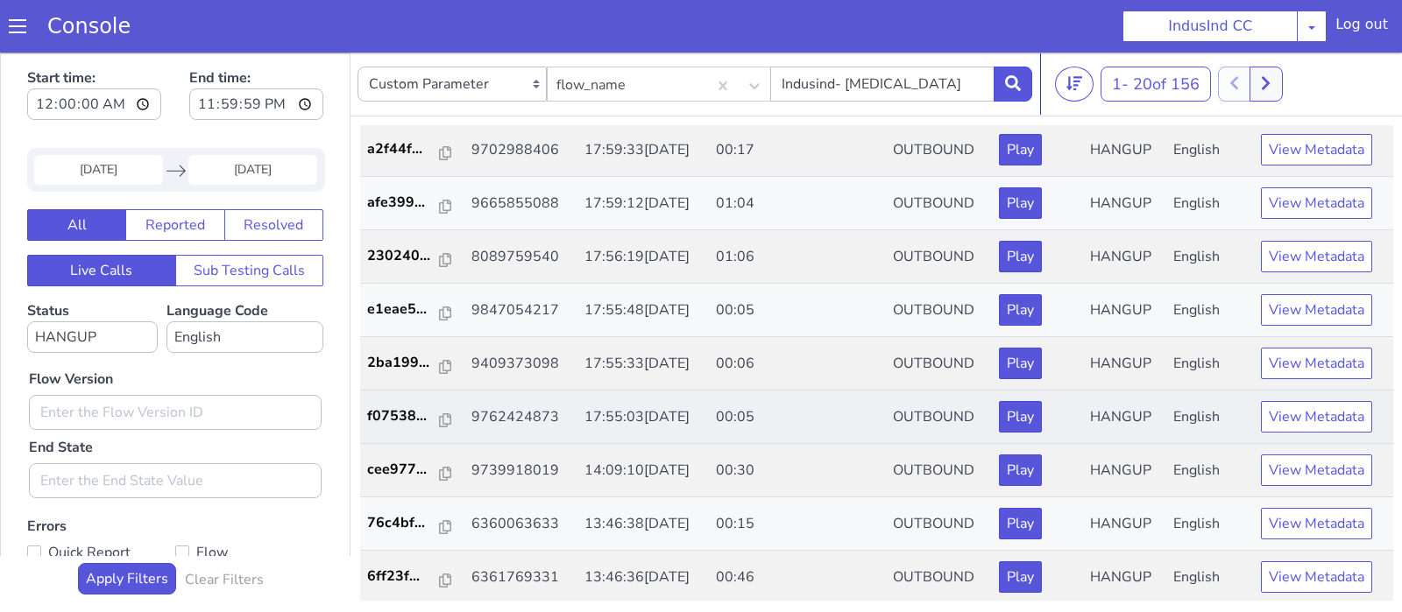
scroll to position [4, 0]
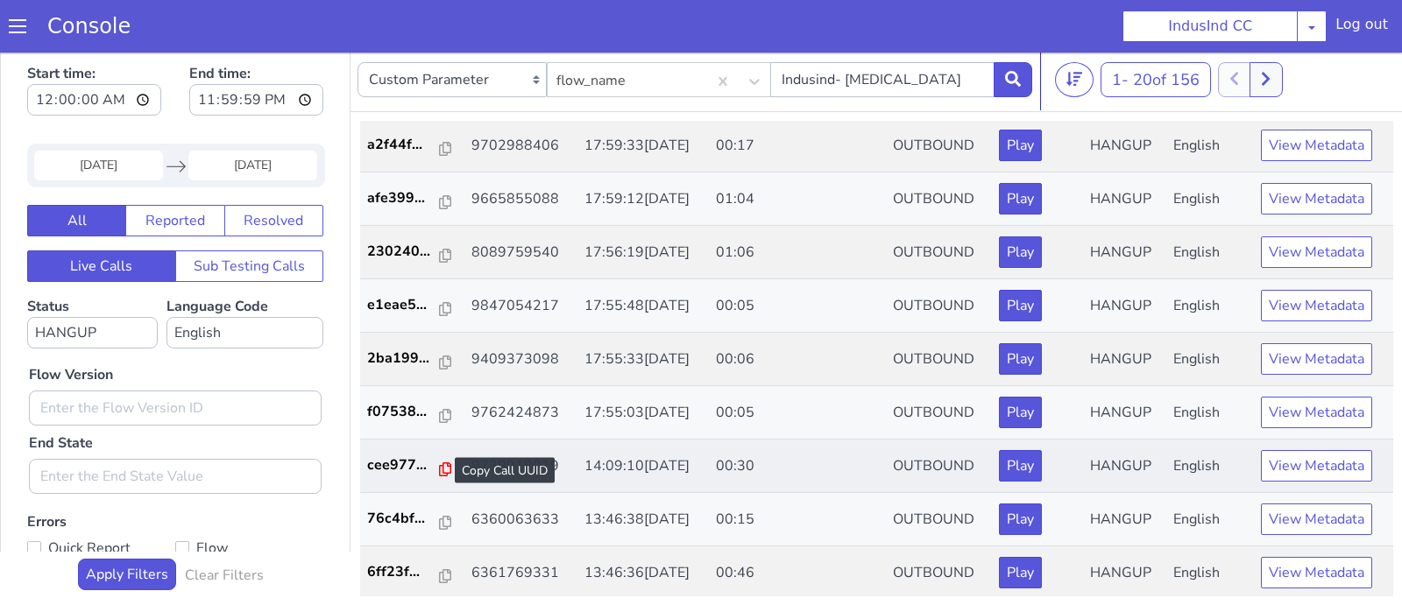
click at [439, 466] on icon at bounding box center [445, 470] width 12 height 14
click at [439, 570] on icon at bounding box center [445, 576] width 12 height 14
click at [1278, 86] on button at bounding box center [1265, 79] width 32 height 35
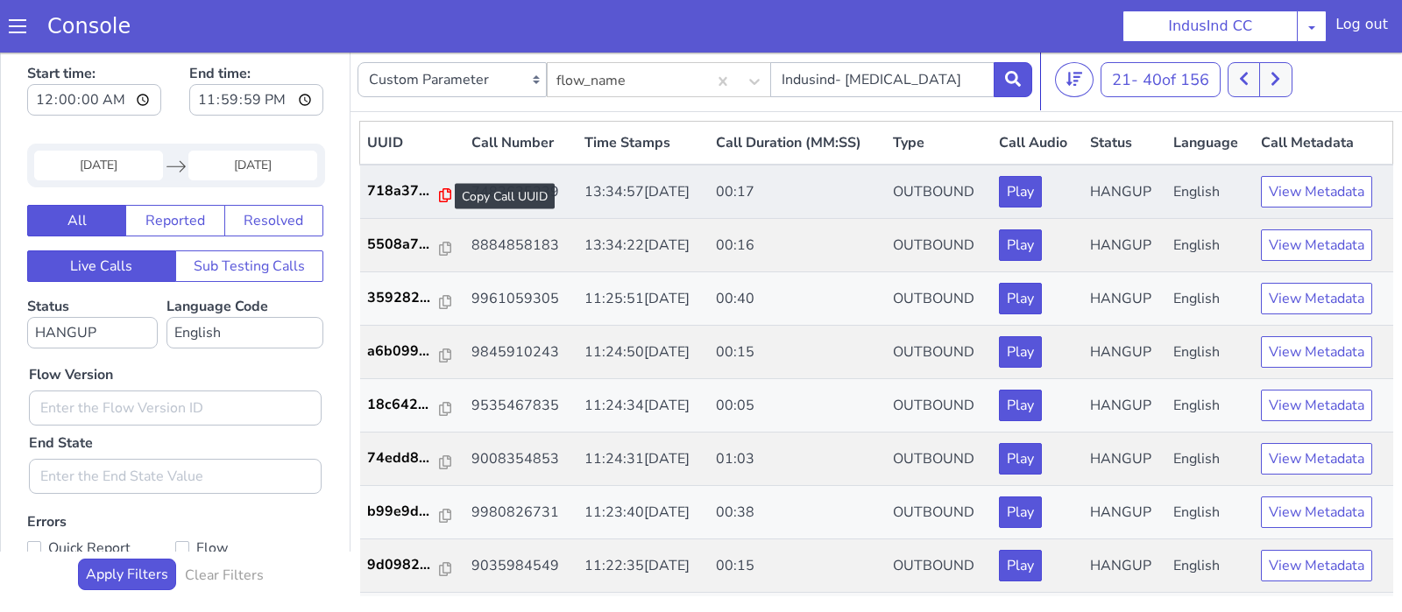
click at [439, 195] on icon at bounding box center [445, 195] width 12 height 14
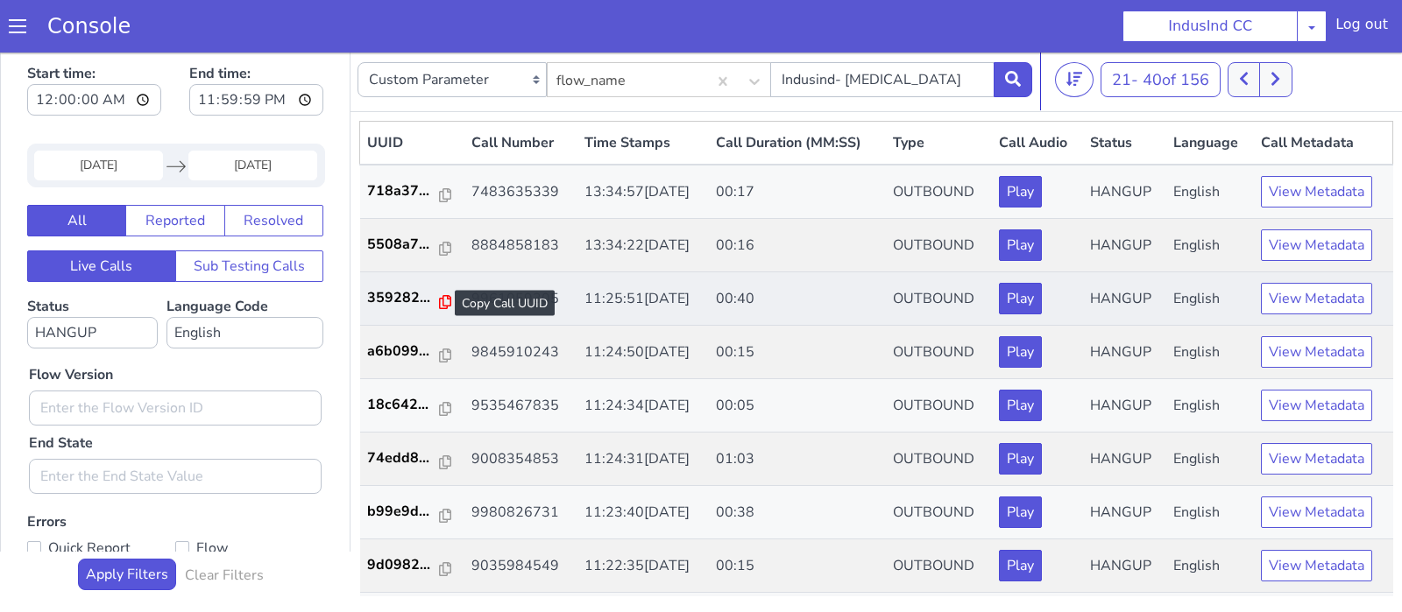
click at [441, 297] on icon at bounding box center [445, 302] width 12 height 14
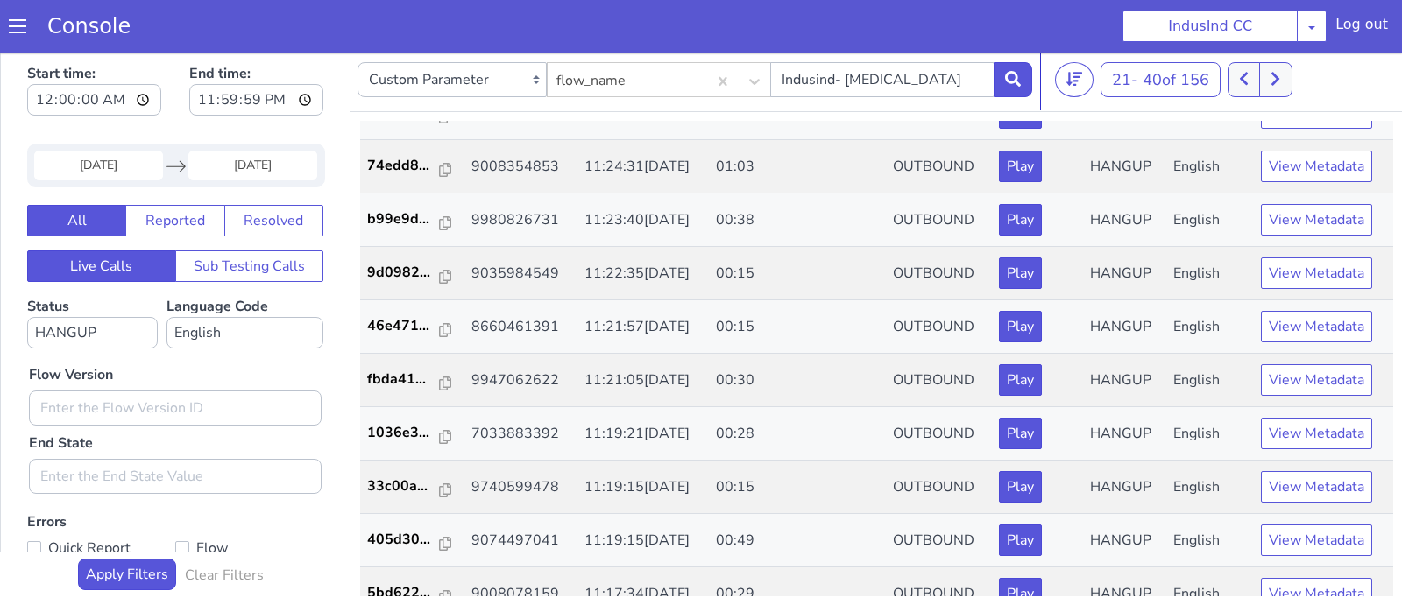
scroll to position [312, 0]
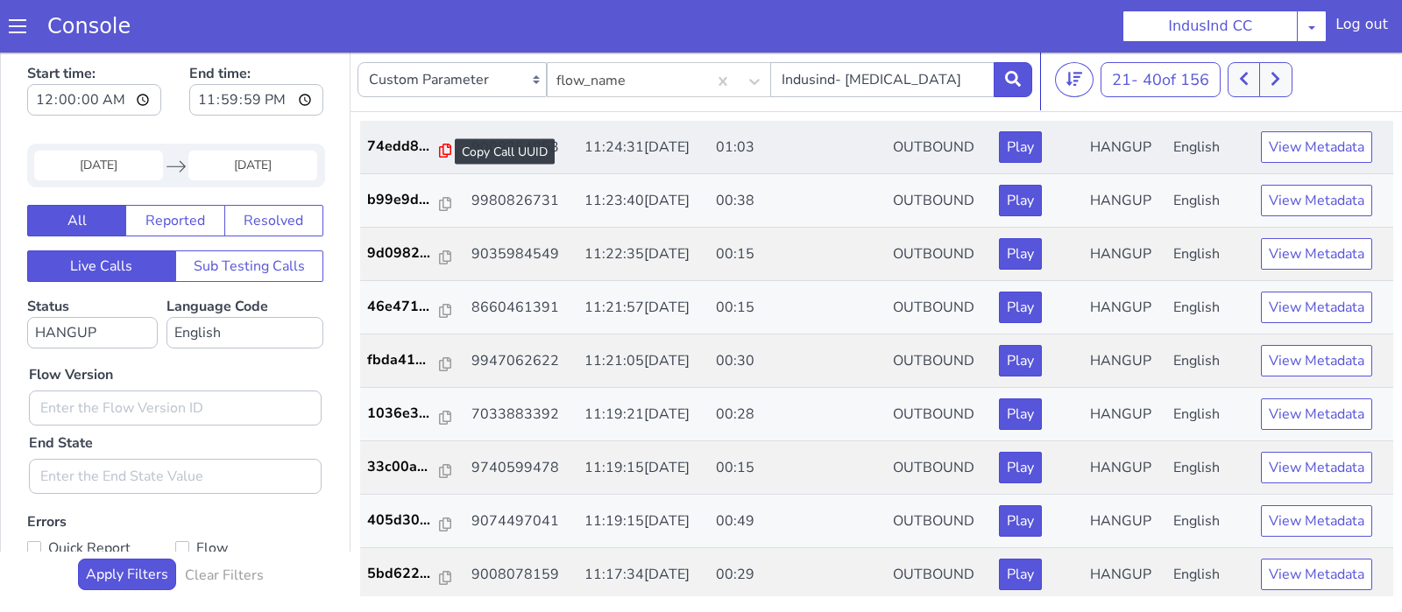
click at [441, 149] on icon at bounding box center [445, 151] width 12 height 14
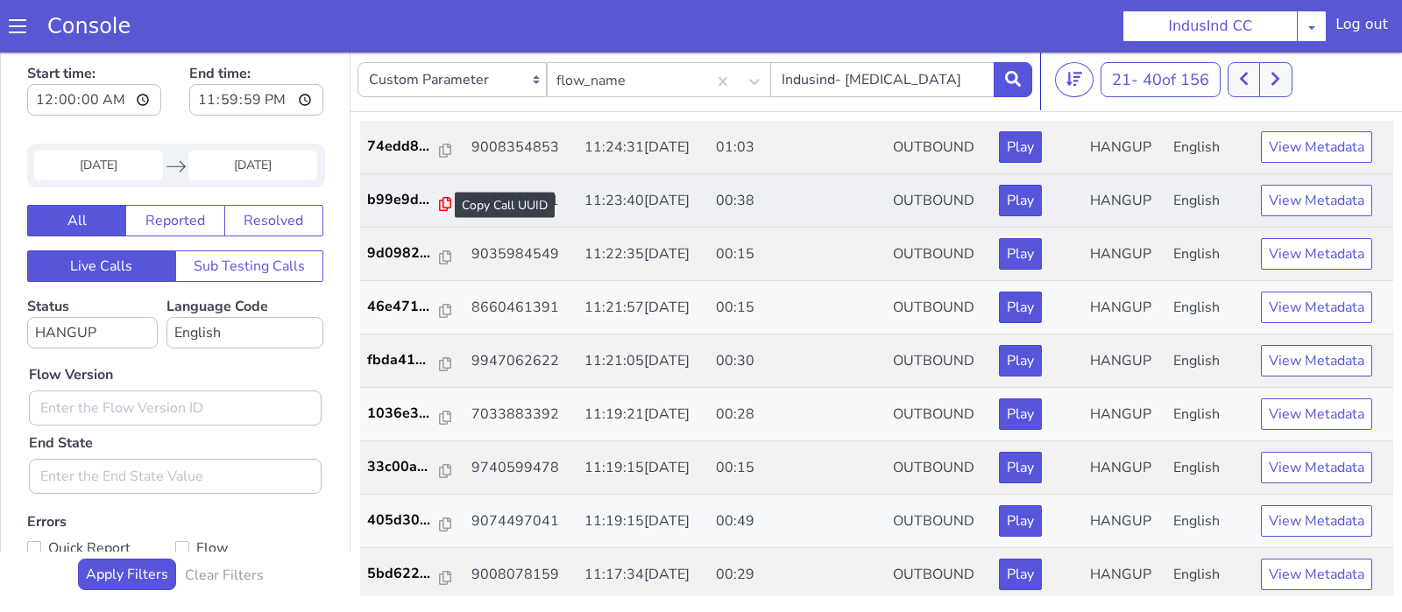
click at [442, 199] on icon at bounding box center [445, 204] width 12 height 14
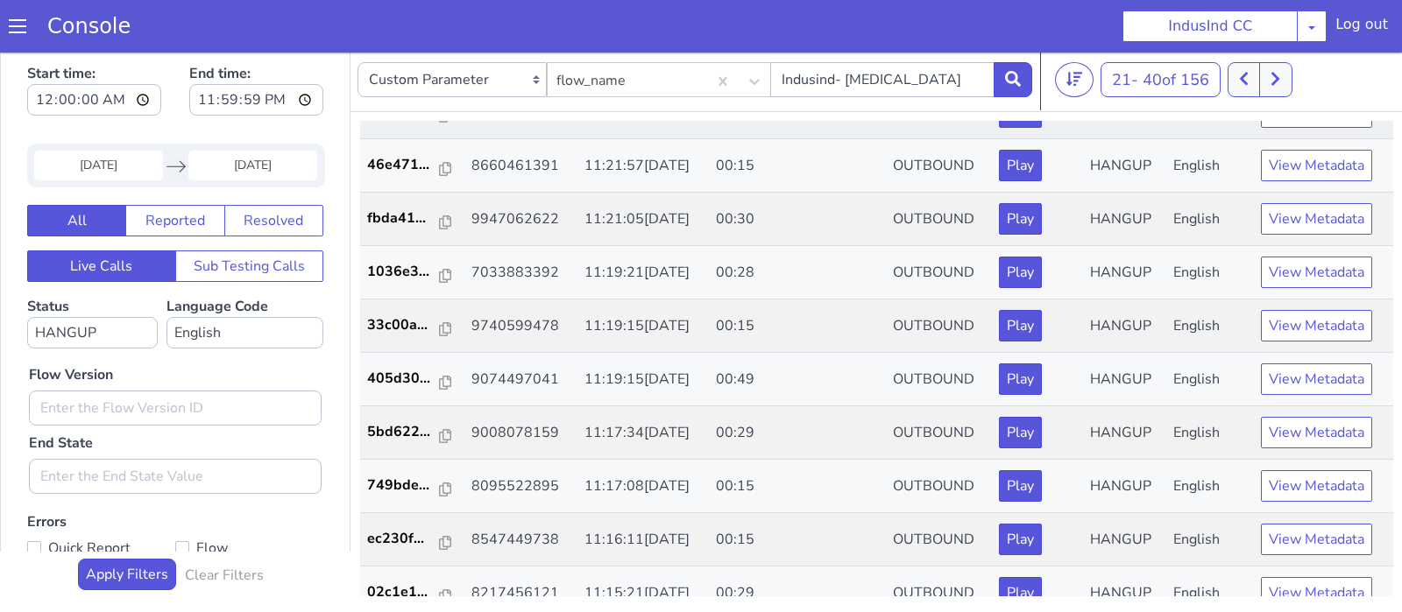
scroll to position [466, 0]
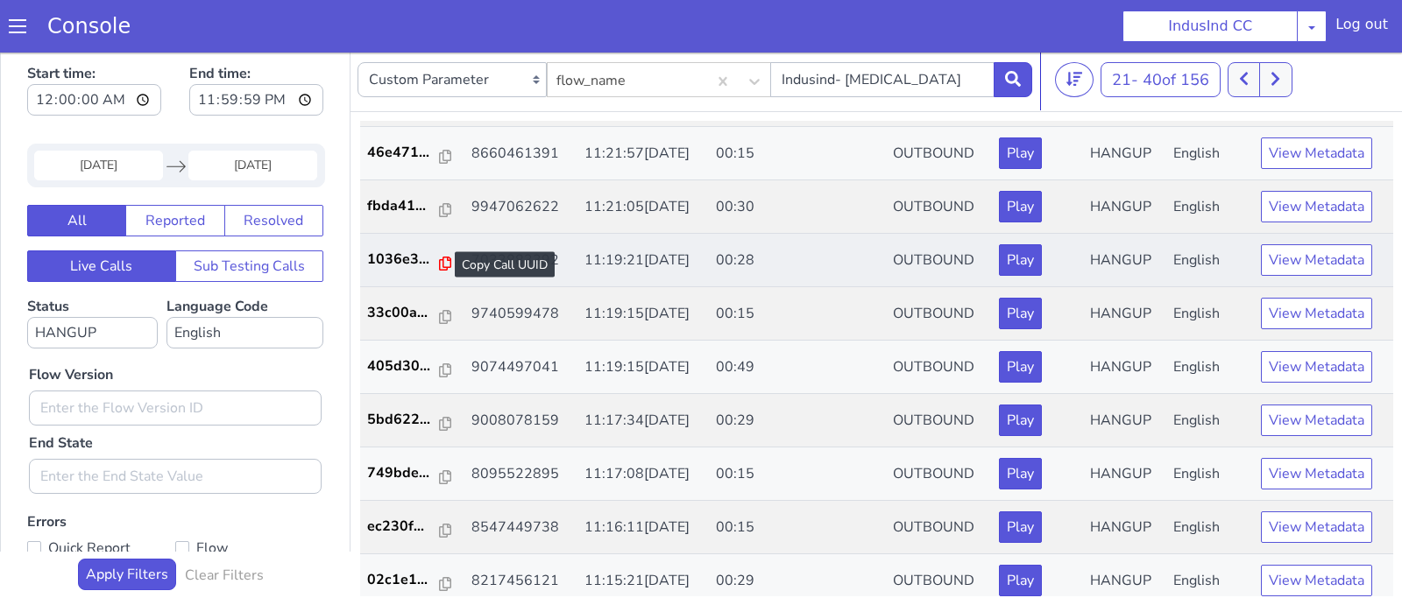
click at [439, 257] on icon at bounding box center [445, 264] width 12 height 14
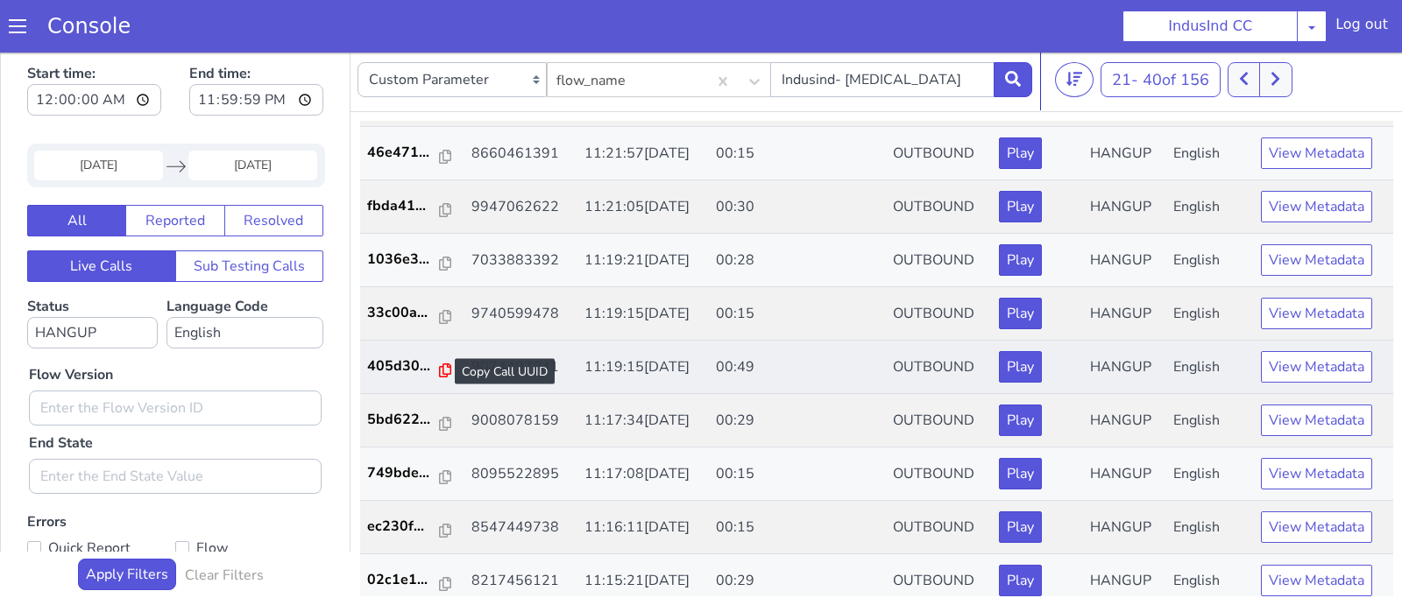
click at [439, 366] on icon at bounding box center [445, 371] width 12 height 14
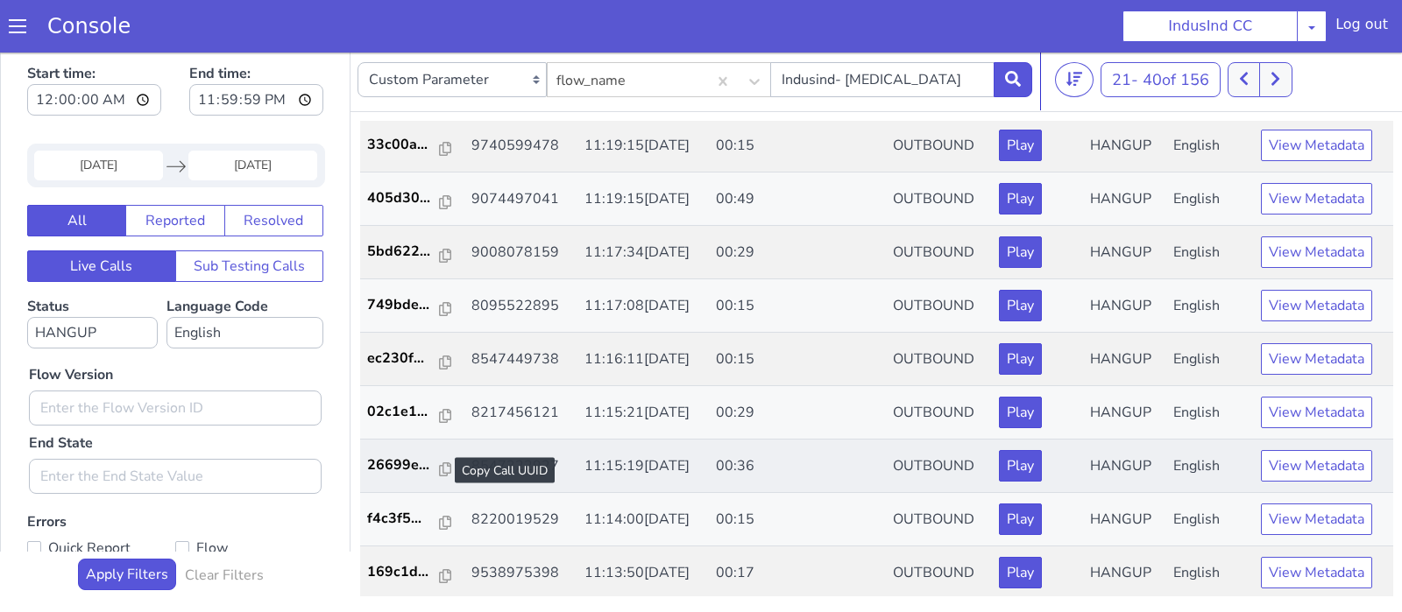
click at [442, 460] on div at bounding box center [445, 470] width 12 height 21
click at [439, 464] on icon at bounding box center [445, 470] width 12 height 14
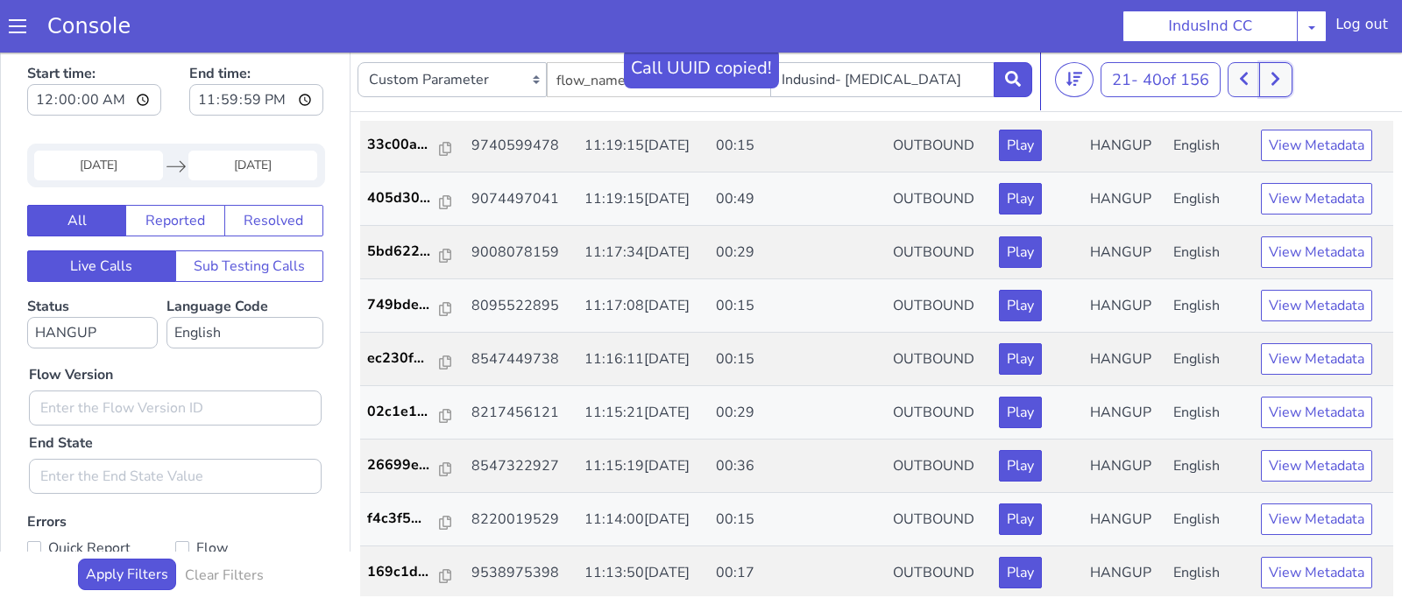
click at [1287, 77] on button at bounding box center [1275, 79] width 32 height 35
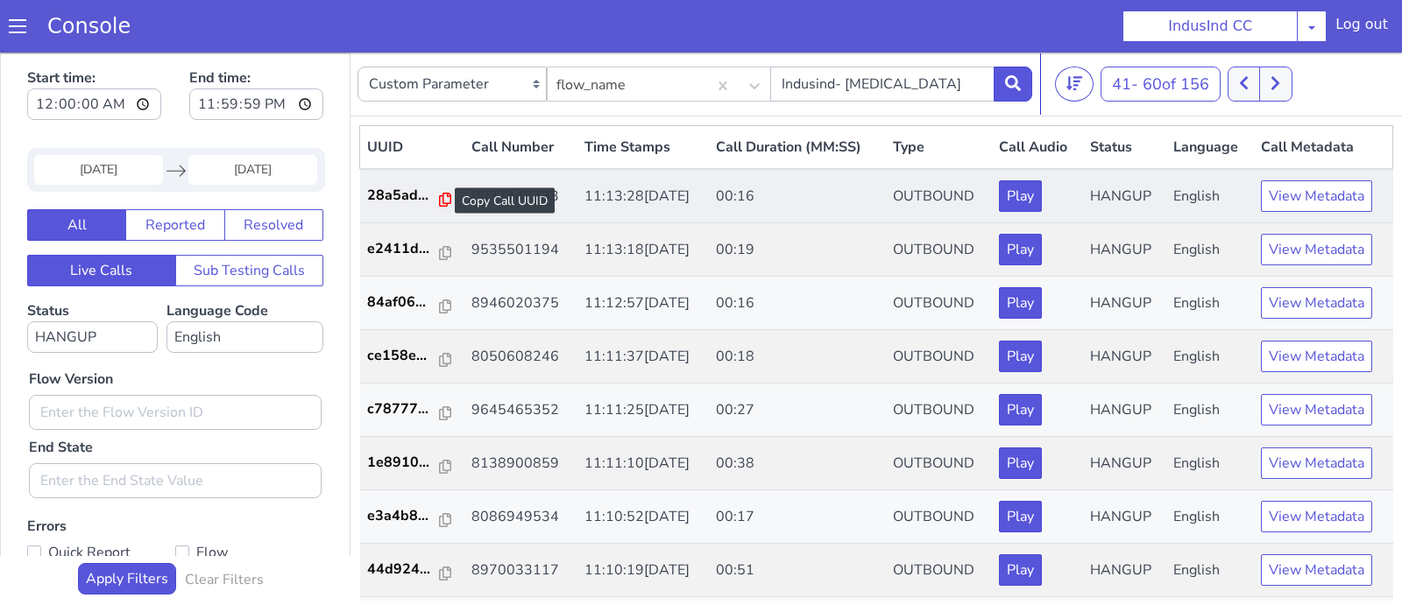
click at [441, 197] on icon at bounding box center [445, 200] width 12 height 14
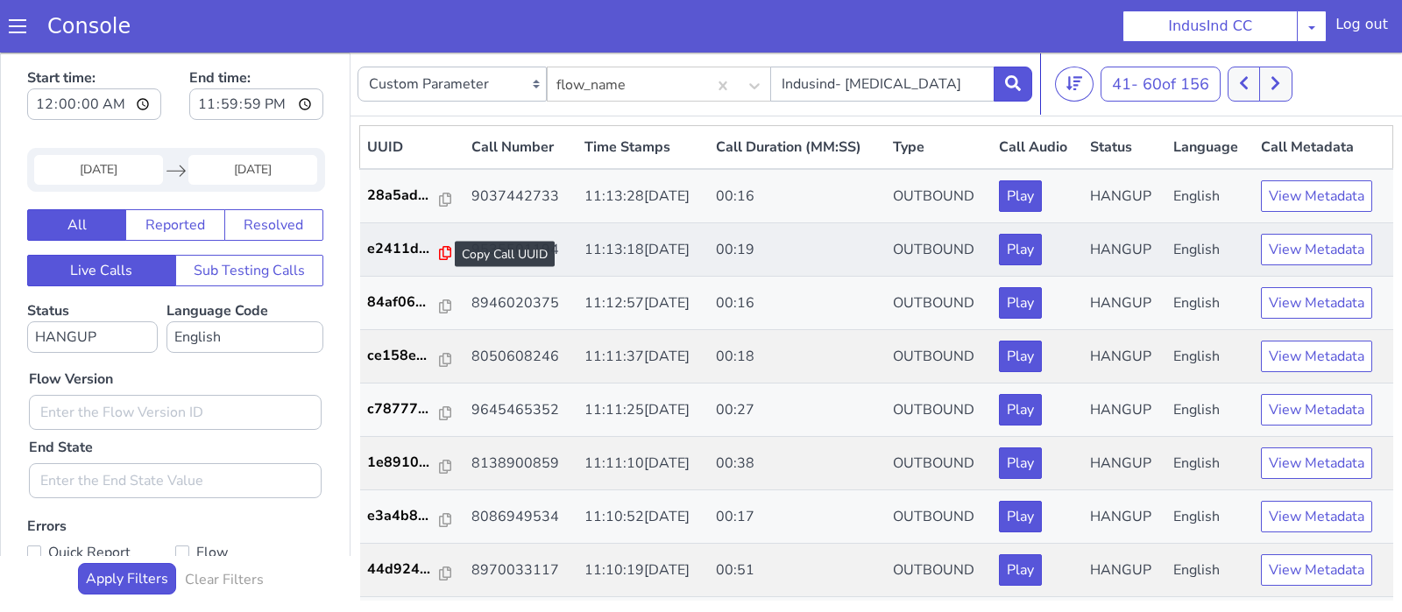
click at [439, 251] on icon at bounding box center [445, 253] width 12 height 14
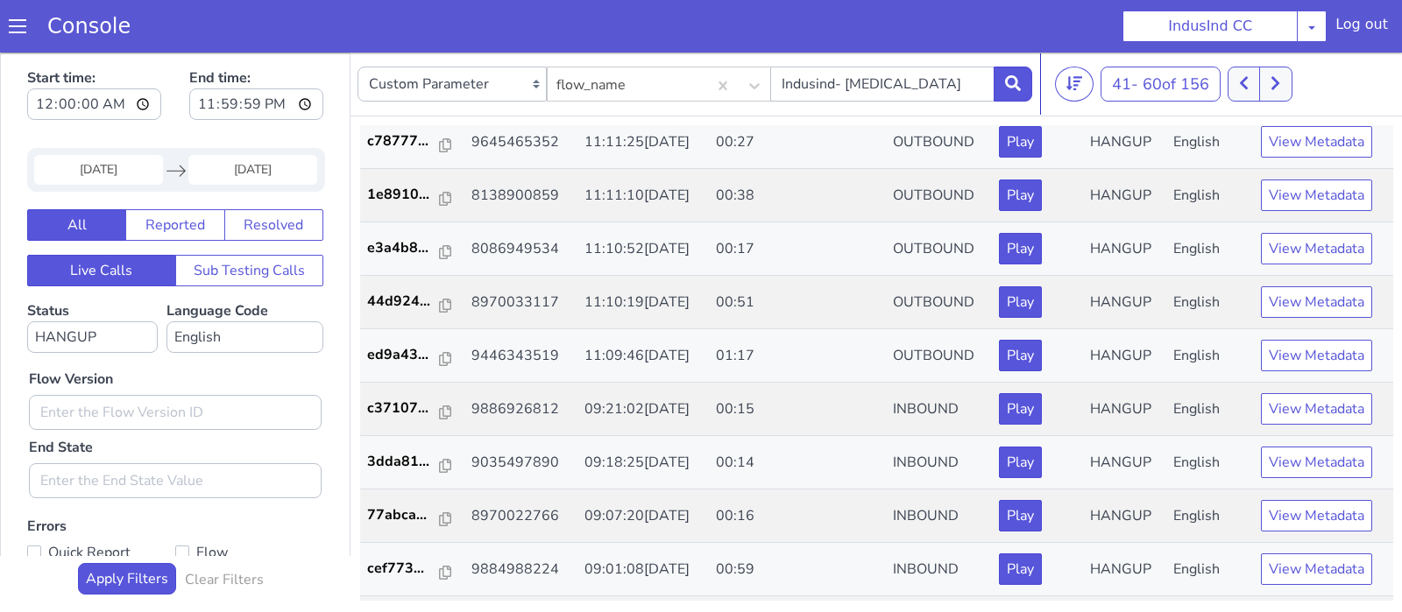
scroll to position [299, 0]
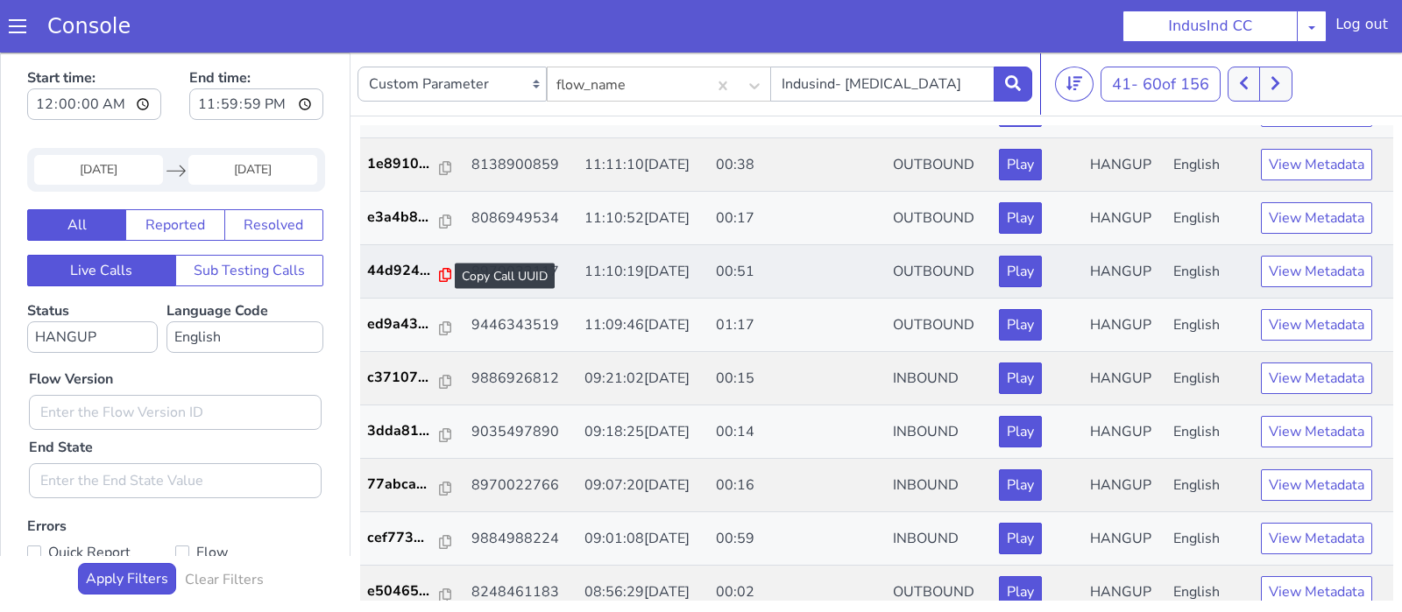
click at [440, 275] on icon at bounding box center [445, 275] width 12 height 14
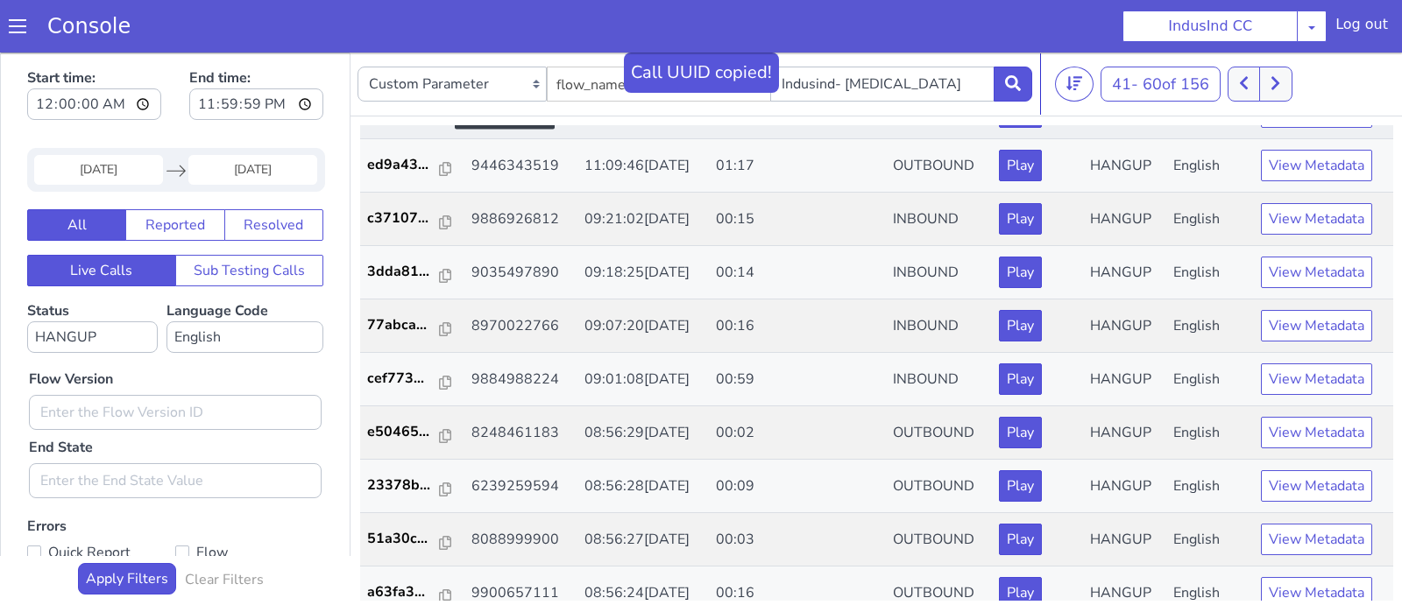
scroll to position [460, 0]
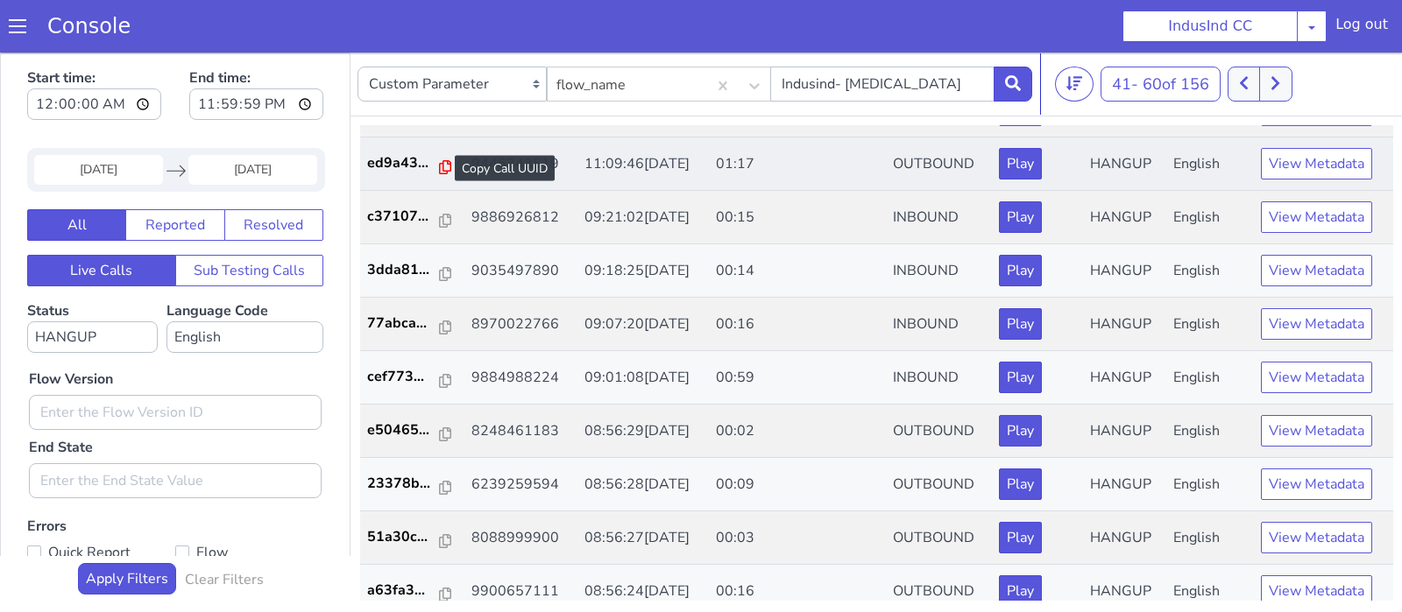
click at [441, 166] on icon at bounding box center [445, 167] width 12 height 14
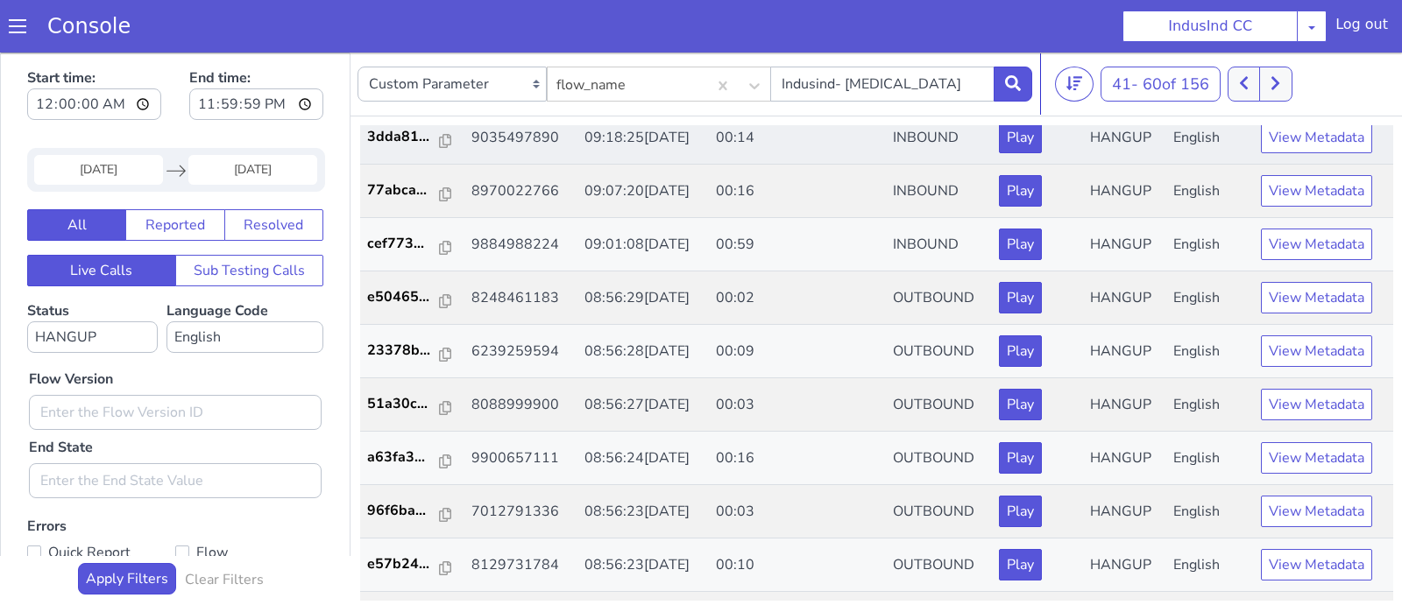
scroll to position [596, 0]
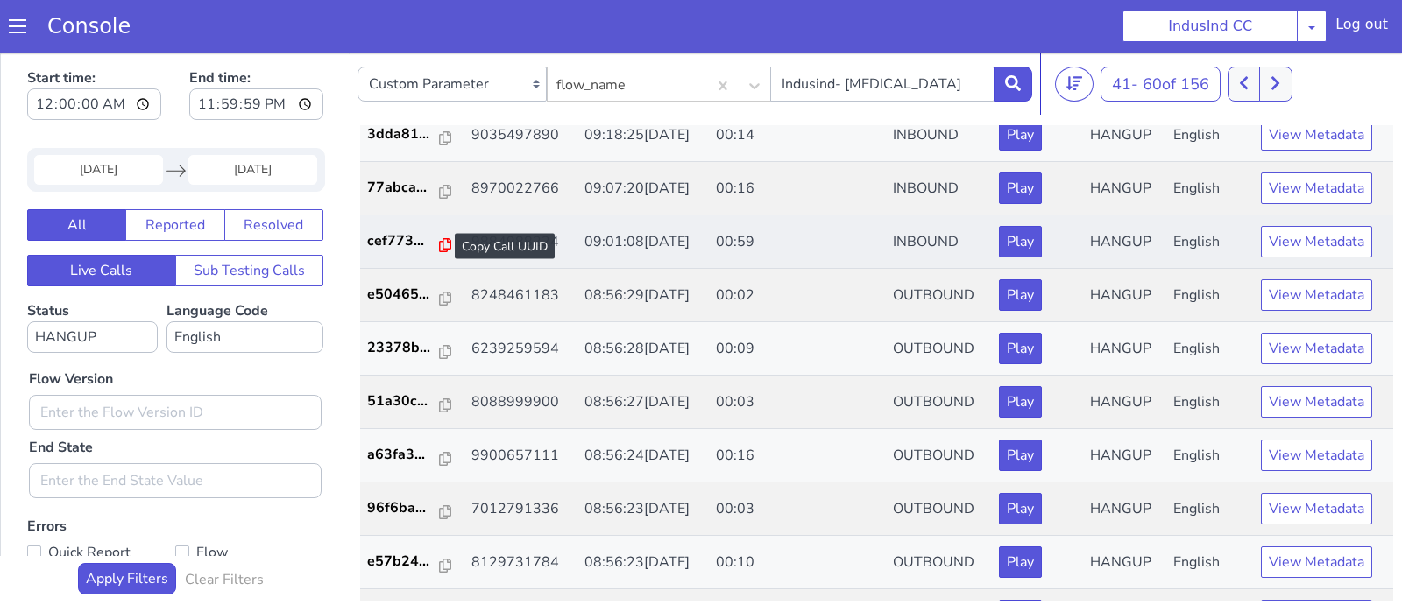
click at [439, 238] on icon at bounding box center [445, 245] width 12 height 14
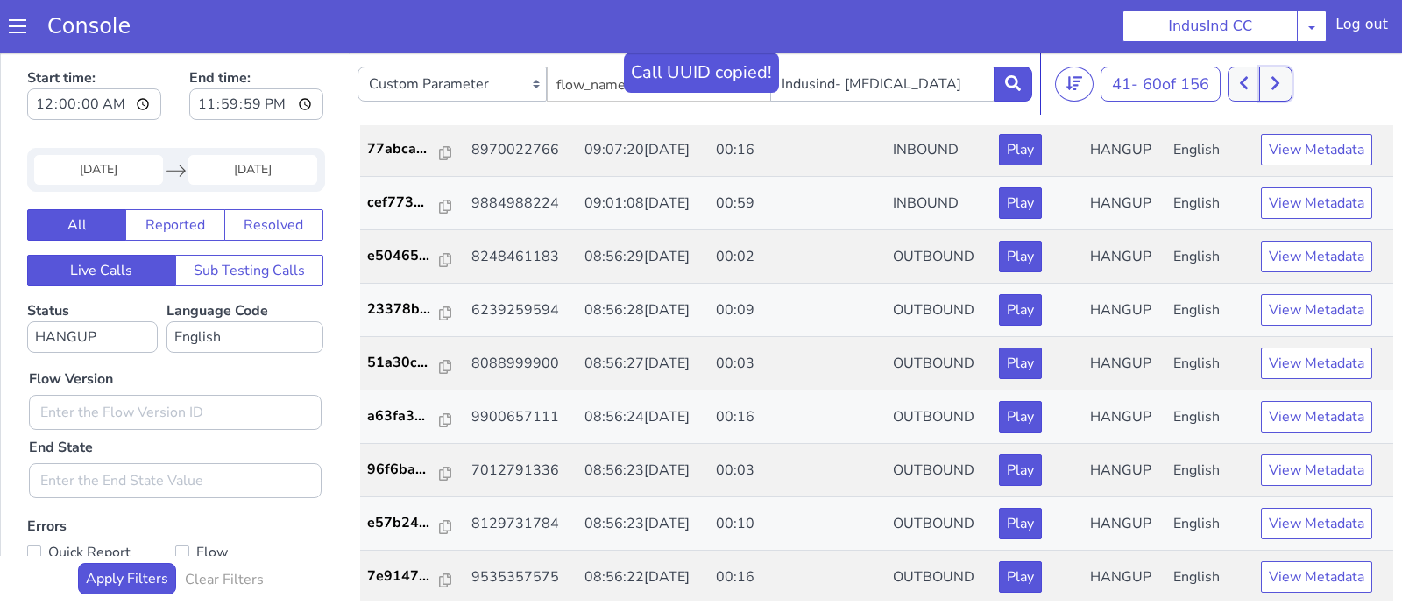
click at [1289, 81] on button at bounding box center [1275, 84] width 32 height 35
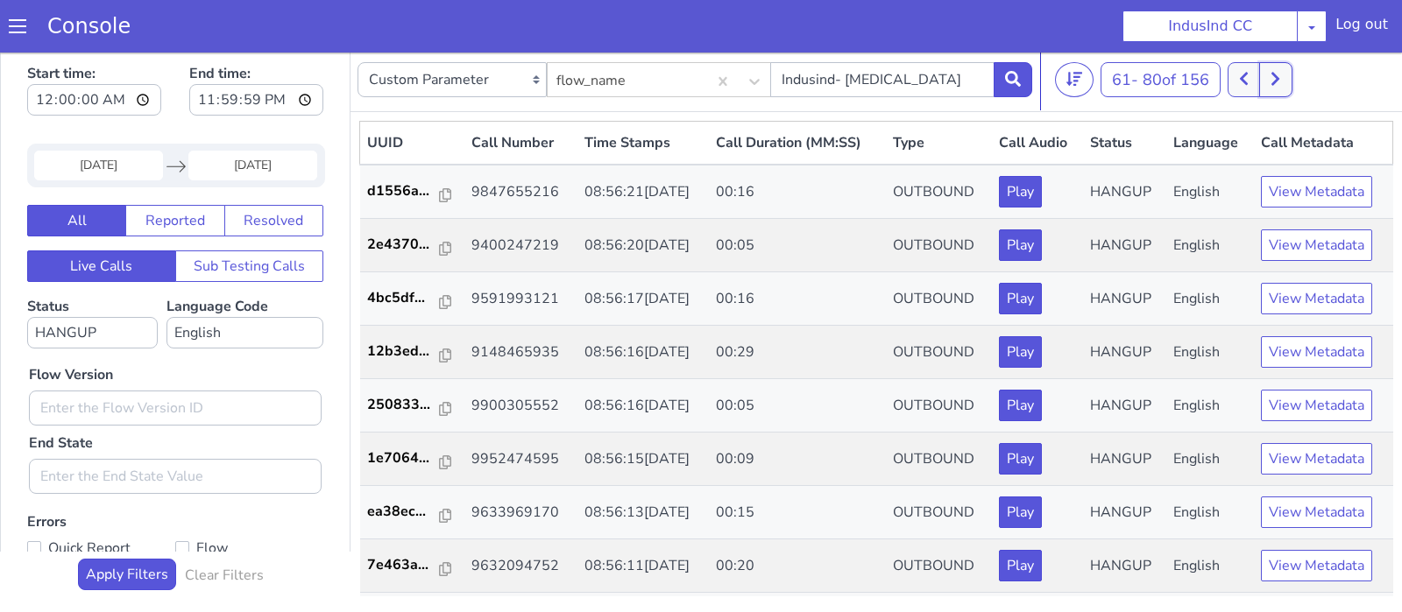
click at [1290, 85] on button at bounding box center [1275, 79] width 32 height 35
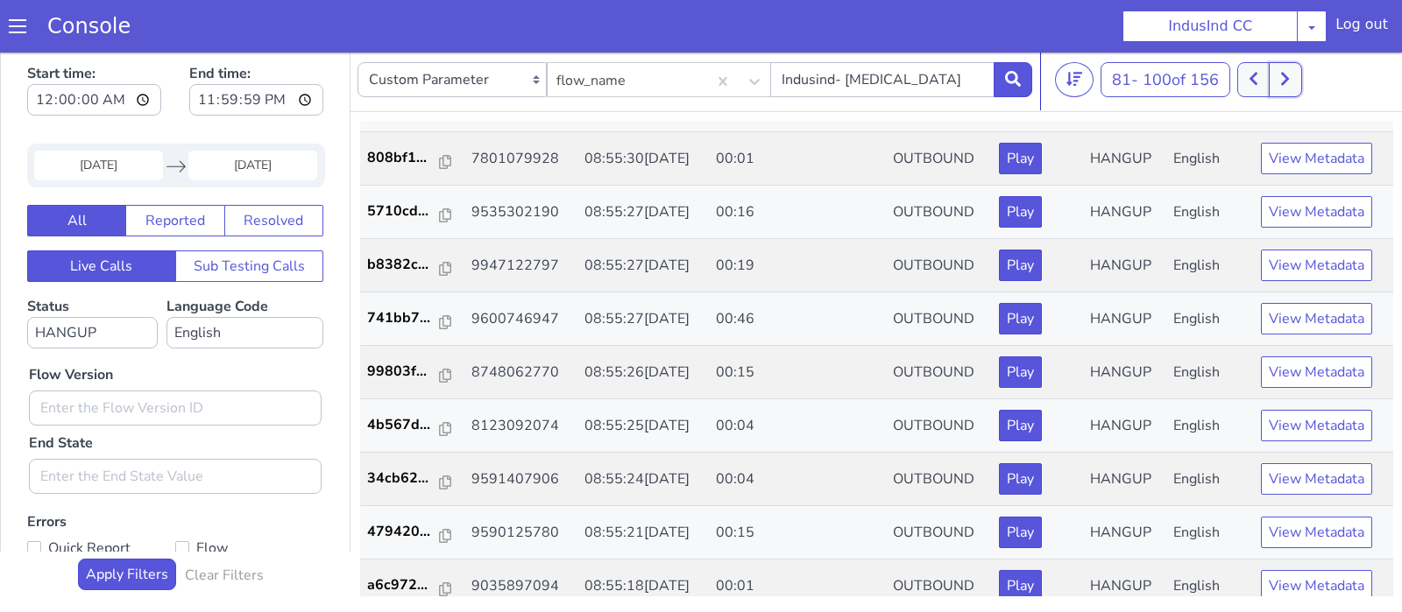
scroll to position [194, 0]
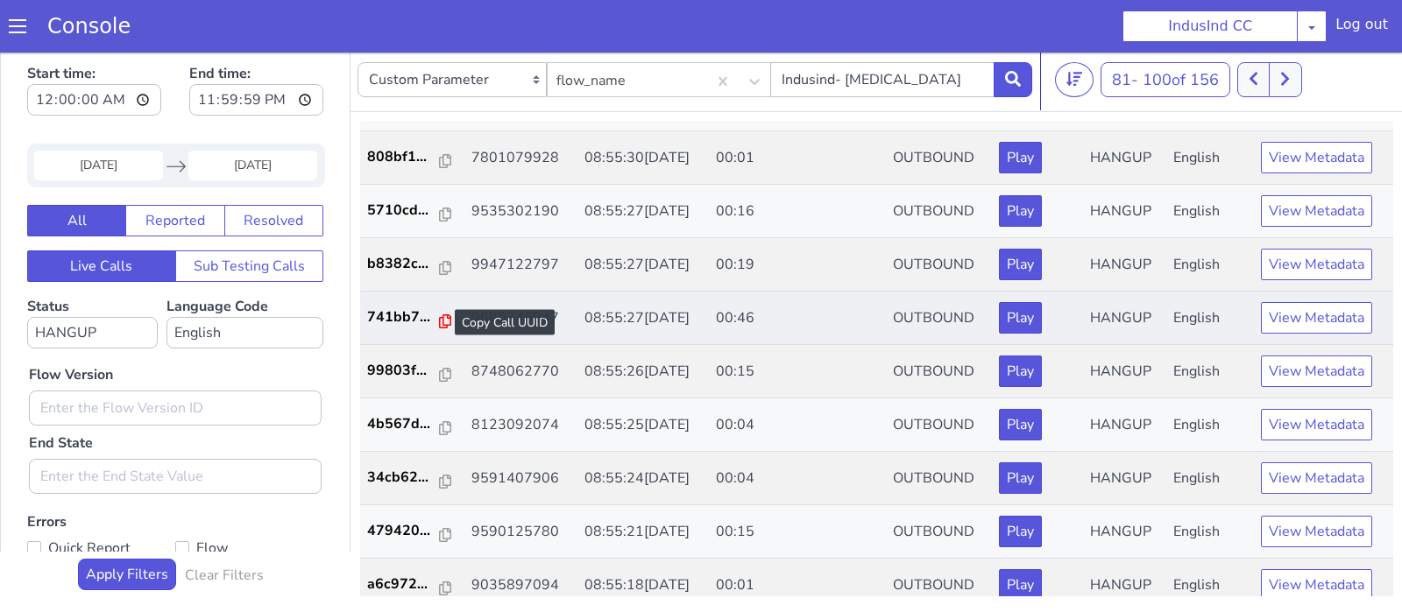
click at [440, 322] on icon at bounding box center [445, 321] width 12 height 14
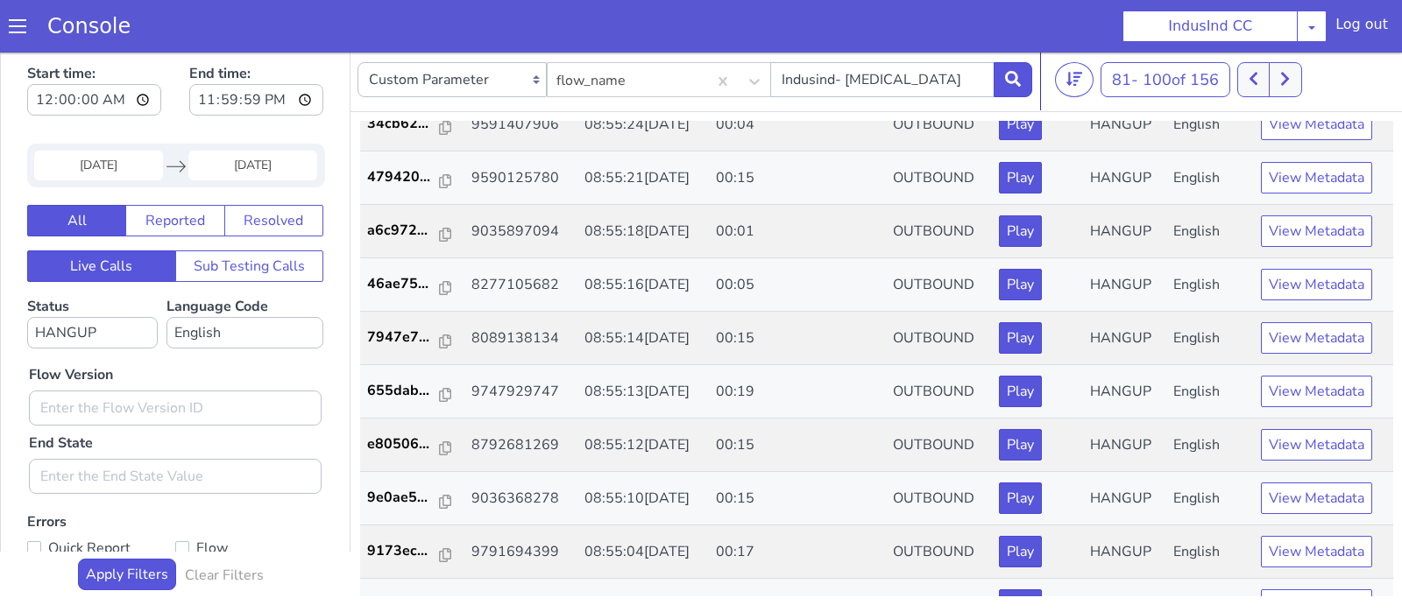
scroll to position [634, 0]
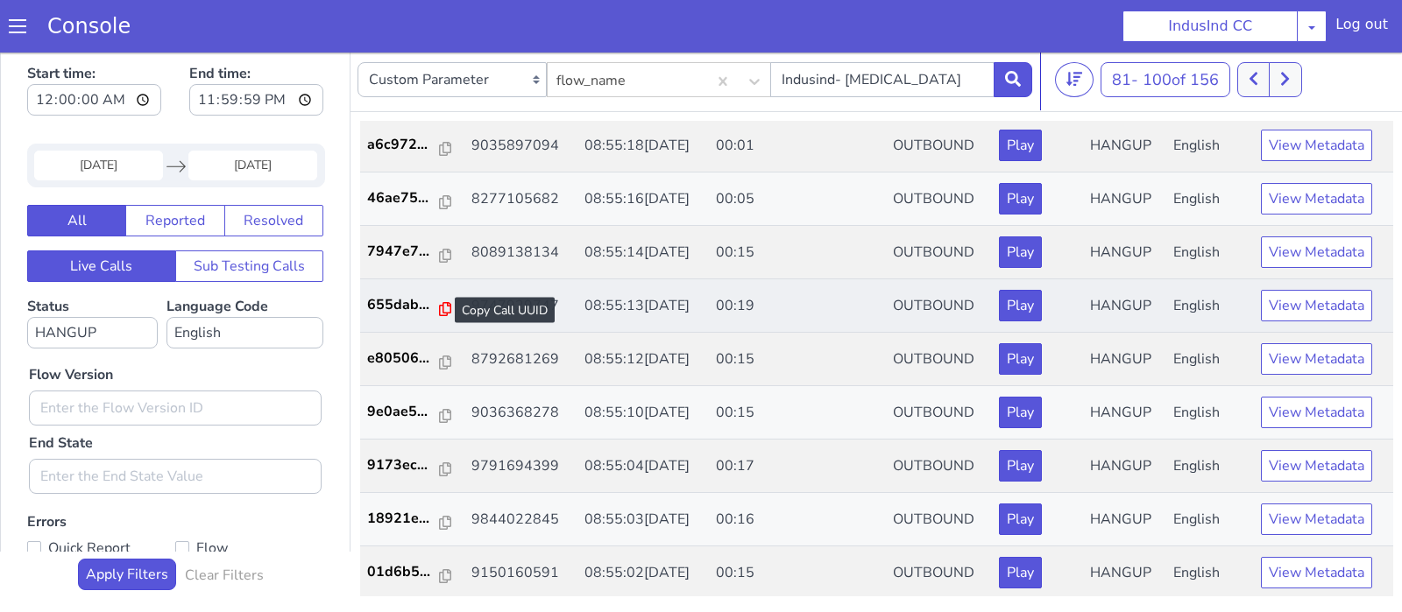
click at [442, 305] on icon at bounding box center [445, 309] width 12 height 14
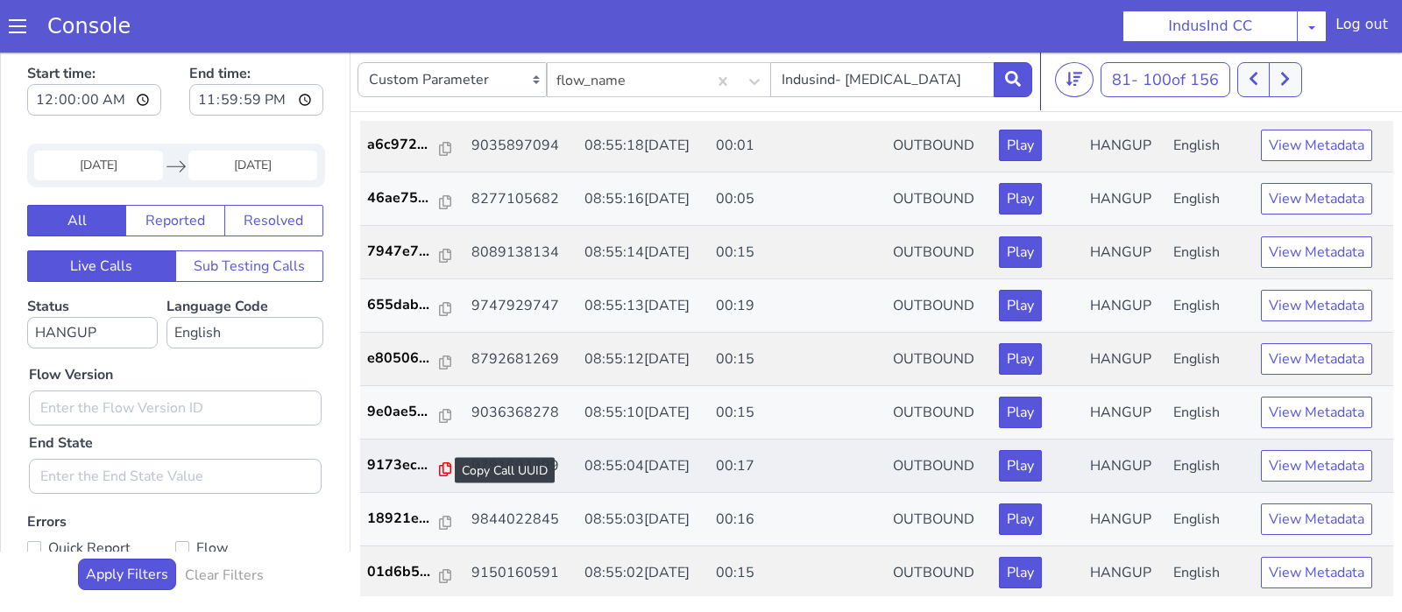
click at [441, 463] on icon at bounding box center [445, 470] width 12 height 14
click at [1256, 80] on icon at bounding box center [1253, 79] width 8 height 13
click at [1256, 80] on button at bounding box center [1253, 79] width 32 height 35
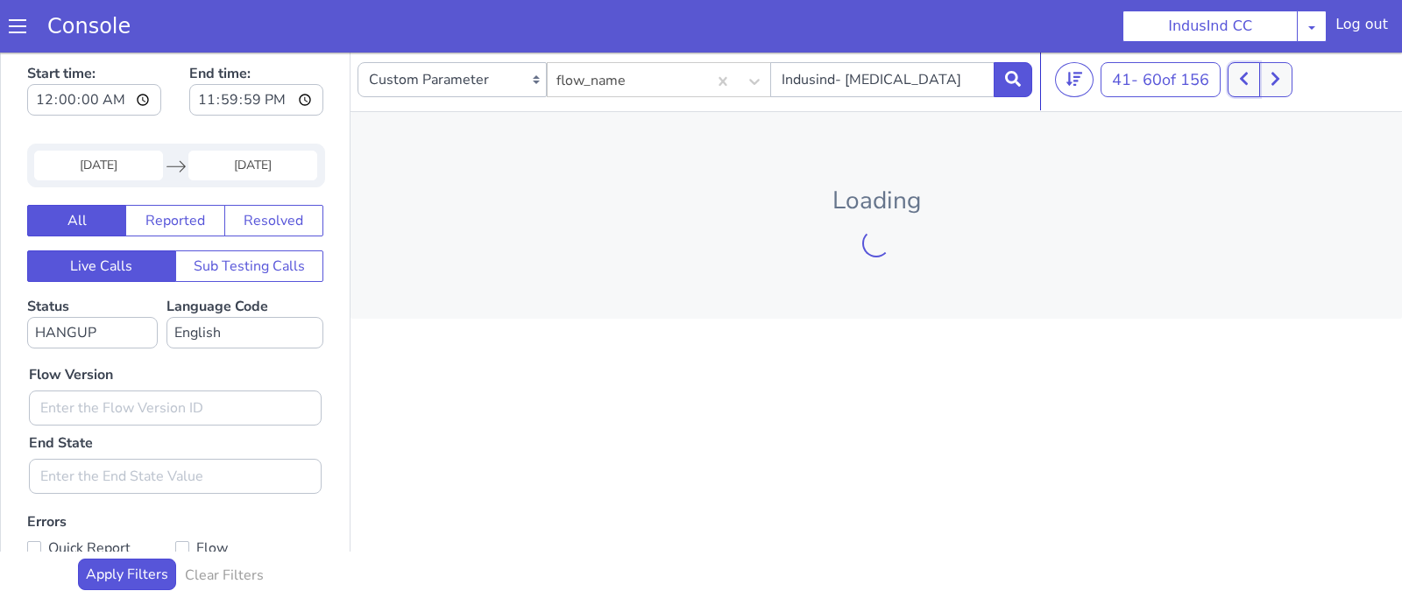
click at [1256, 80] on button at bounding box center [1243, 79] width 32 height 35
click at [1256, 80] on button at bounding box center [1265, 79] width 32 height 35
click at [1256, 80] on button at bounding box center [1243, 79] width 32 height 35
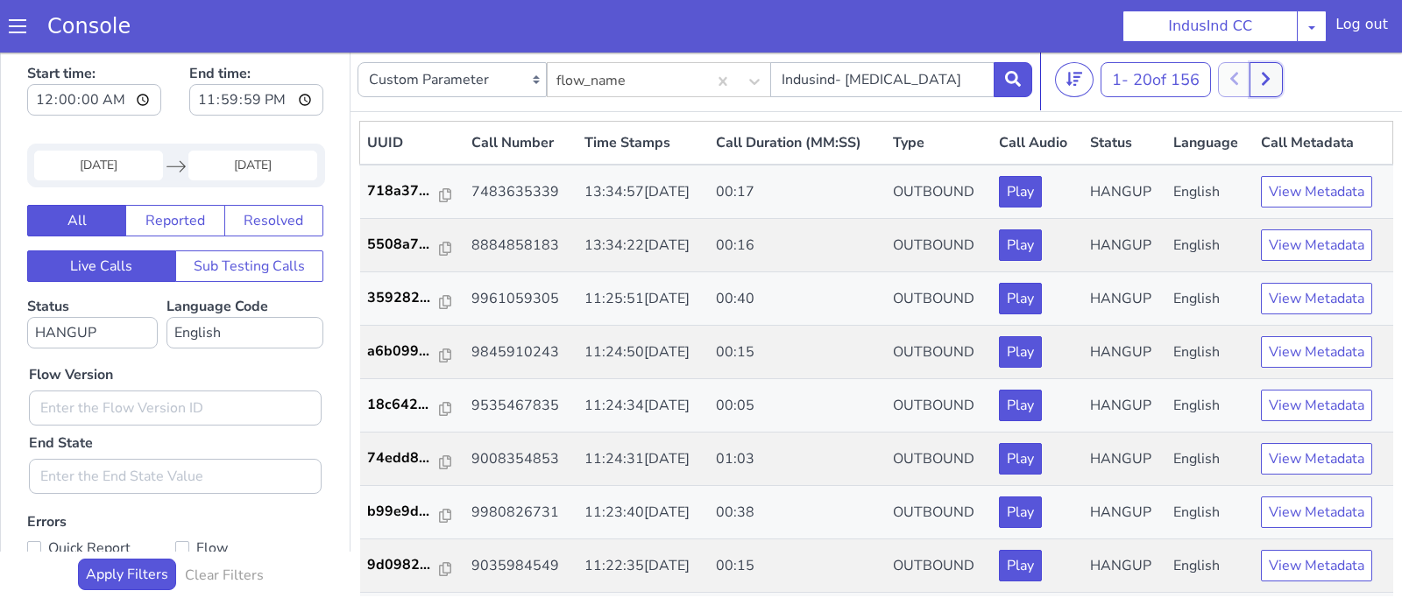
click at [1256, 80] on button at bounding box center [1265, 79] width 32 height 35
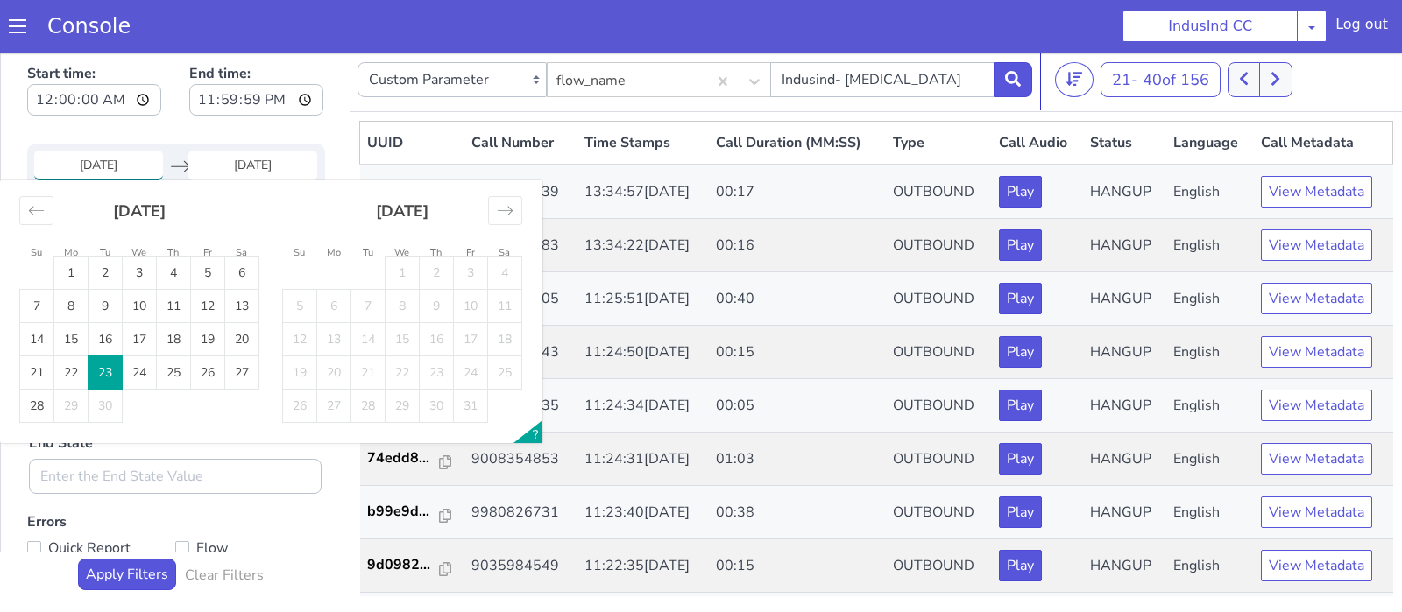
click at [99, 175] on input "[DATE]" at bounding box center [98, 166] width 129 height 30
click at [142, 378] on td "24" at bounding box center [140, 373] width 34 height 33
type input "[DATE]"
click at [142, 378] on td "24" at bounding box center [140, 373] width 34 height 33
type input "[DATE]"
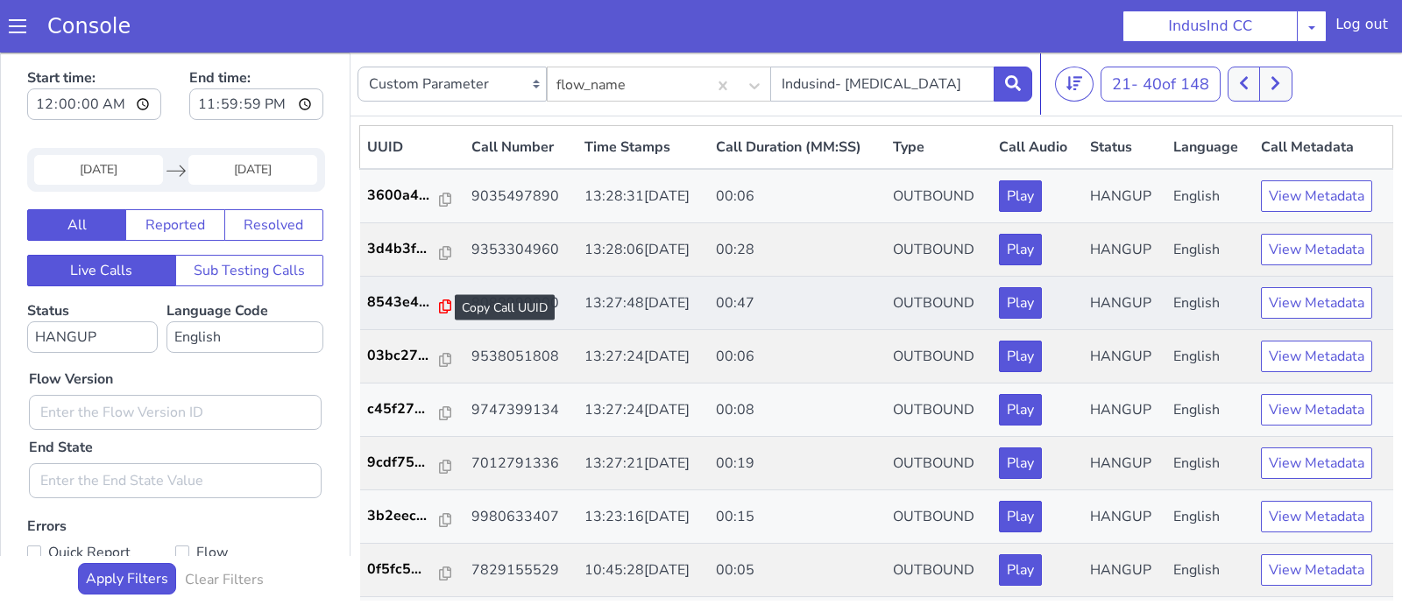
click at [439, 307] on icon at bounding box center [445, 307] width 12 height 14
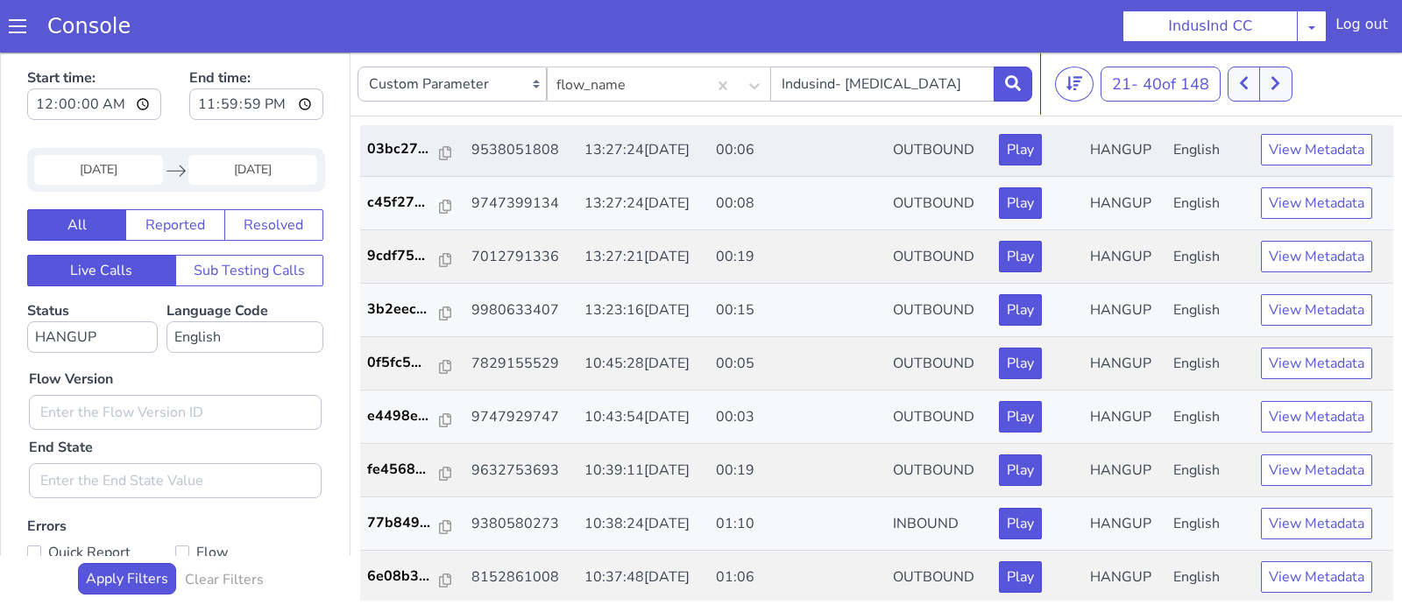
scroll to position [232, 0]
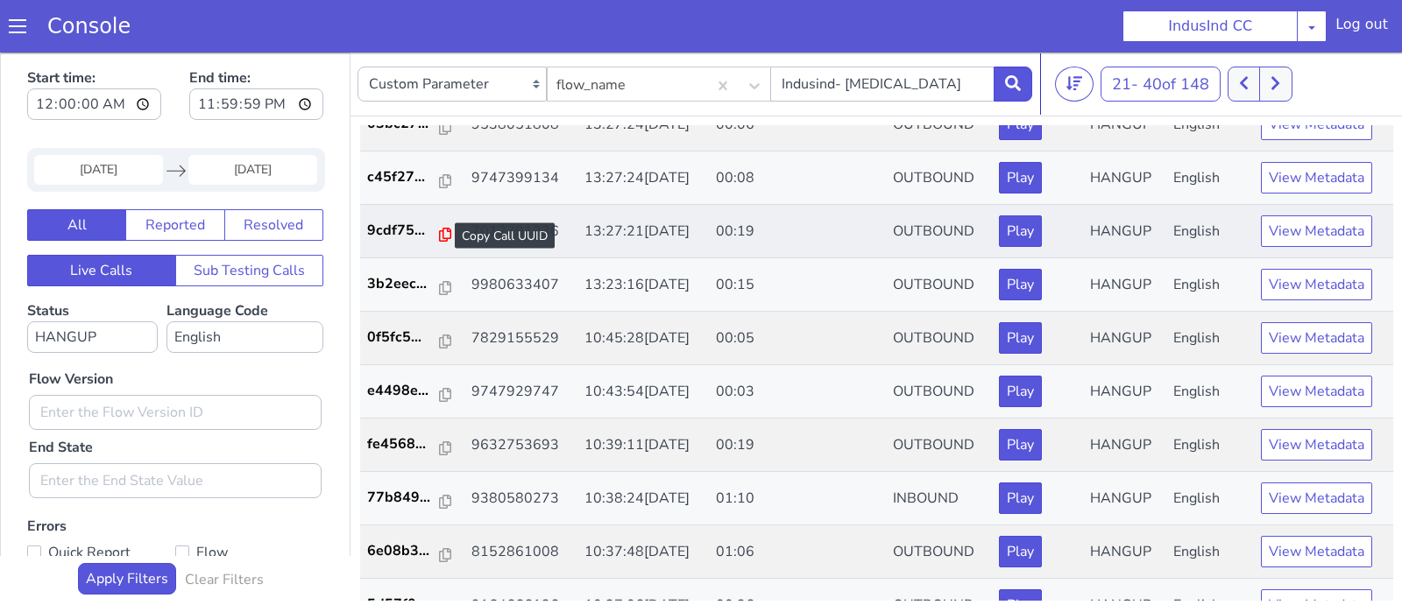
click at [439, 232] on icon at bounding box center [445, 235] width 12 height 14
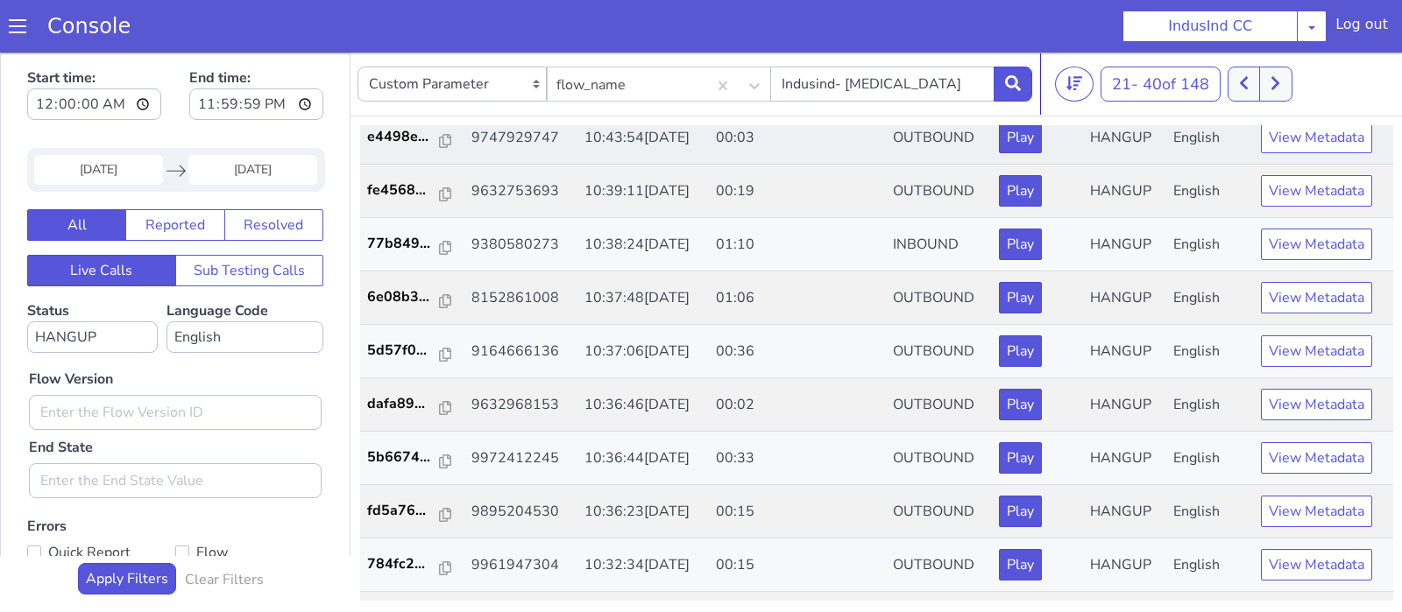
scroll to position [488, 0]
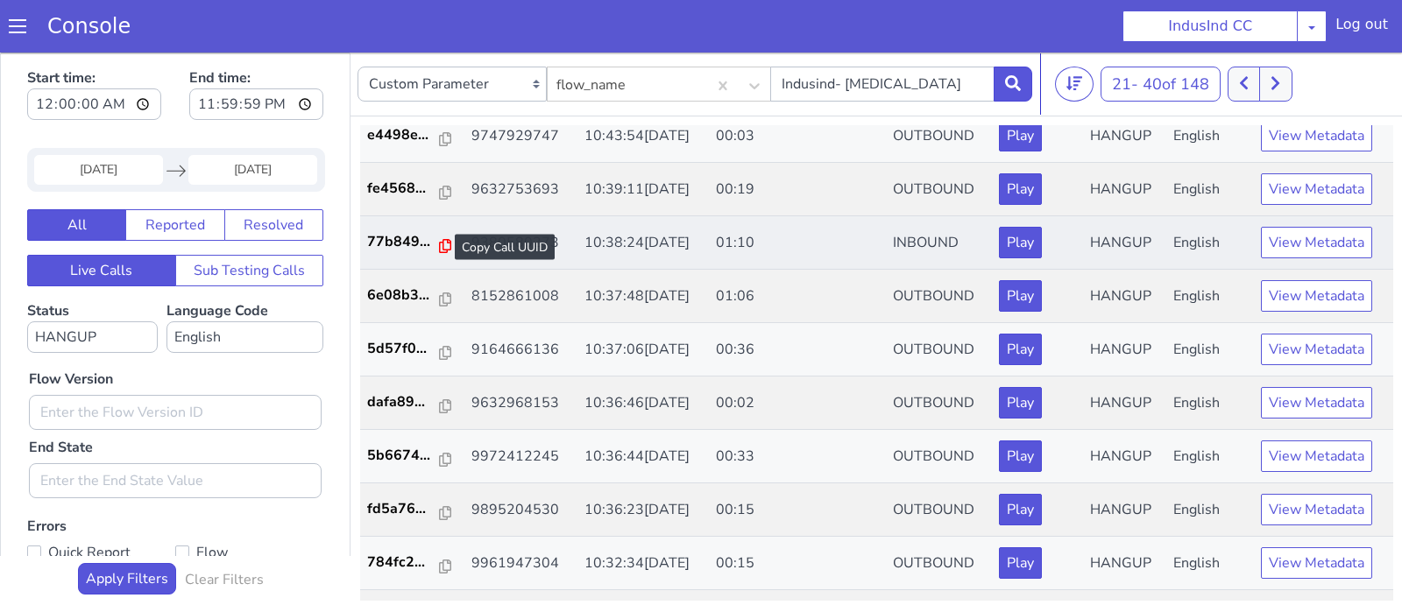
click at [439, 242] on icon at bounding box center [445, 246] width 12 height 14
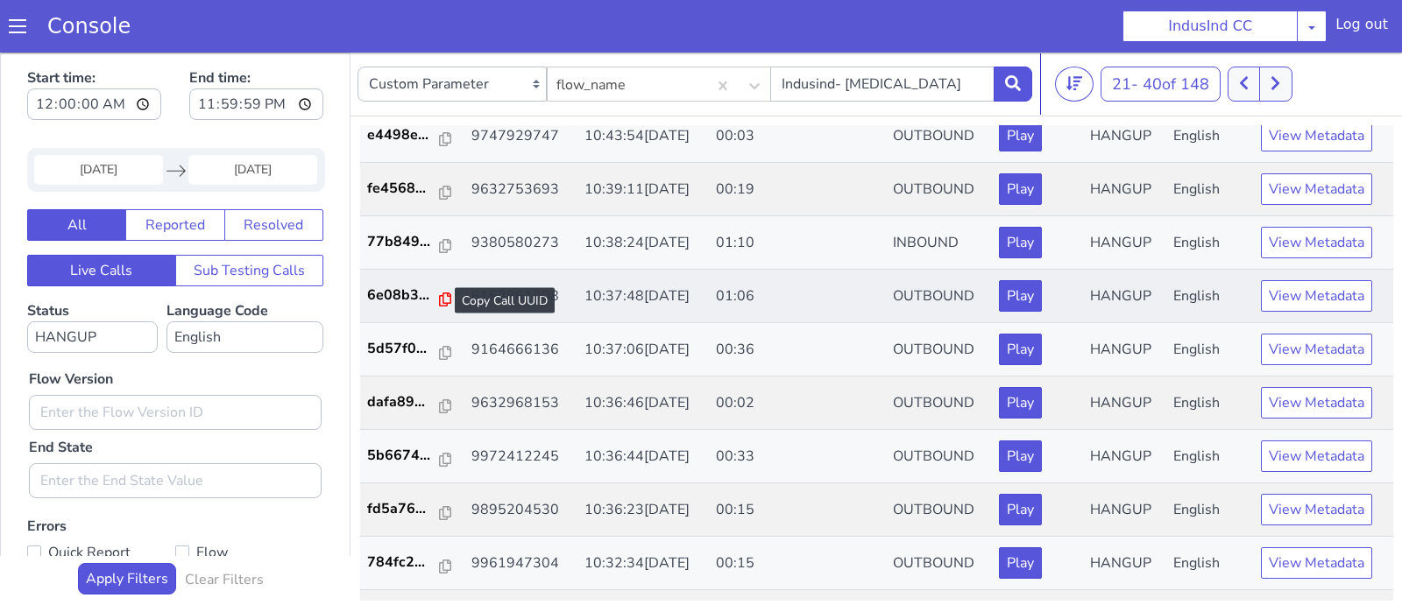
click at [440, 297] on icon at bounding box center [445, 300] width 12 height 14
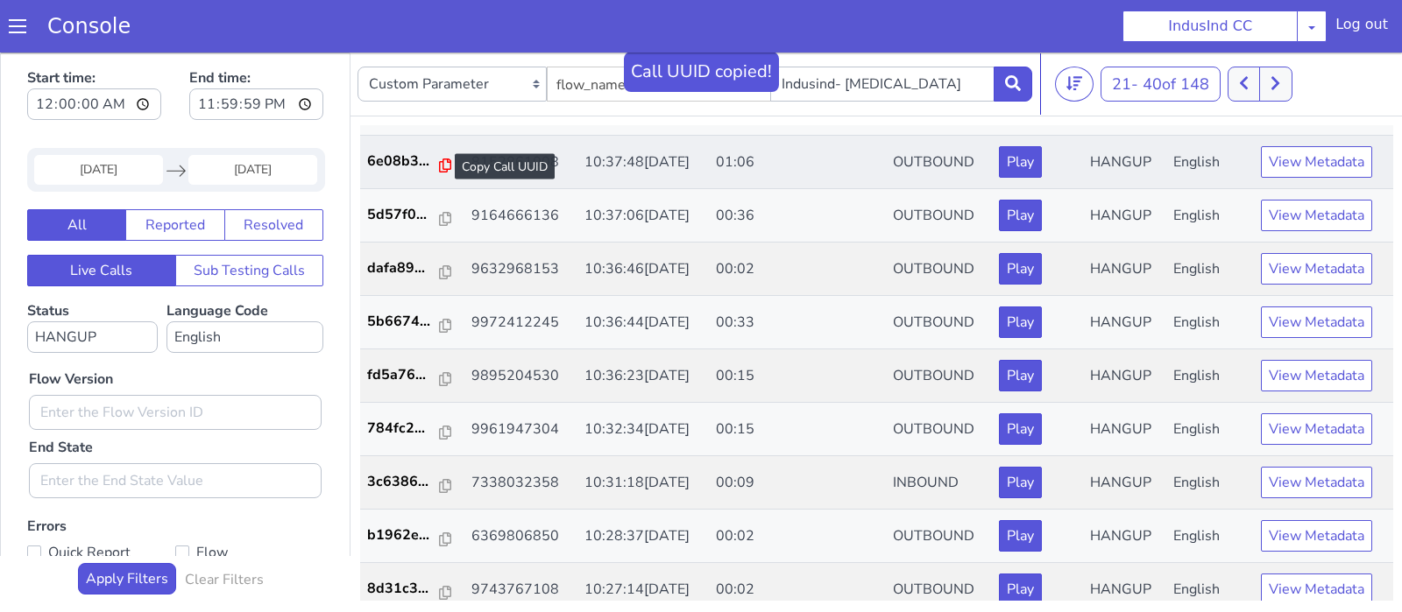
scroll to position [634, 0]
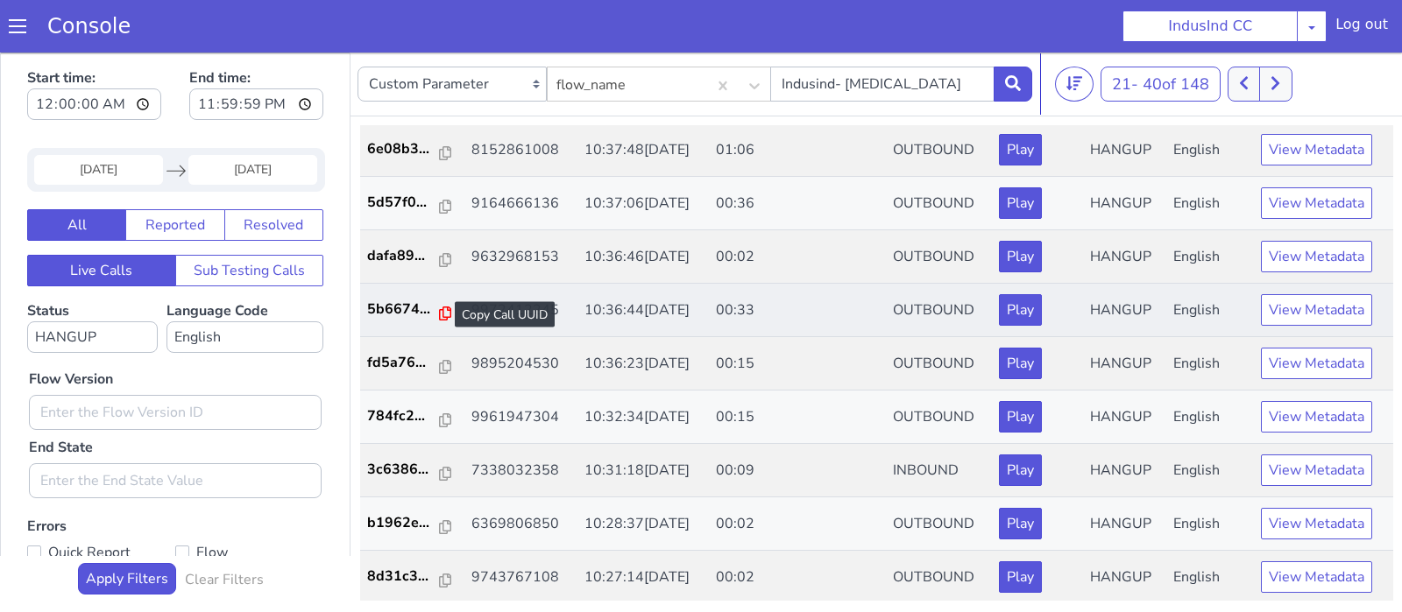
click at [439, 307] on icon at bounding box center [445, 314] width 12 height 14
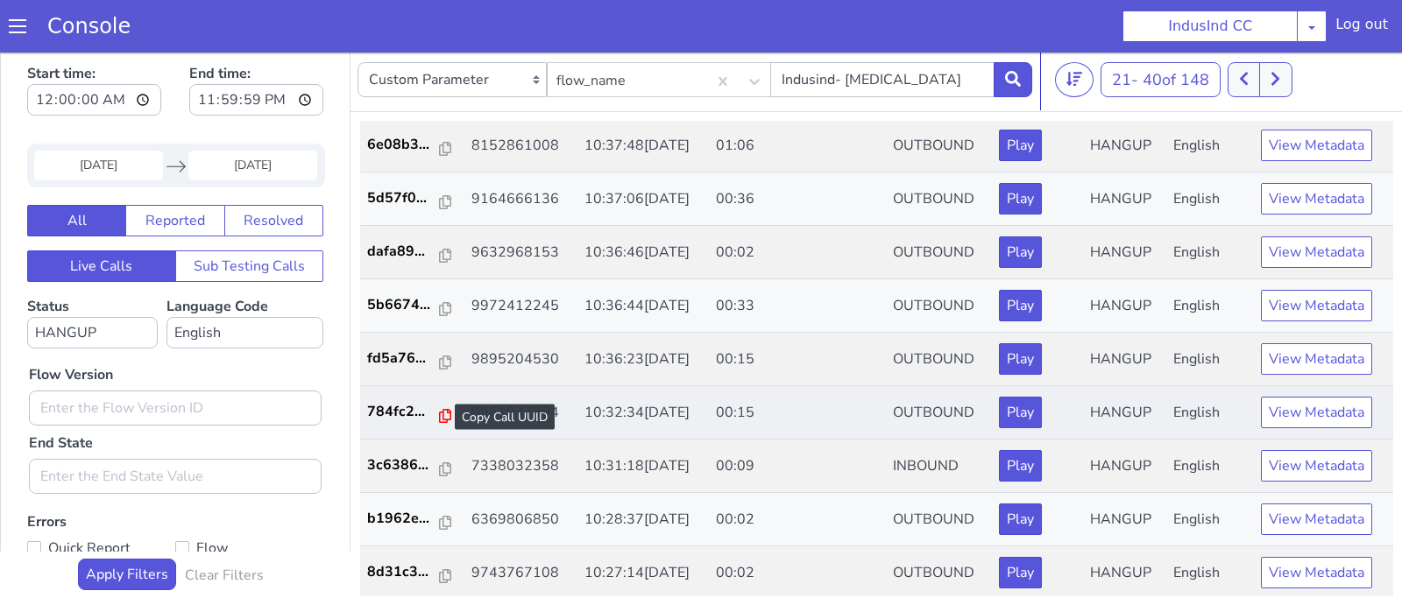
click at [441, 410] on icon at bounding box center [445, 416] width 12 height 14
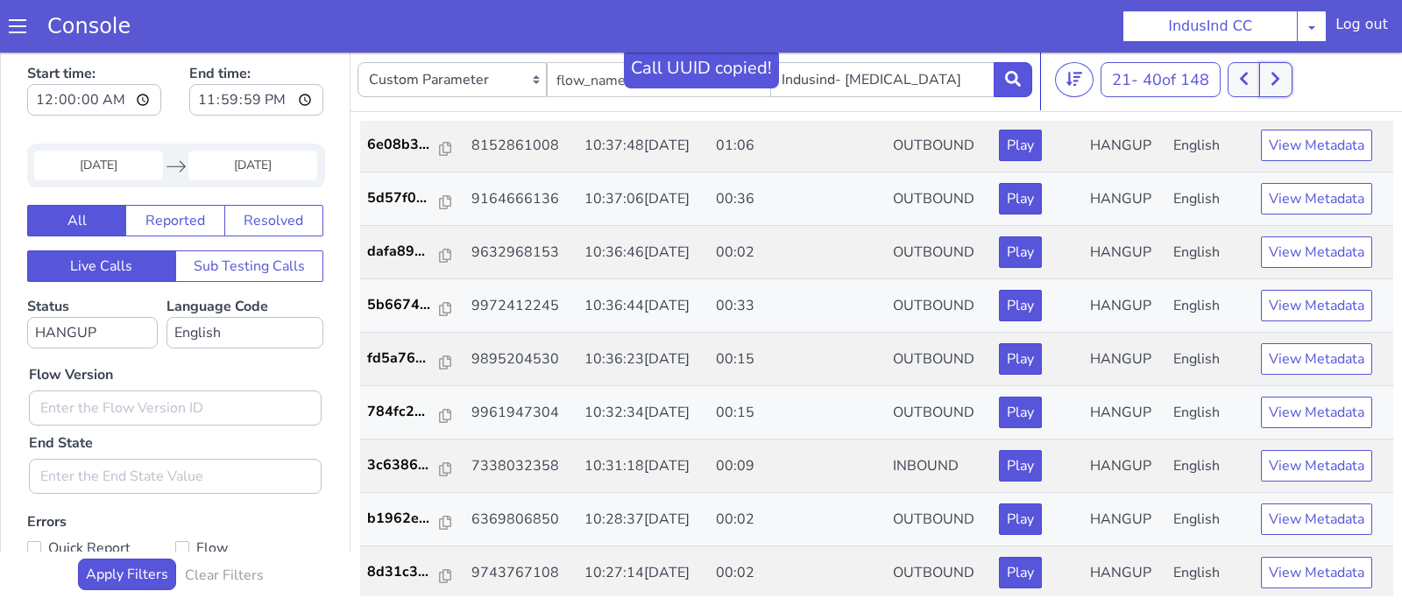
click at [1286, 81] on button at bounding box center [1275, 79] width 32 height 35
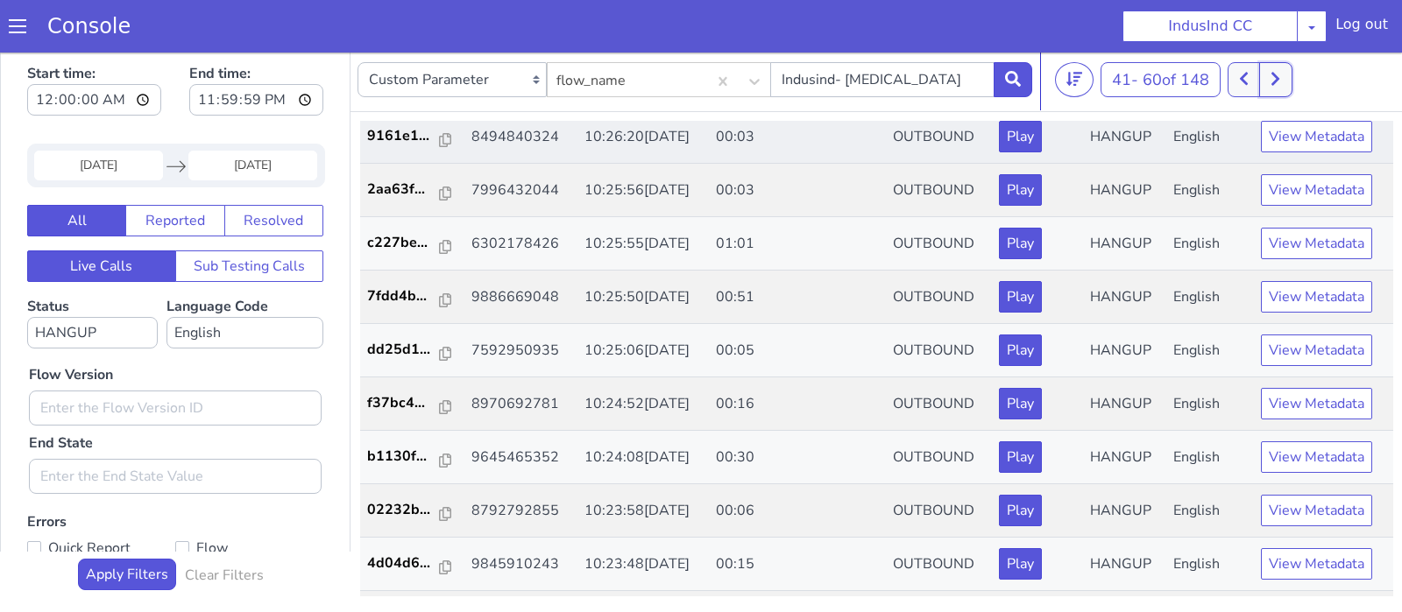
scroll to position [162, 0]
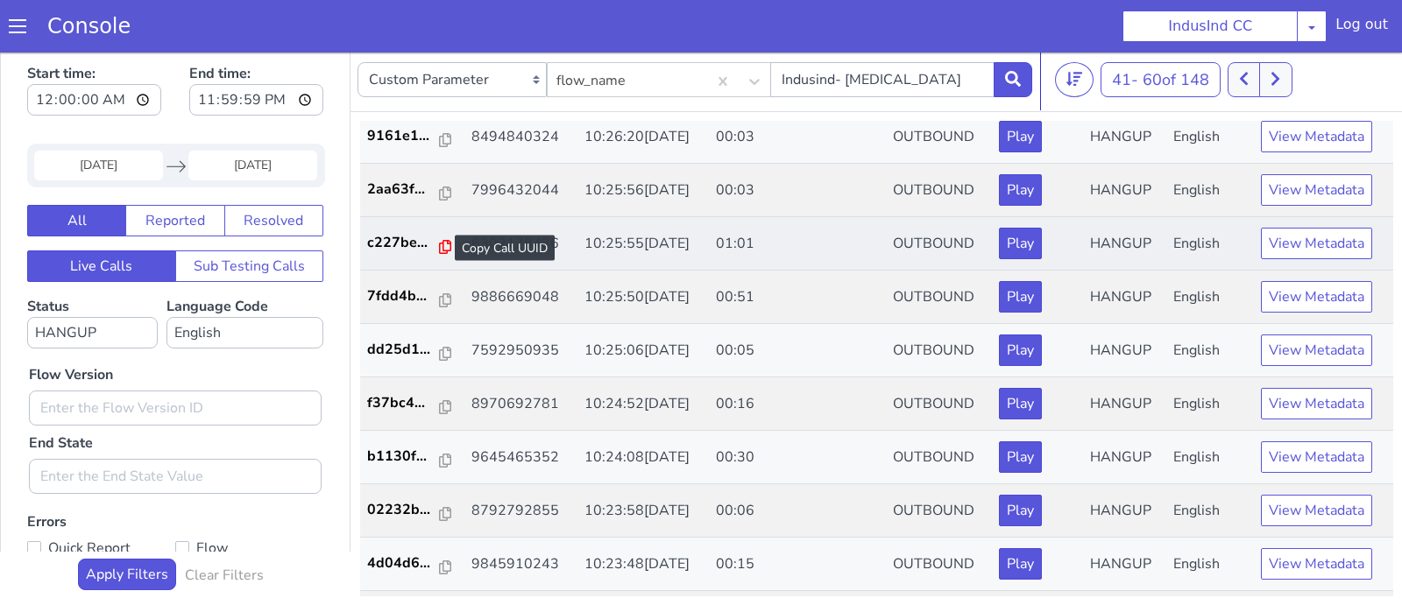
click at [444, 246] on icon at bounding box center [445, 247] width 12 height 14
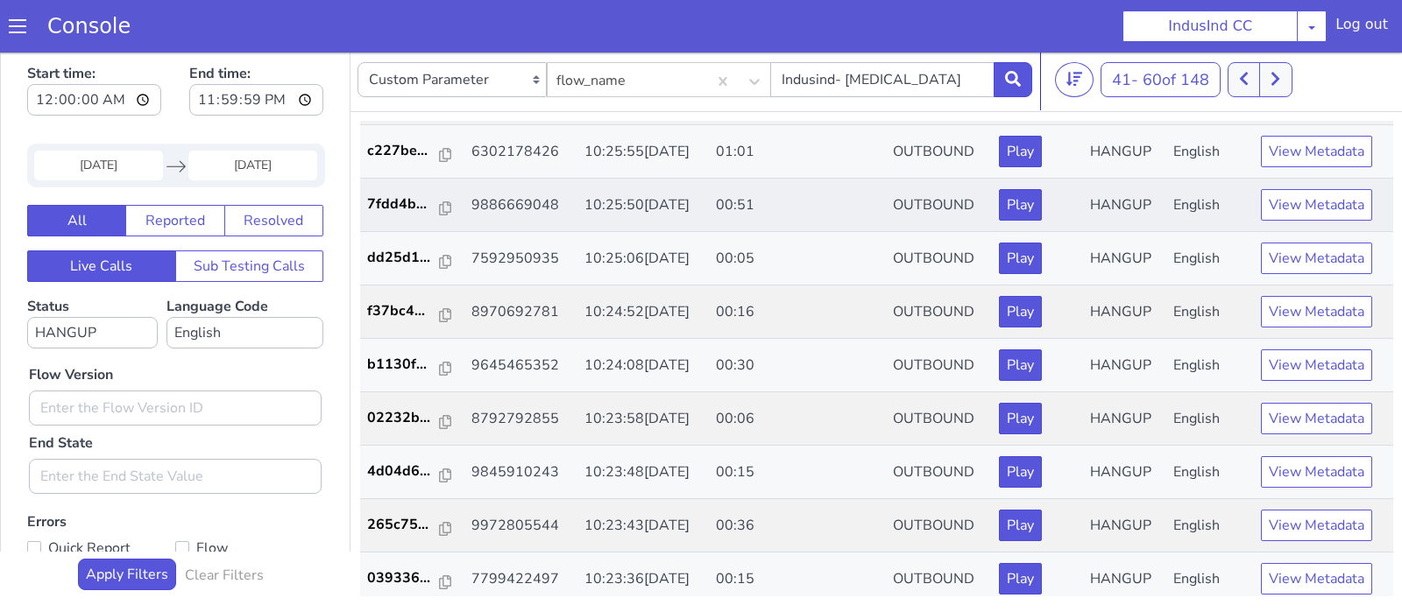
scroll to position [286, 0]
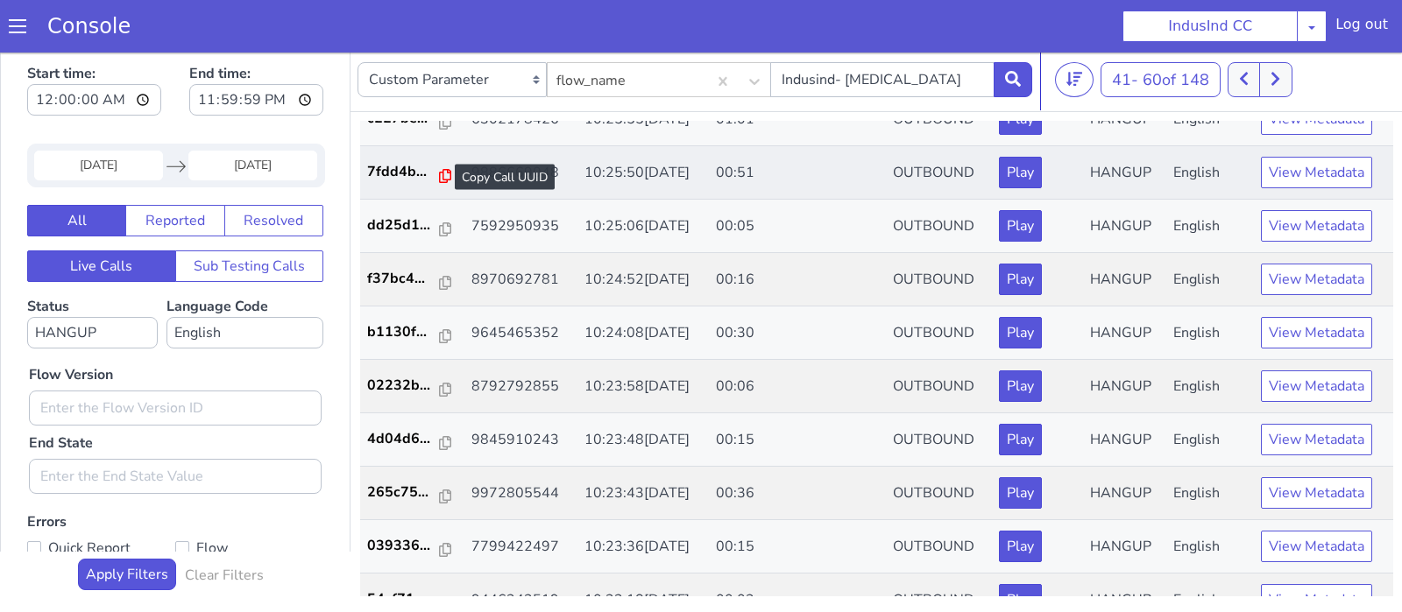
click at [441, 170] on icon at bounding box center [445, 176] width 12 height 14
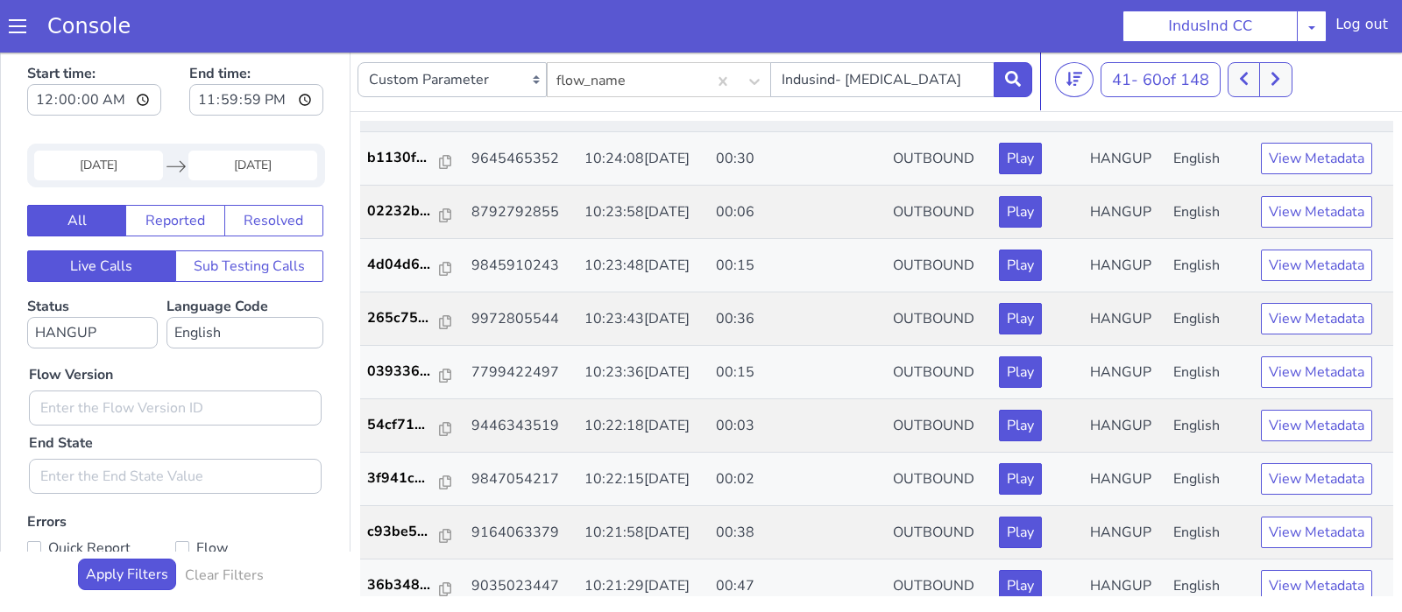
scroll to position [496, 0]
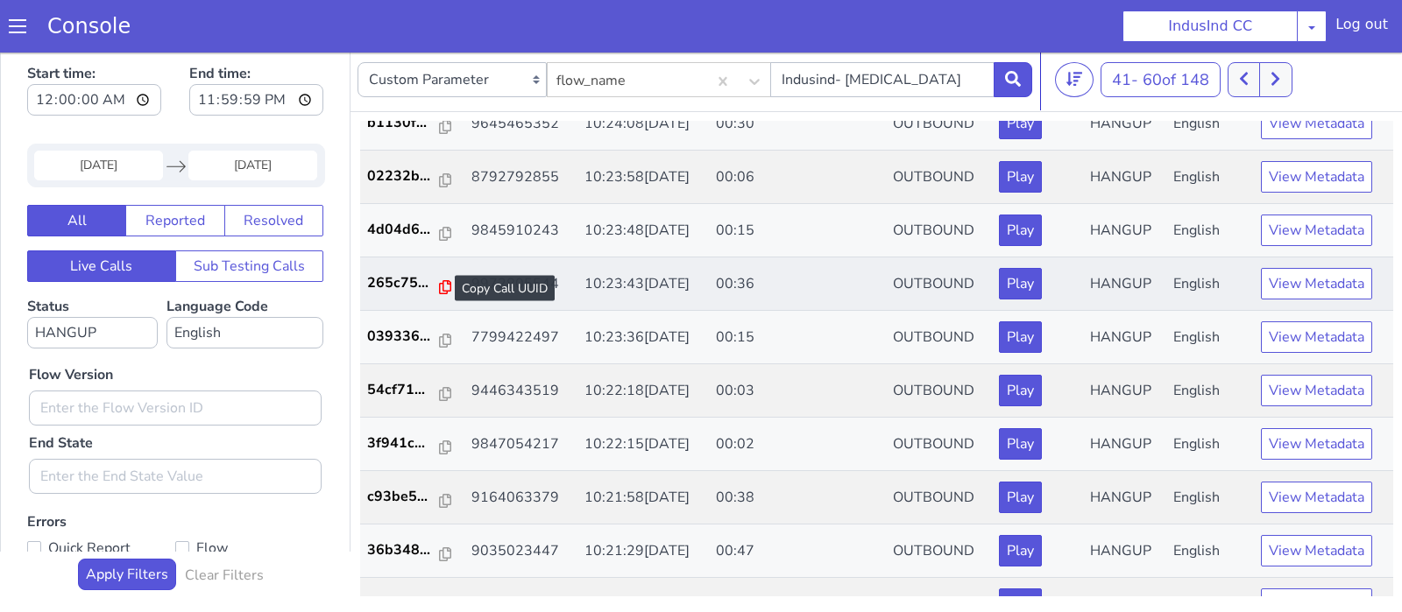
click at [439, 283] on icon at bounding box center [445, 287] width 12 height 14
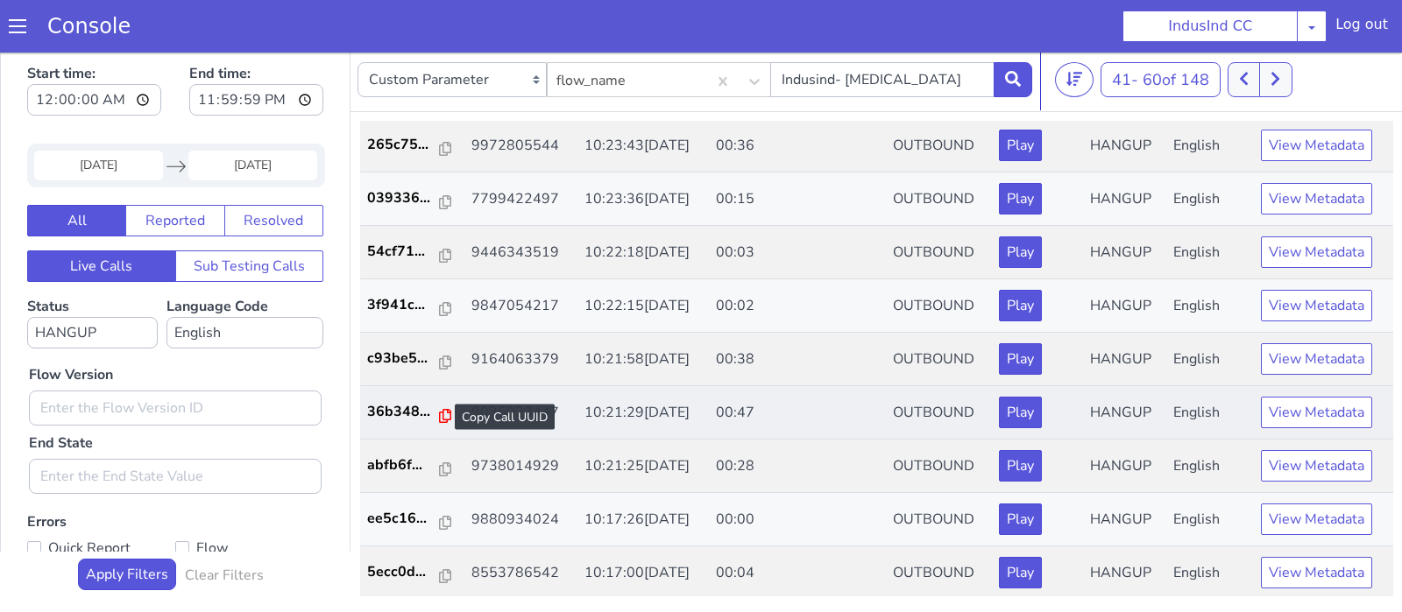
click at [440, 411] on icon at bounding box center [445, 416] width 12 height 14
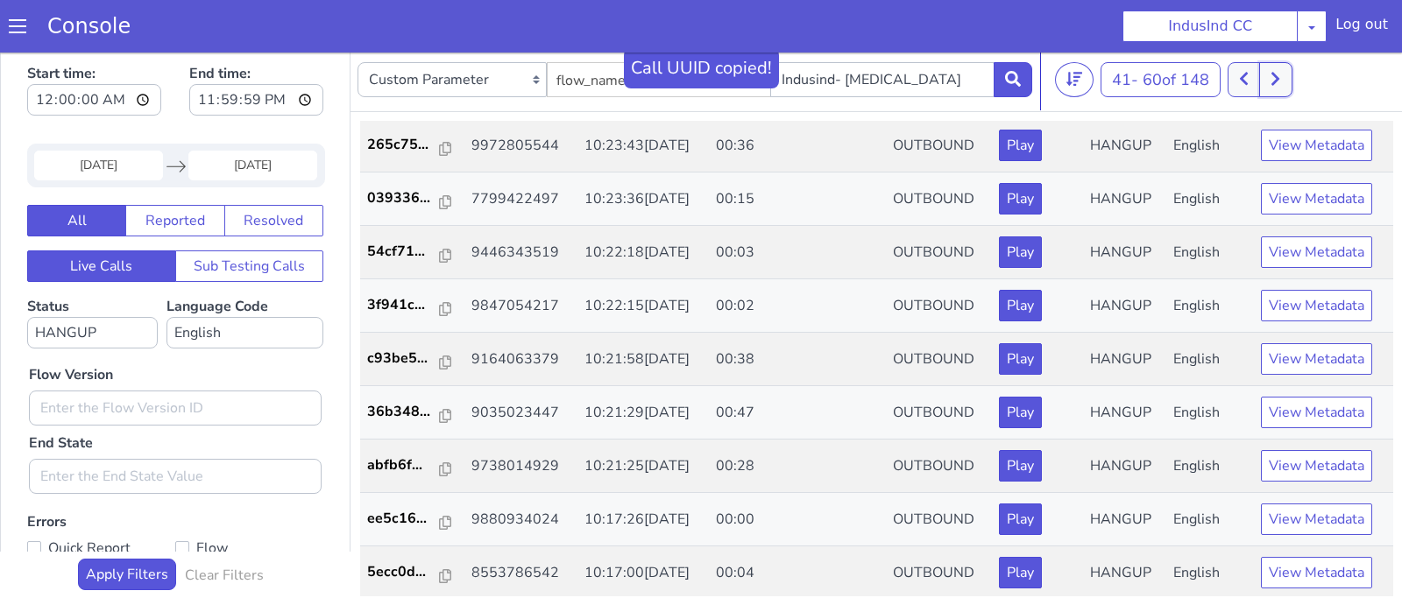
click at [1280, 83] on icon at bounding box center [1275, 79] width 10 height 16
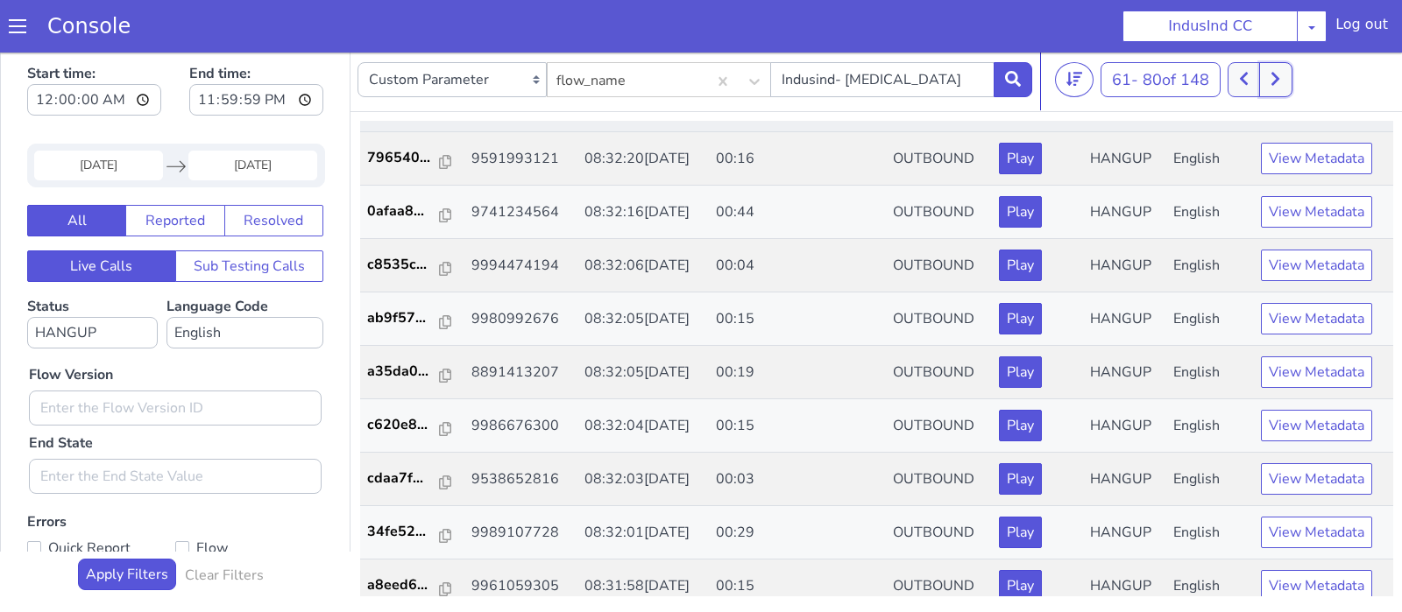
scroll to position [200, 0]
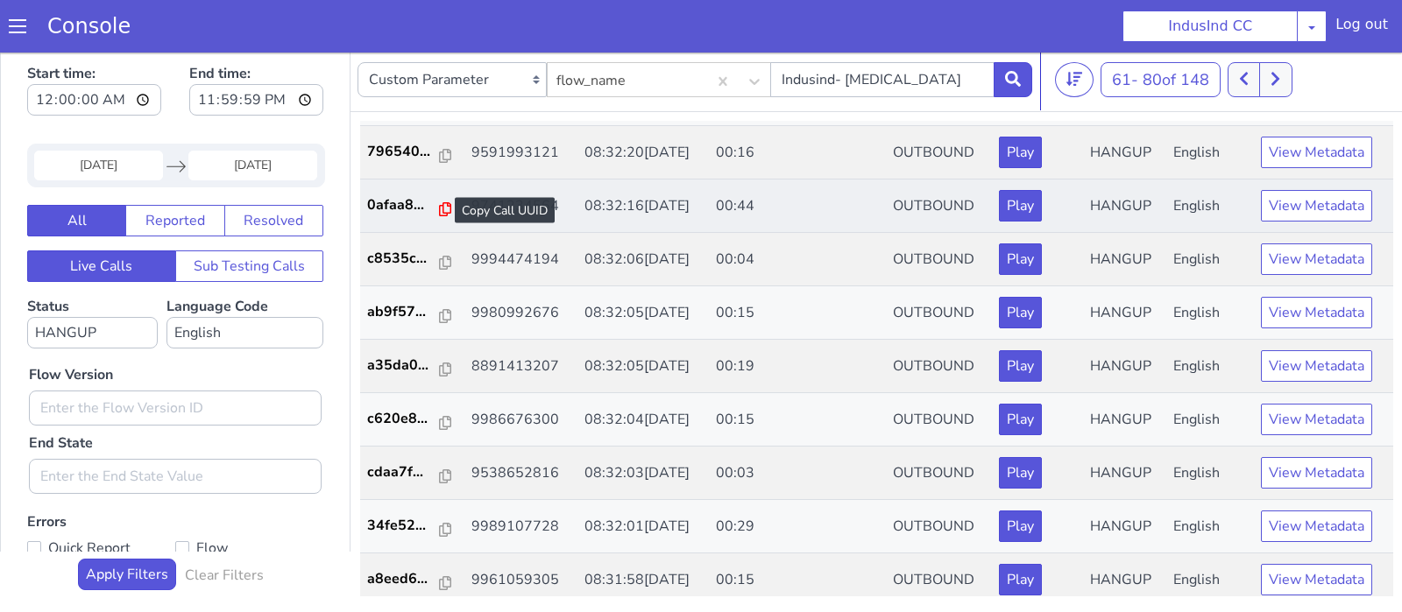
click at [441, 206] on icon at bounding box center [445, 209] width 12 height 14
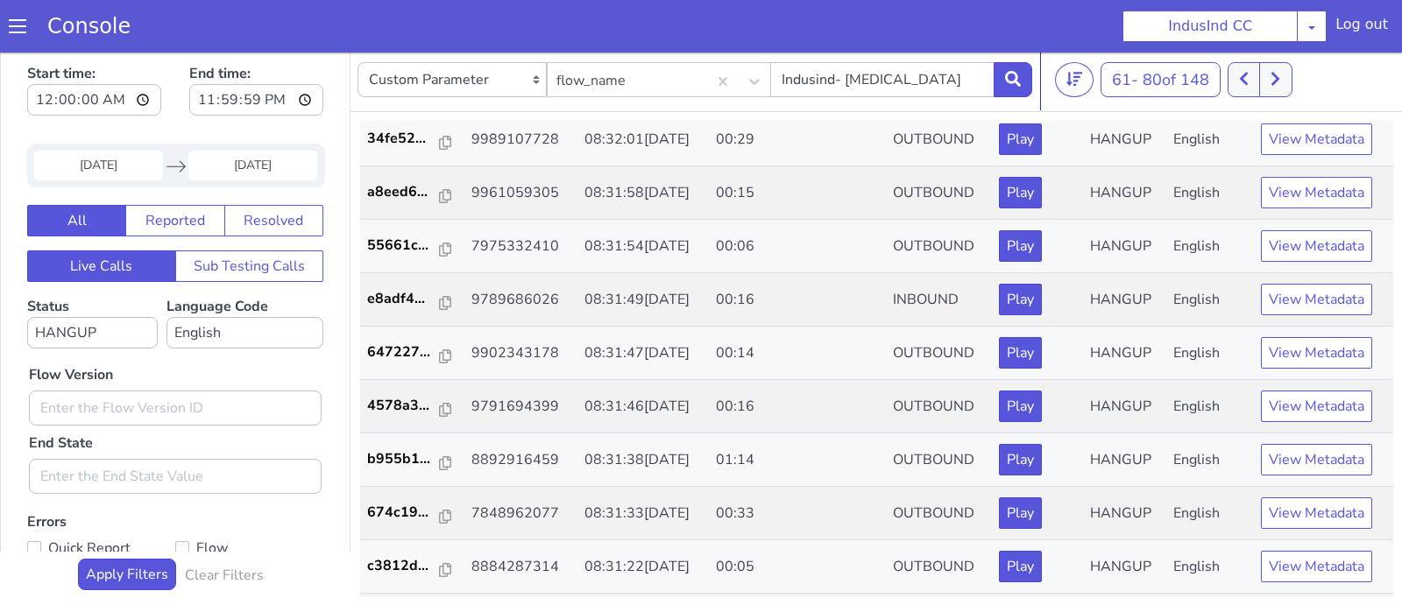
scroll to position [634, 0]
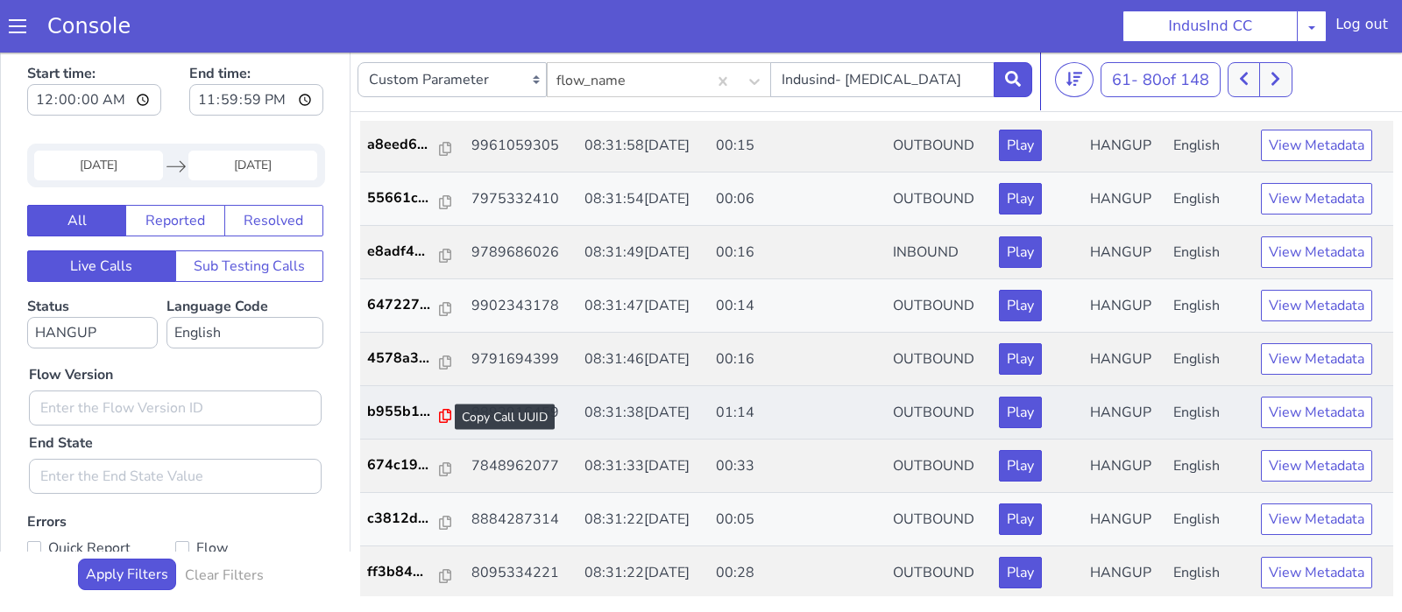
click at [439, 409] on icon at bounding box center [445, 416] width 12 height 14
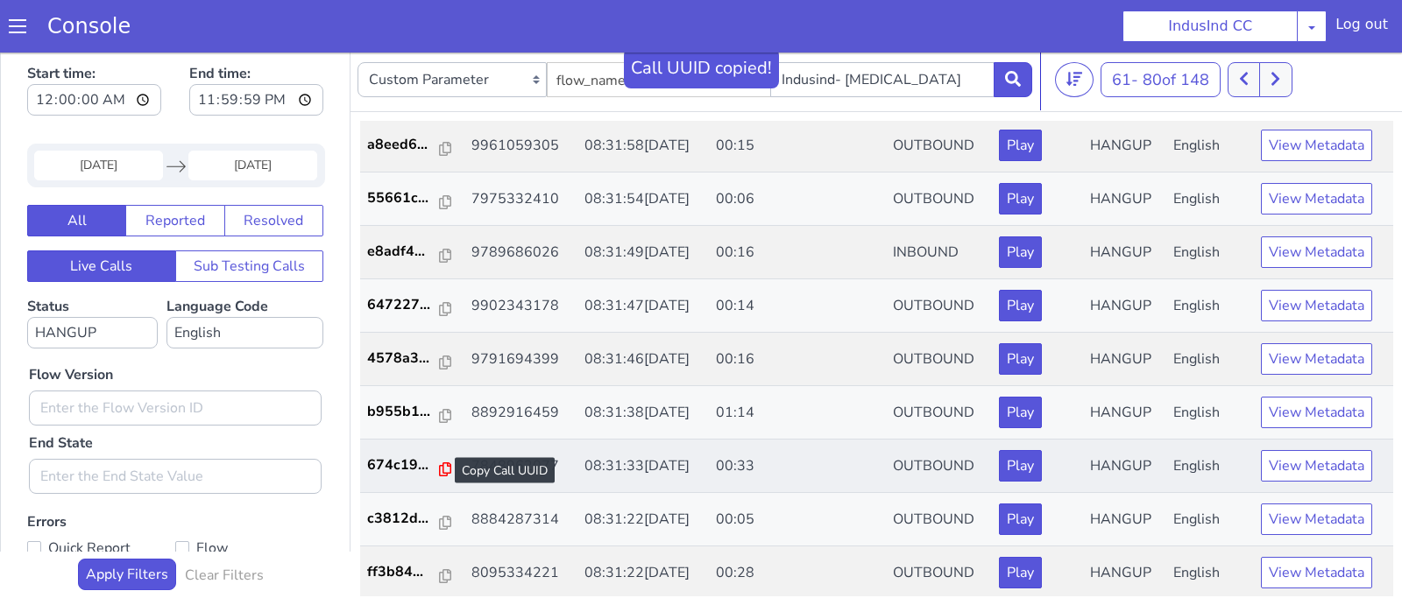
click at [441, 470] on icon at bounding box center [445, 470] width 12 height 14
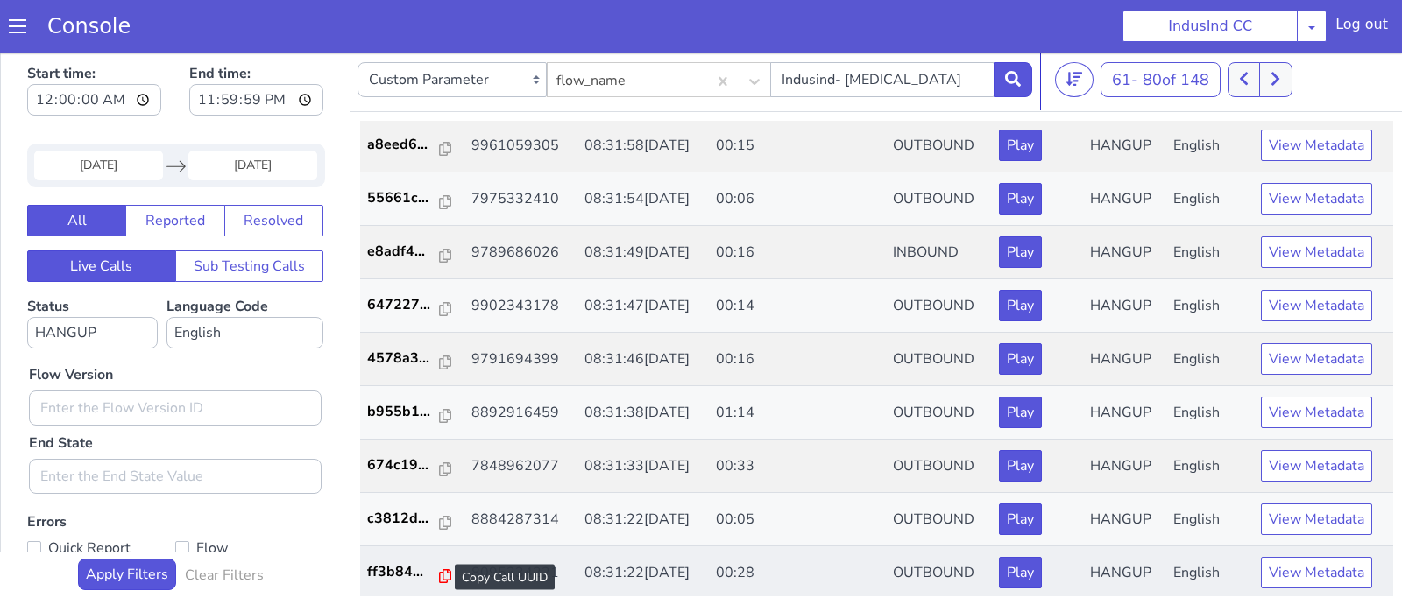
click at [441, 570] on icon at bounding box center [445, 576] width 12 height 14
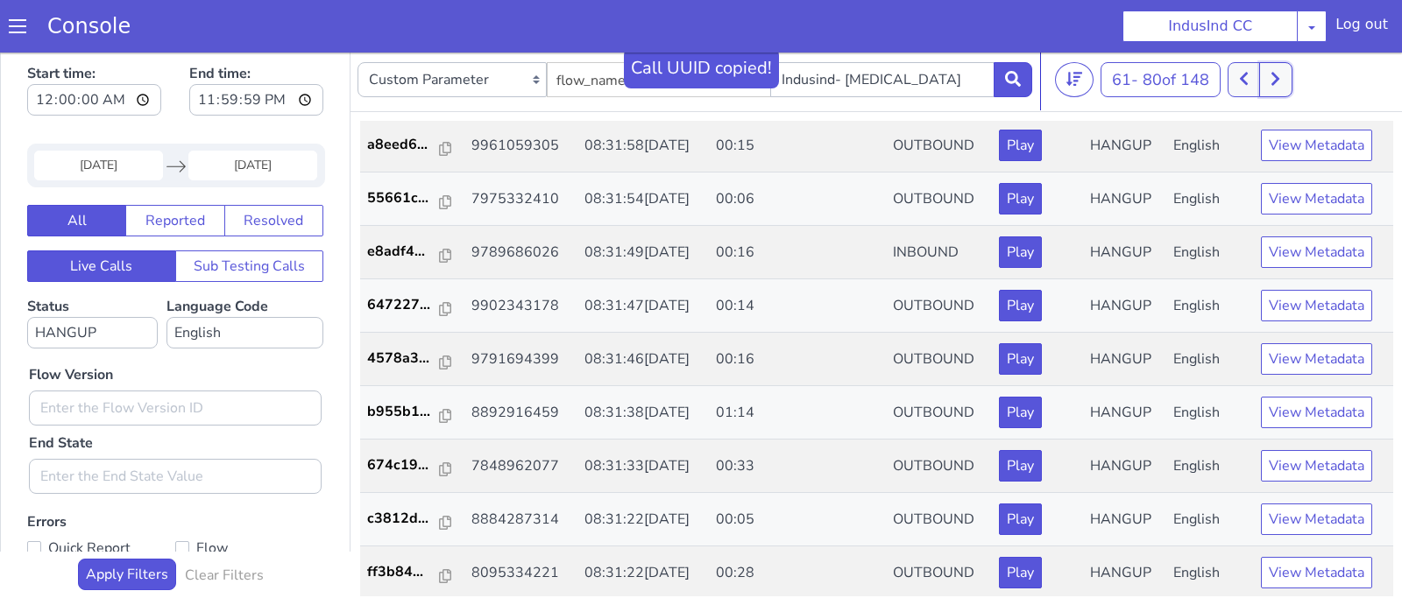
click at [1290, 74] on button at bounding box center [1275, 79] width 32 height 35
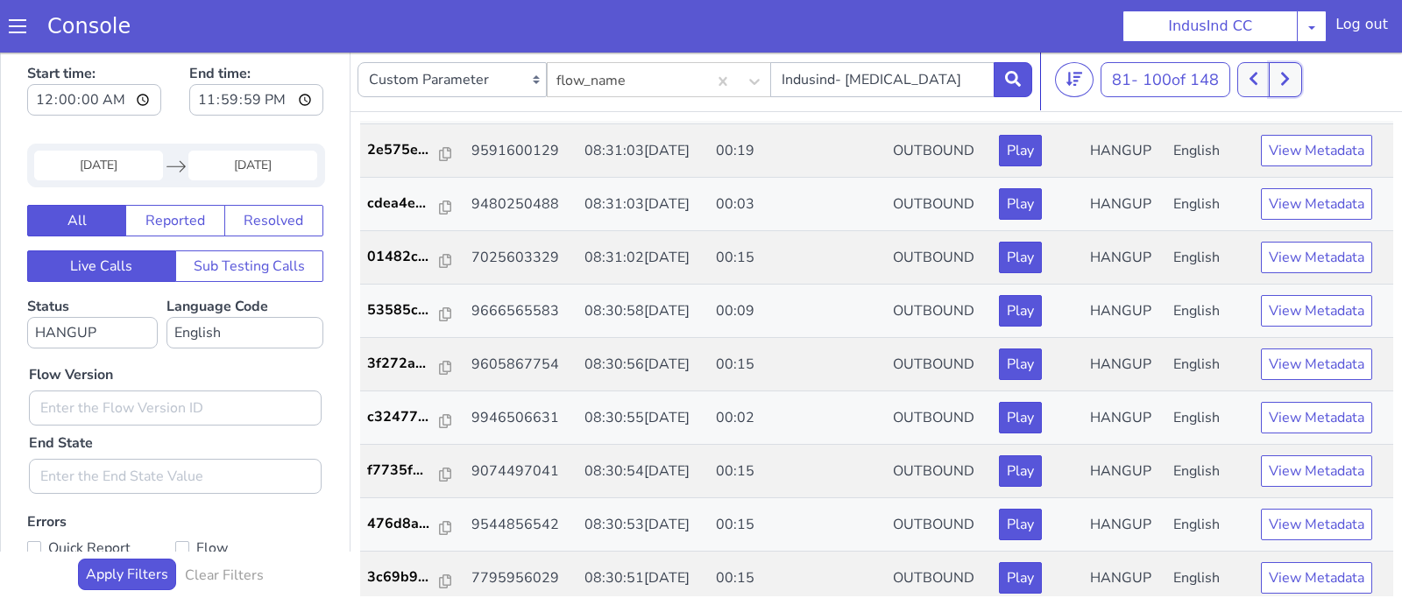
scroll to position [634, 0]
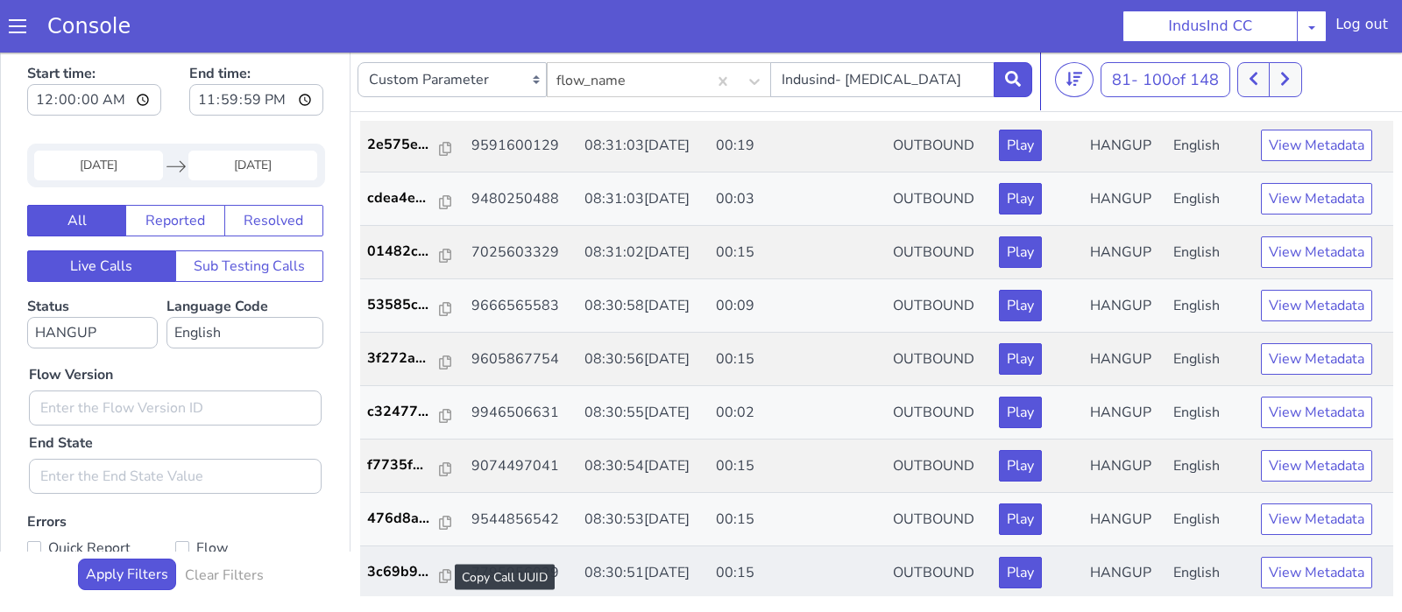
click at [441, 567] on div at bounding box center [445, 577] width 12 height 21
click at [1287, 90] on button at bounding box center [1284, 79] width 32 height 35
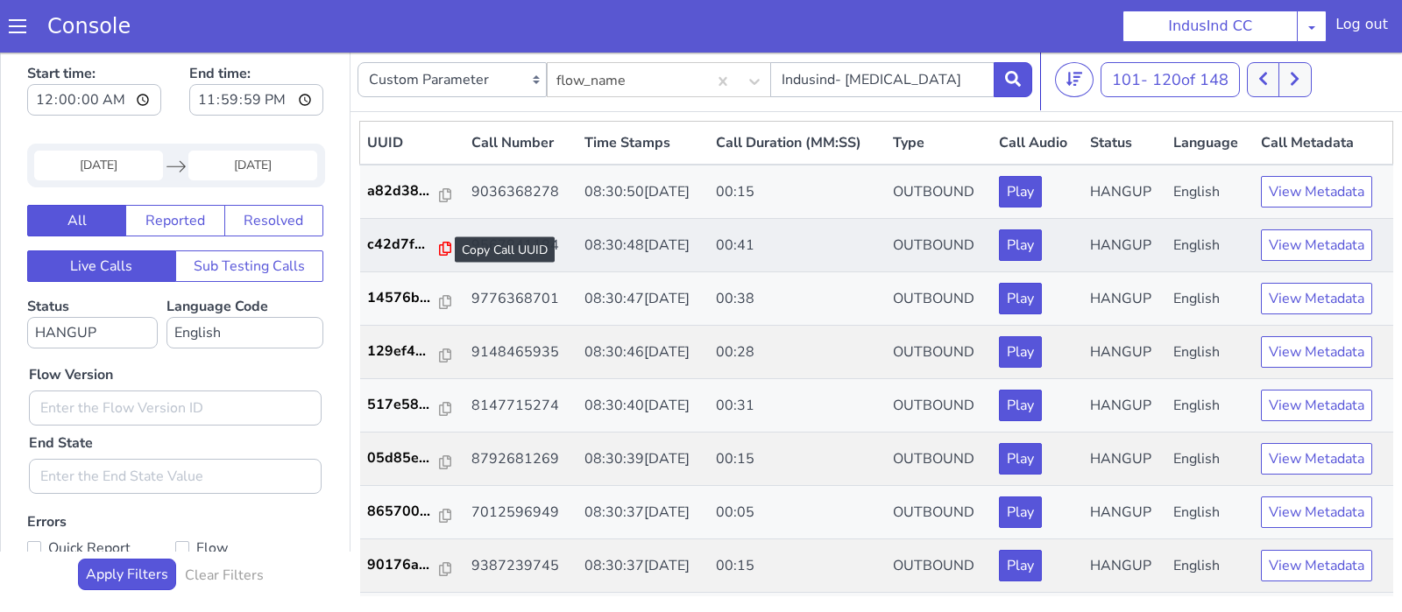
click at [440, 248] on icon at bounding box center [445, 249] width 12 height 14
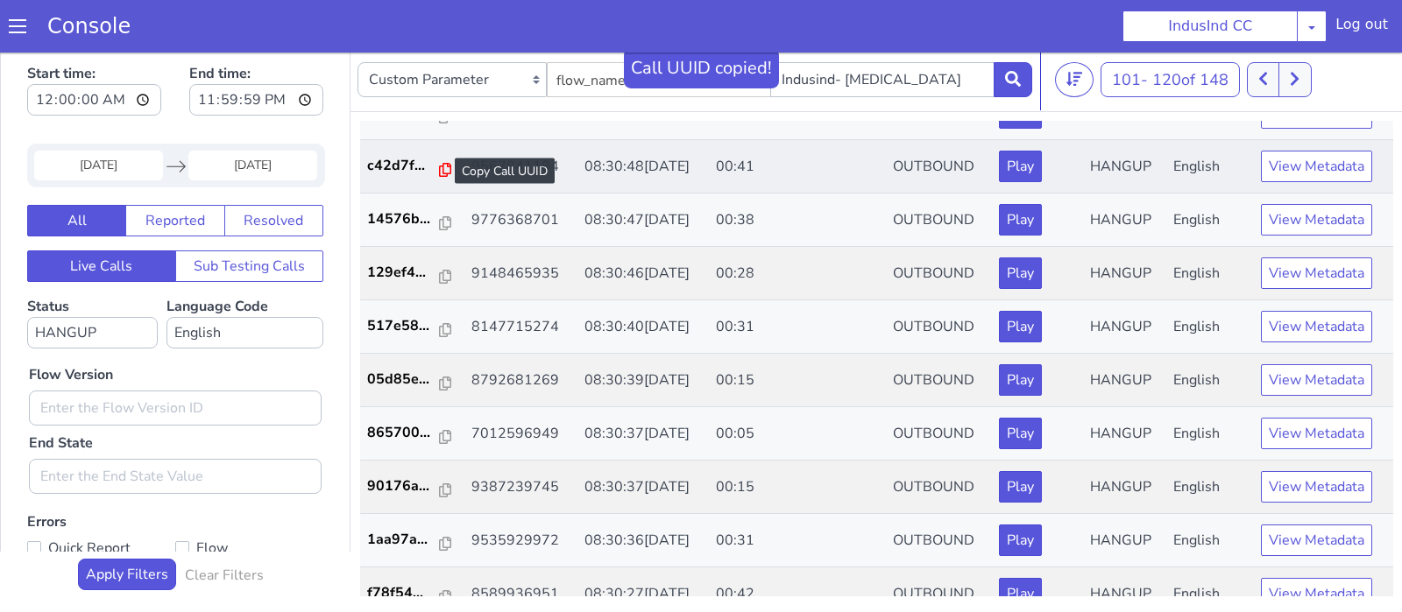
scroll to position [96, 0]
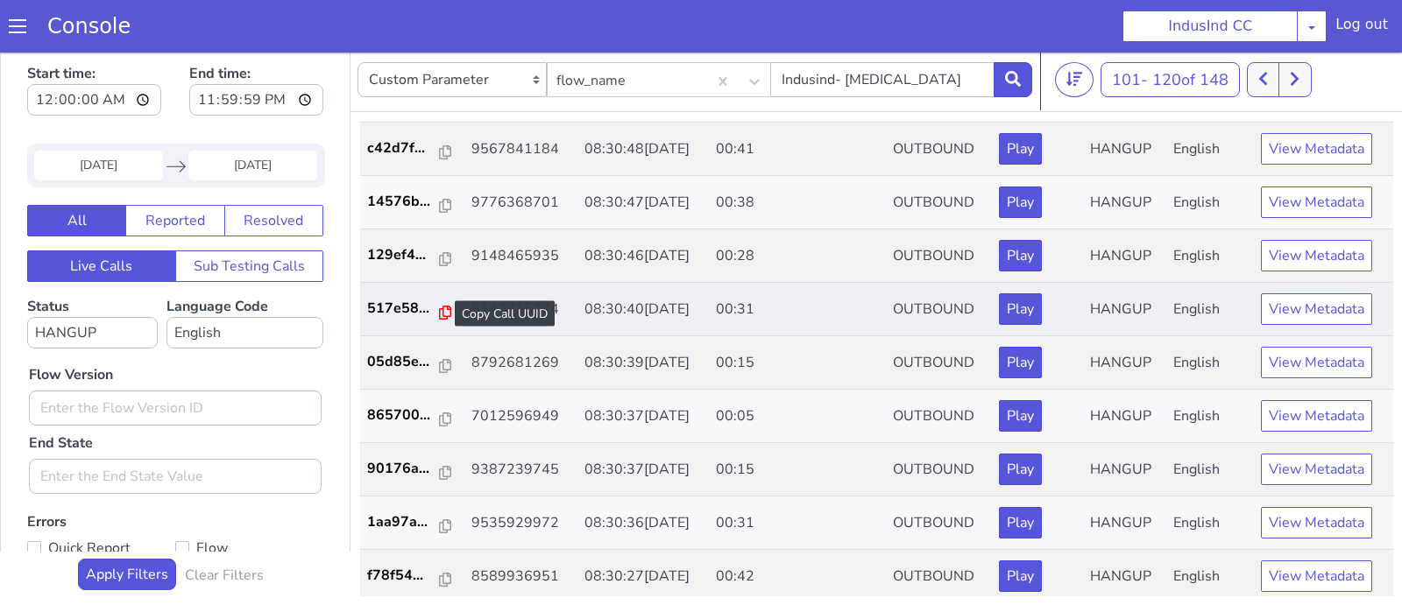
click at [440, 314] on icon at bounding box center [445, 313] width 12 height 14
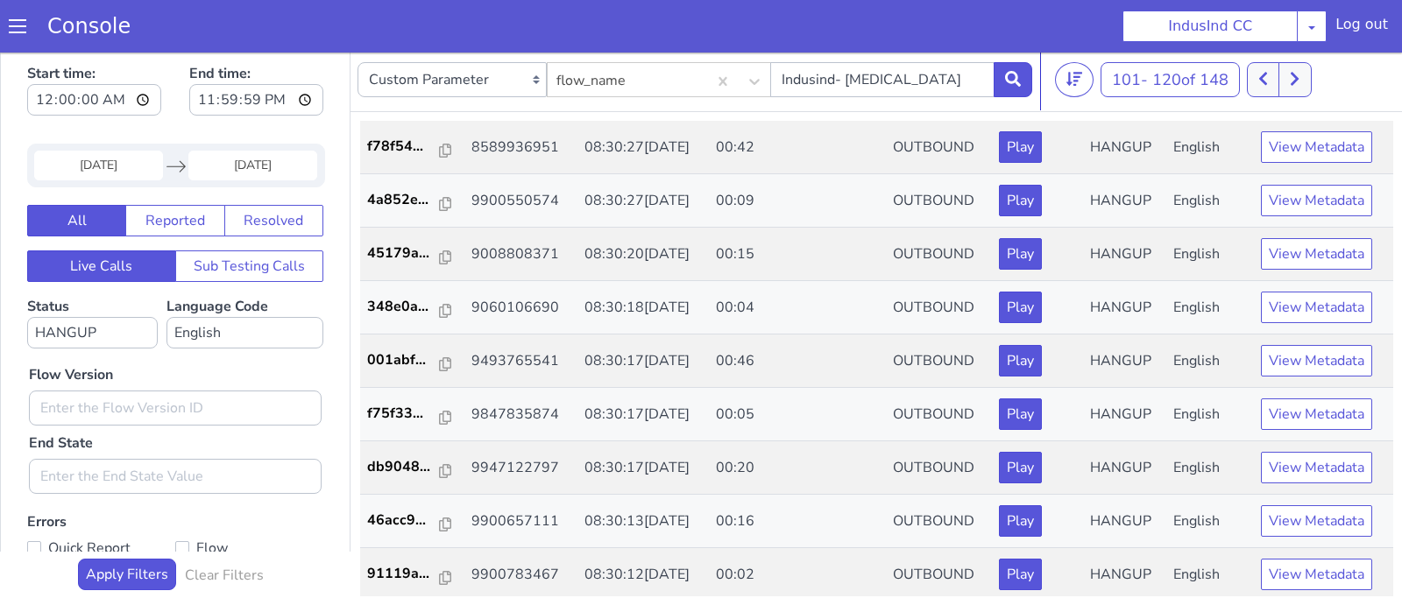
scroll to position [531, 0]
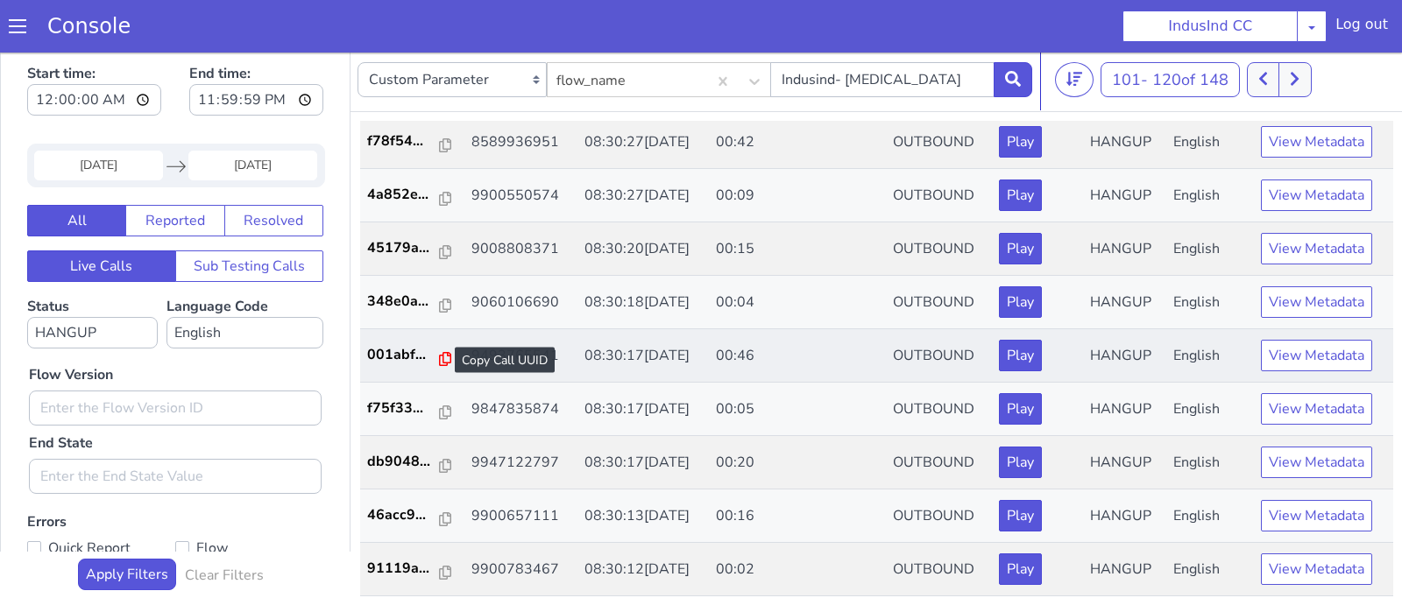
click at [440, 352] on icon at bounding box center [445, 359] width 12 height 14
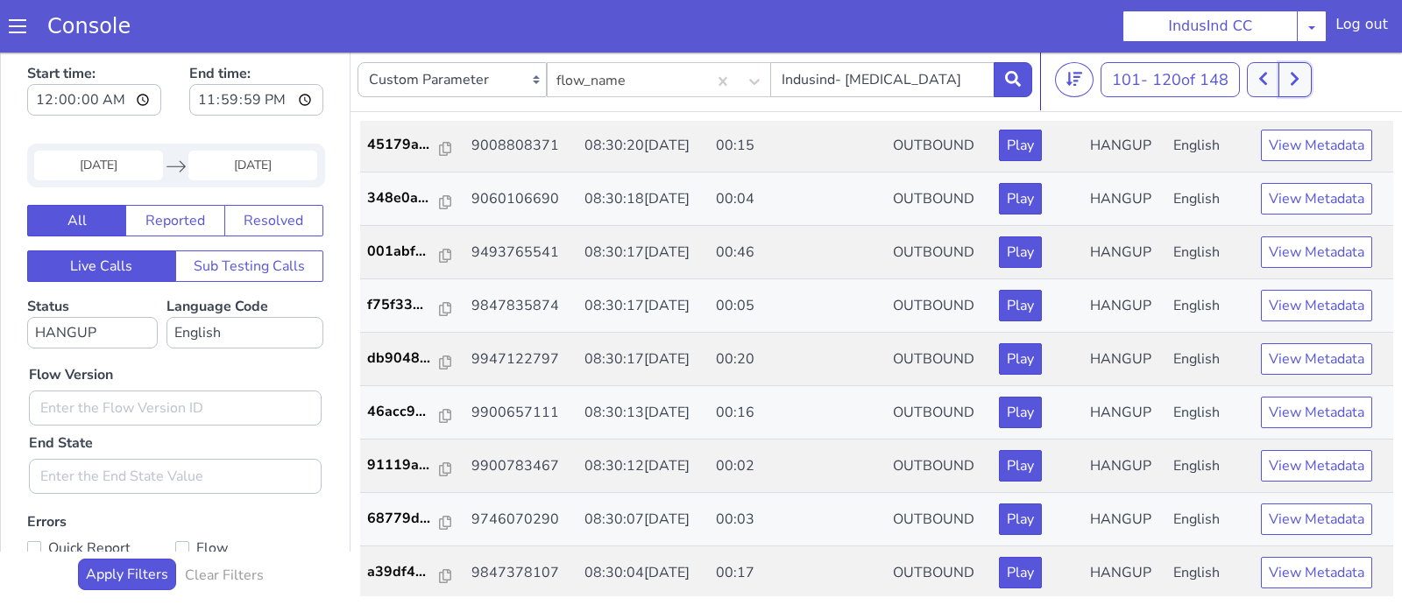
click at [1296, 82] on icon at bounding box center [1294, 79] width 8 height 13
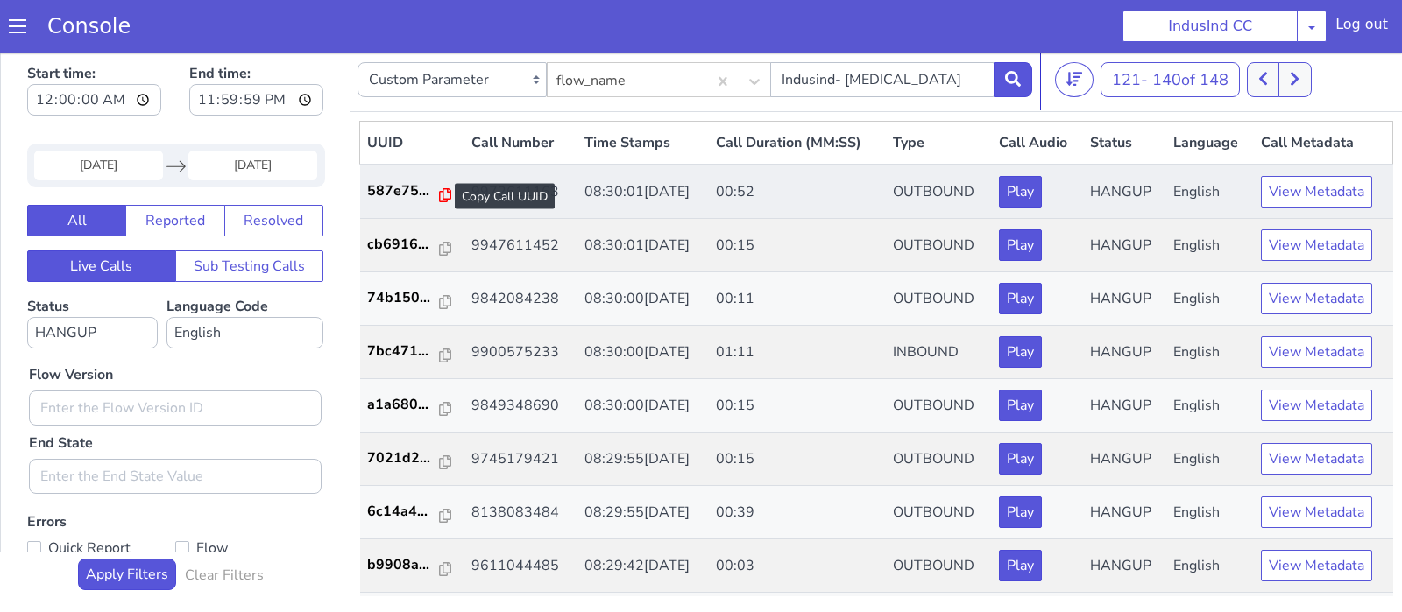
click at [441, 196] on icon at bounding box center [445, 195] width 12 height 14
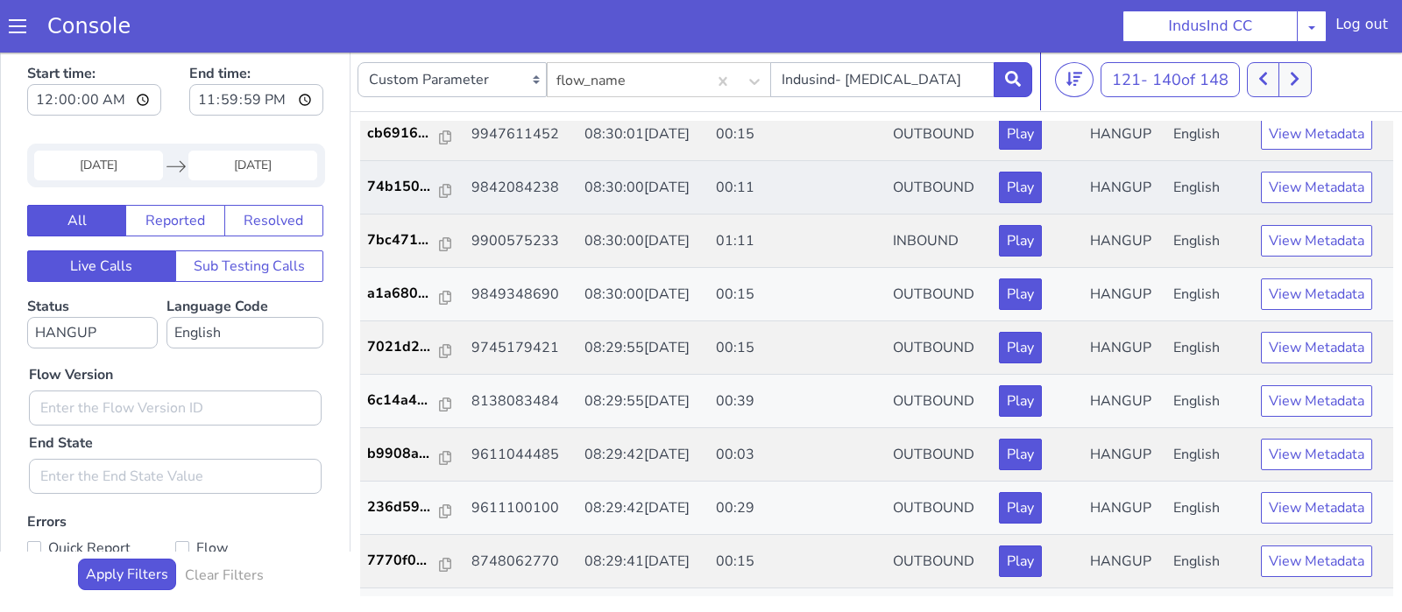
scroll to position [119, 0]
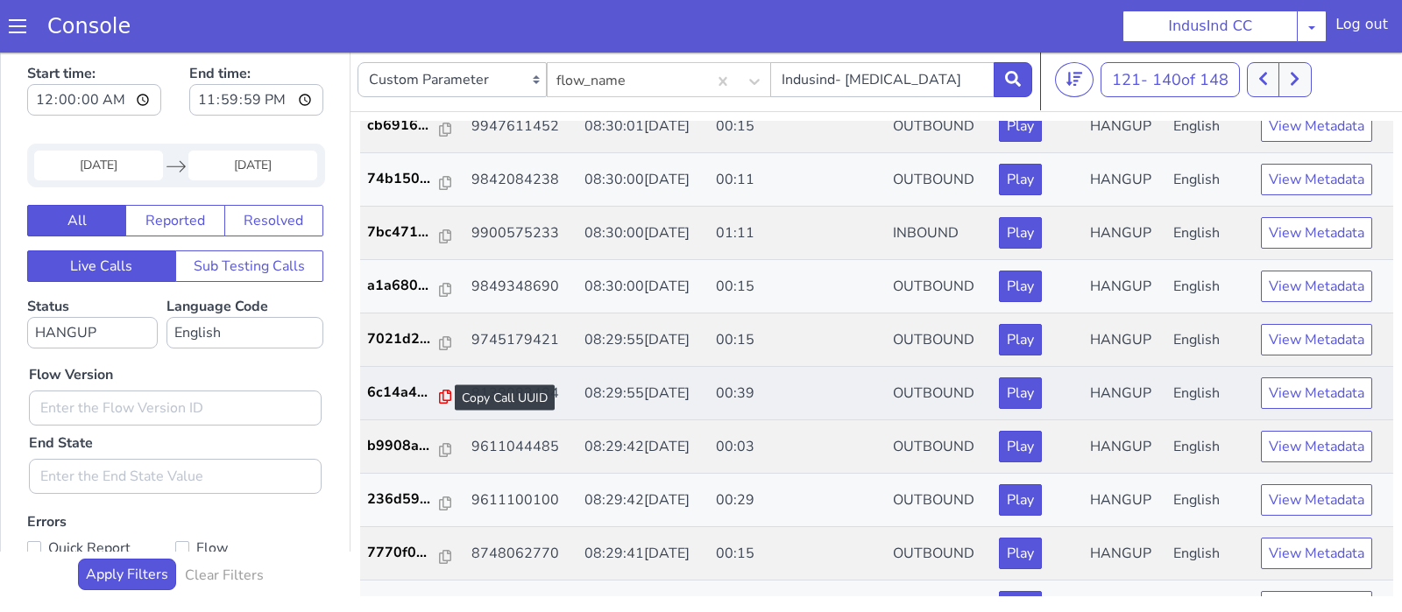
click at [439, 390] on icon at bounding box center [445, 397] width 12 height 14
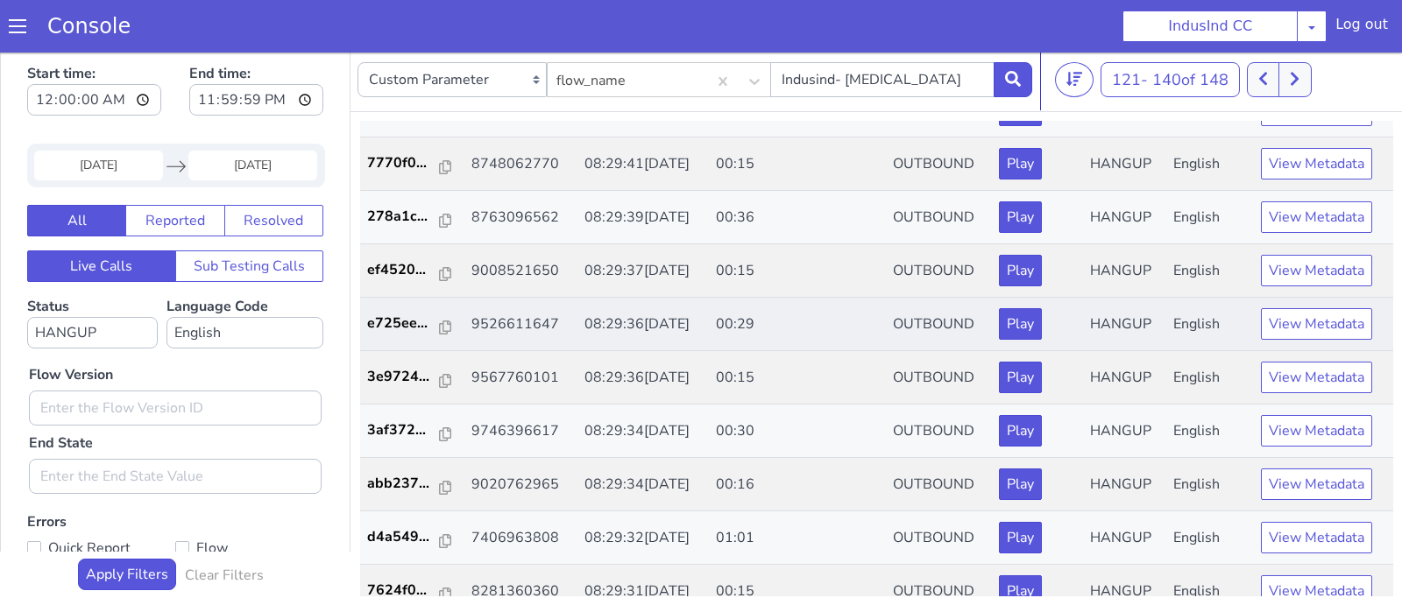
scroll to position [519, 0]
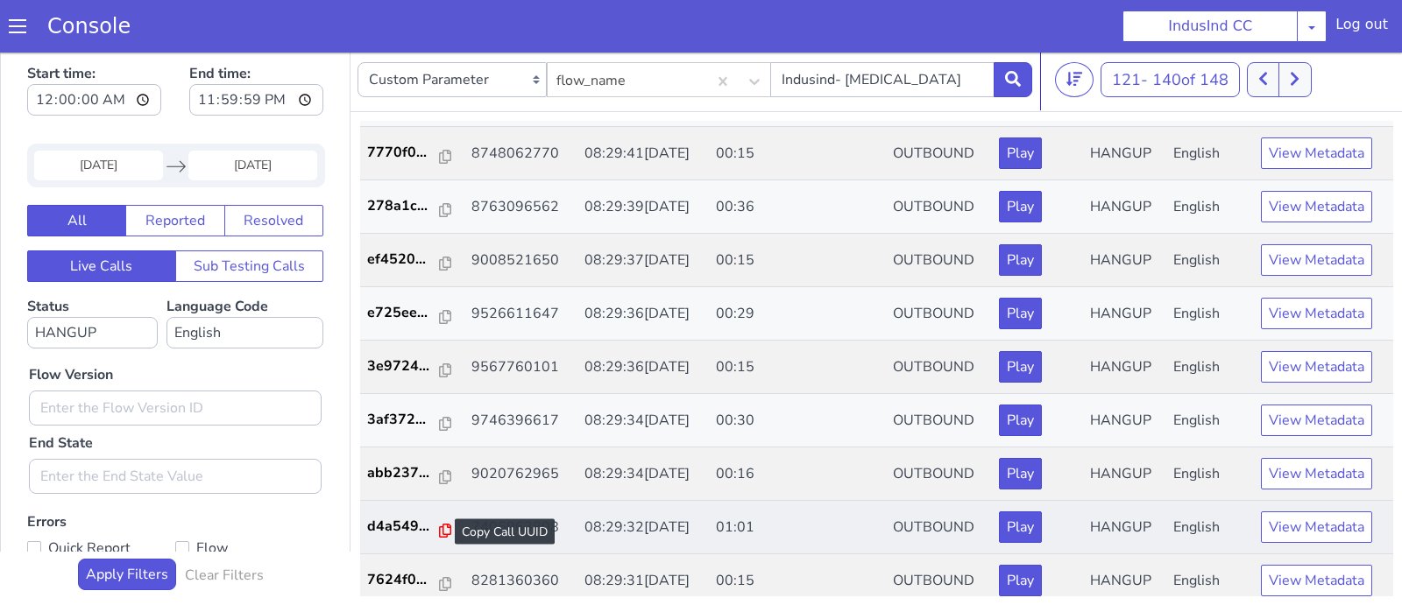
click at [439, 527] on icon at bounding box center [445, 531] width 12 height 14
